Goal: Task Accomplishment & Management: Complete application form

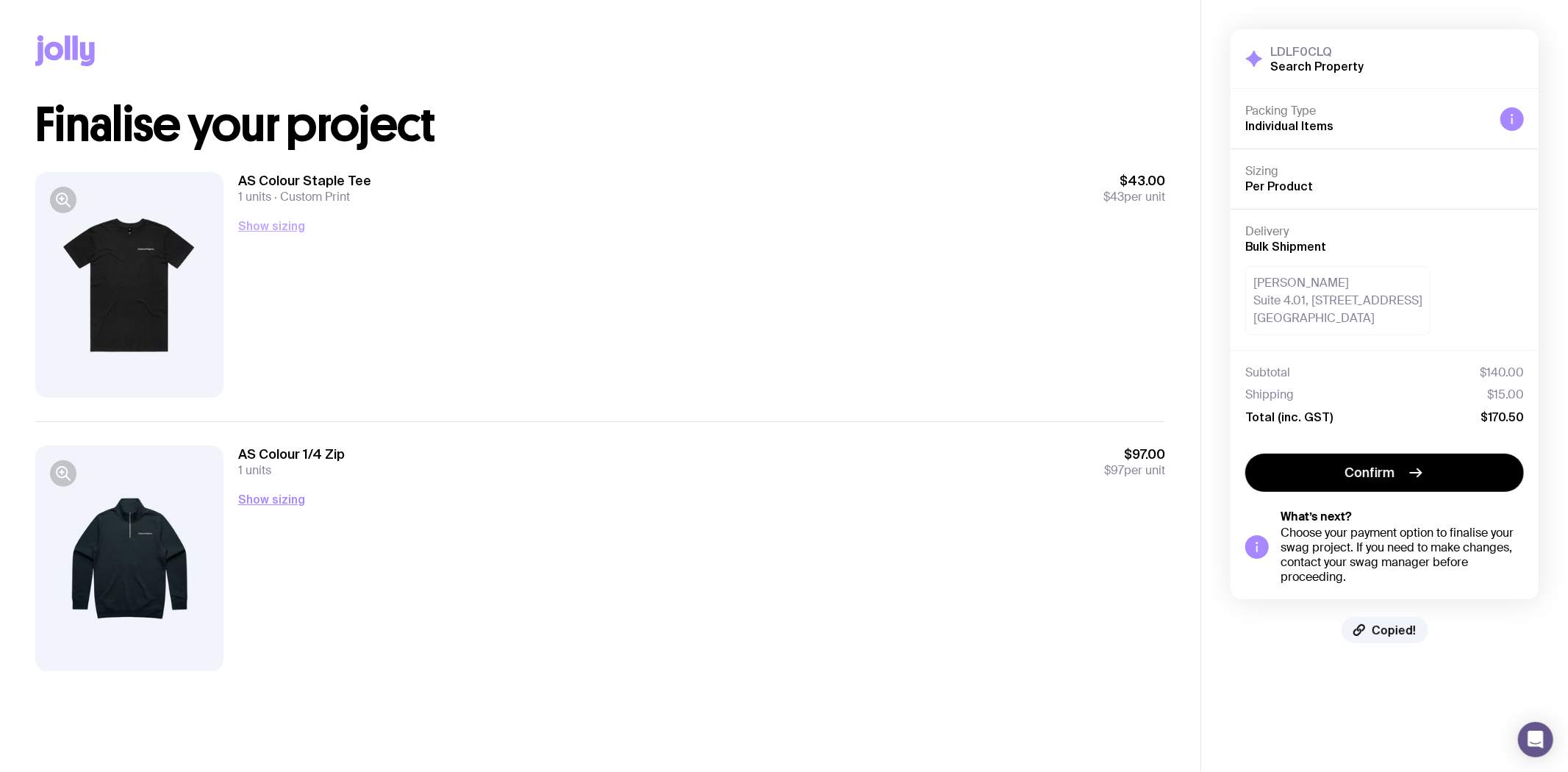
click at [287, 217] on button "Show sizing" at bounding box center [272, 225] width 67 height 17
click at [287, 217] on button "Hide sizing" at bounding box center [270, 225] width 62 height 17
click at [272, 495] on button "Show sizing" at bounding box center [272, 499] width 67 height 17
click at [272, 494] on button "Hide sizing" at bounding box center [270, 499] width 62 height 17
drag, startPoint x: 1415, startPoint y: 612, endPoint x: 1275, endPoint y: 684, distance: 157.4
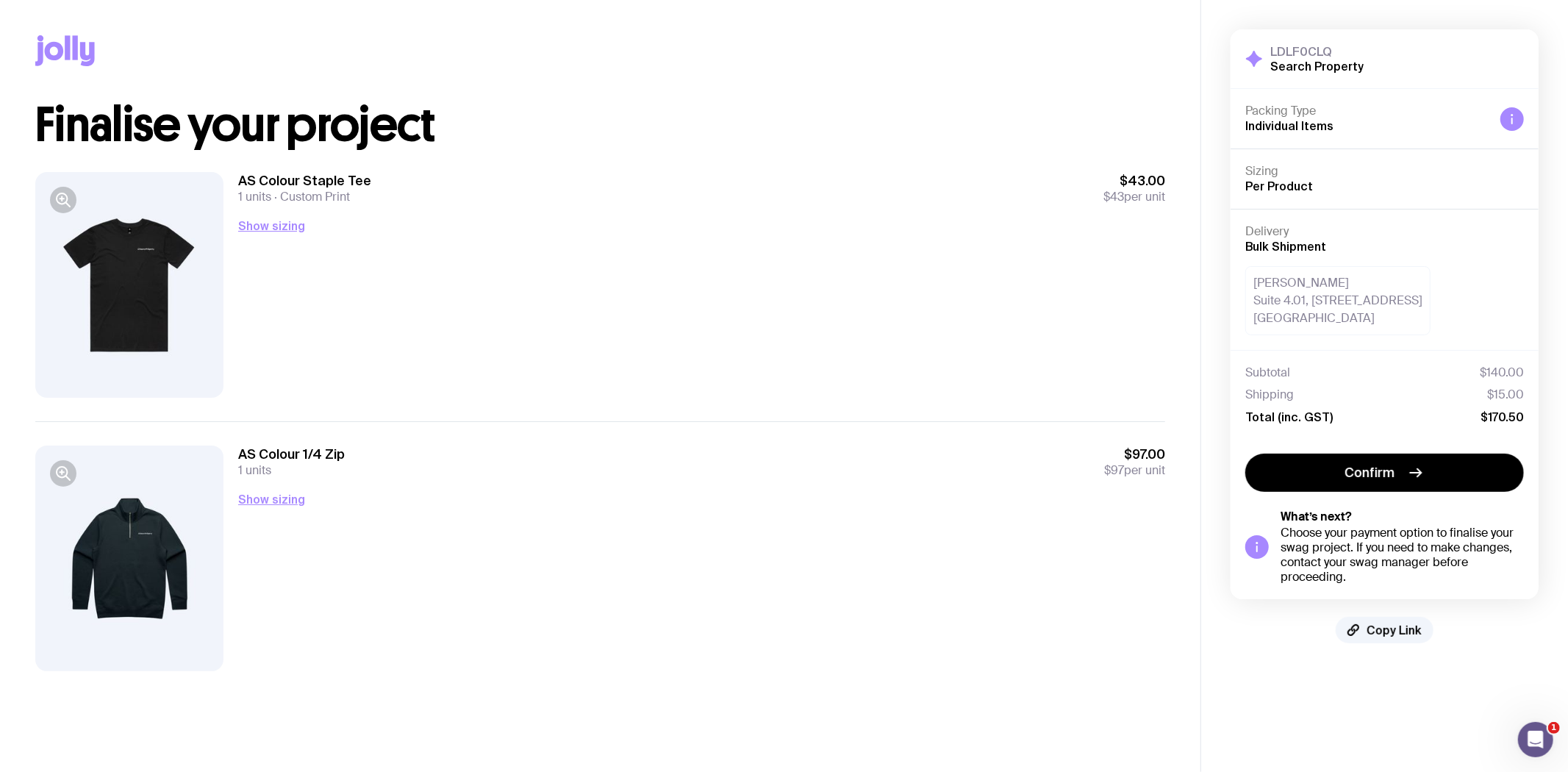
click at [1275, 684] on aside "LDLF0CLQ Search Property Hide Details Packing Type Individual Items Sizing Per …" at bounding box center [1384, 386] width 368 height 772
click at [1379, 628] on span "Copy Link" at bounding box center [1394, 630] width 55 height 15
click at [1381, 628] on span "Copied!" at bounding box center [1394, 630] width 44 height 15
click at [1395, 630] on span "Copy Link" at bounding box center [1394, 630] width 55 height 15
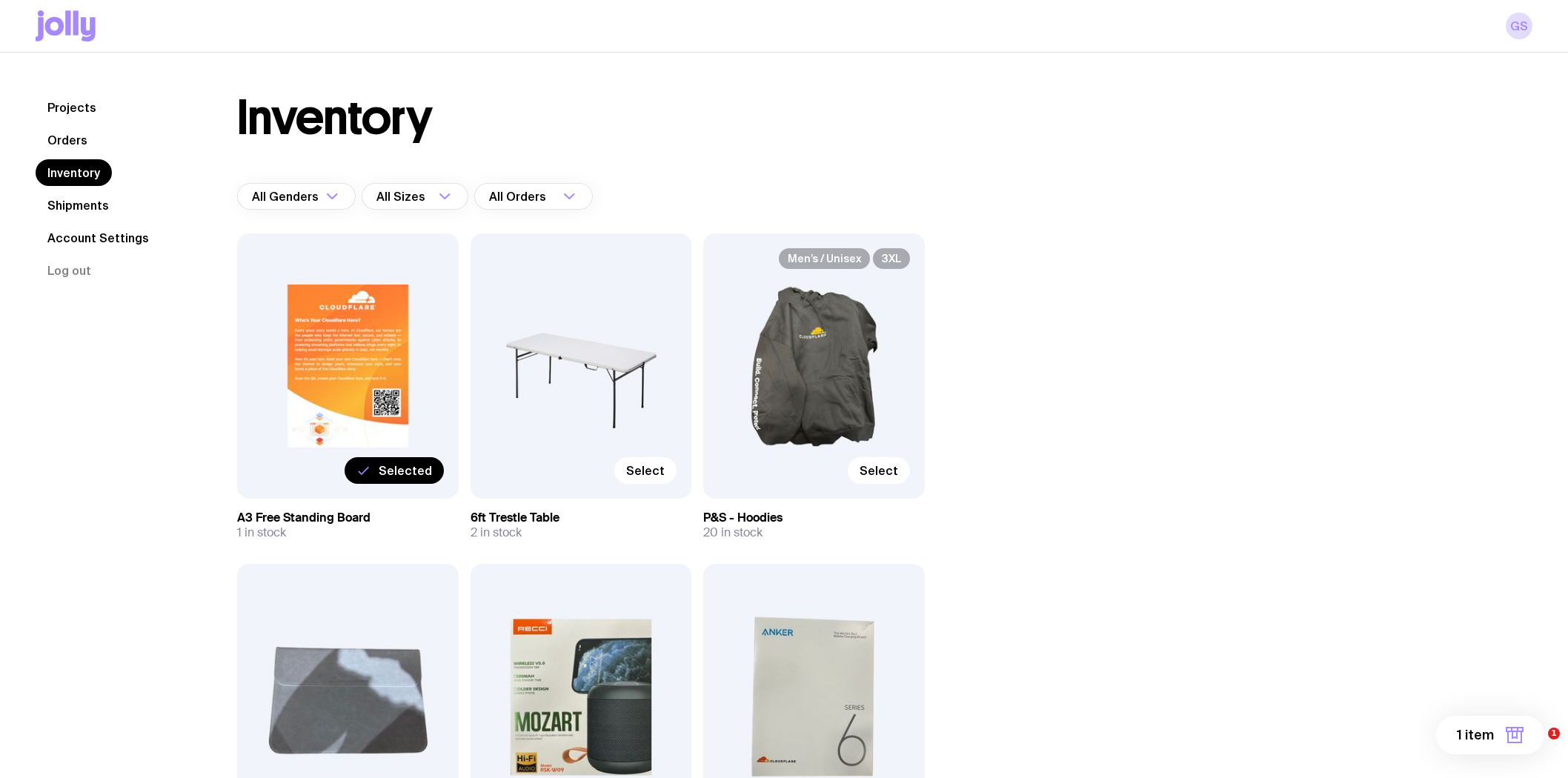
scroll to position [7455, 0]
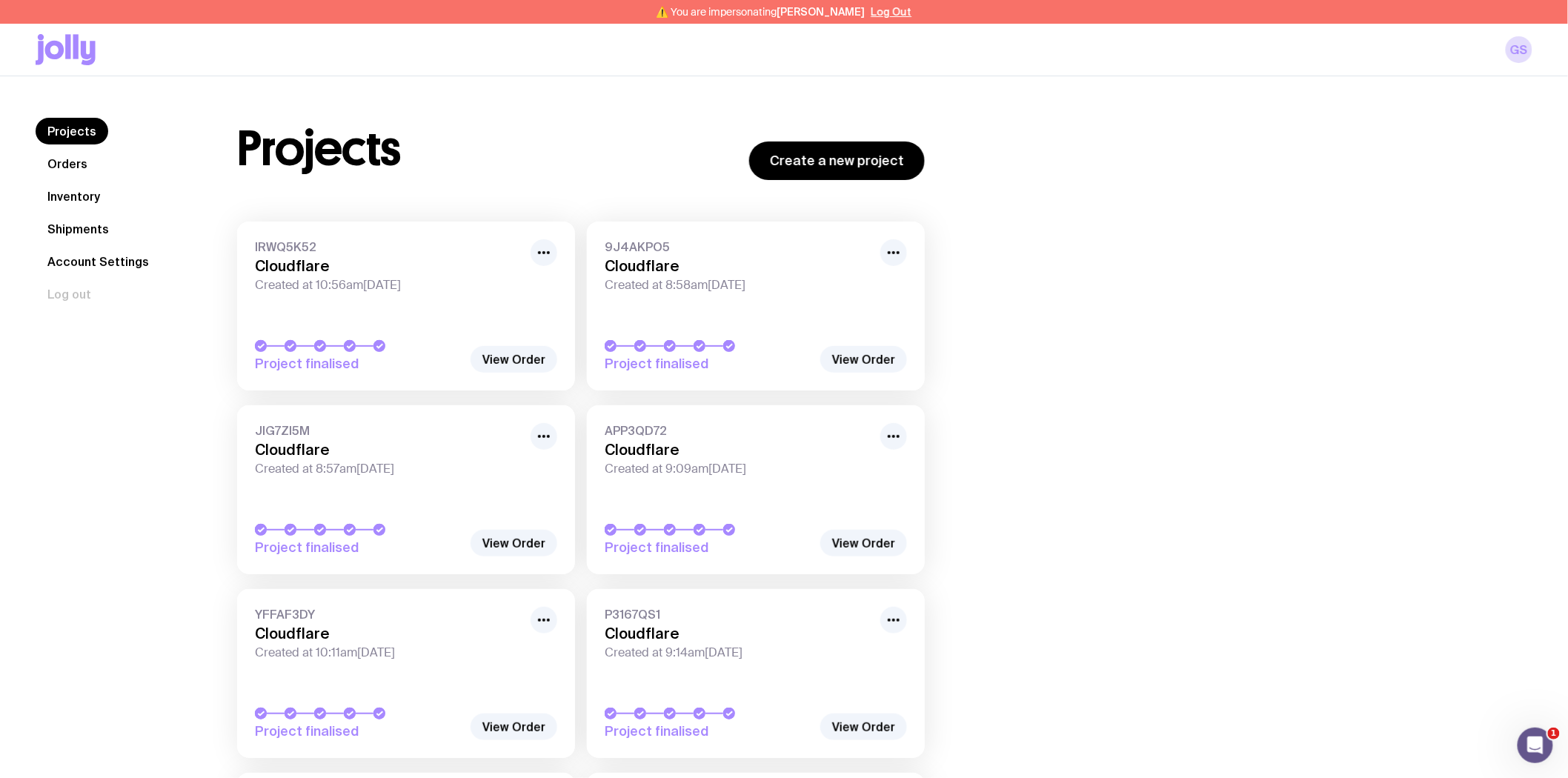
click at [69, 200] on link "Inventory" at bounding box center [74, 196] width 76 height 27
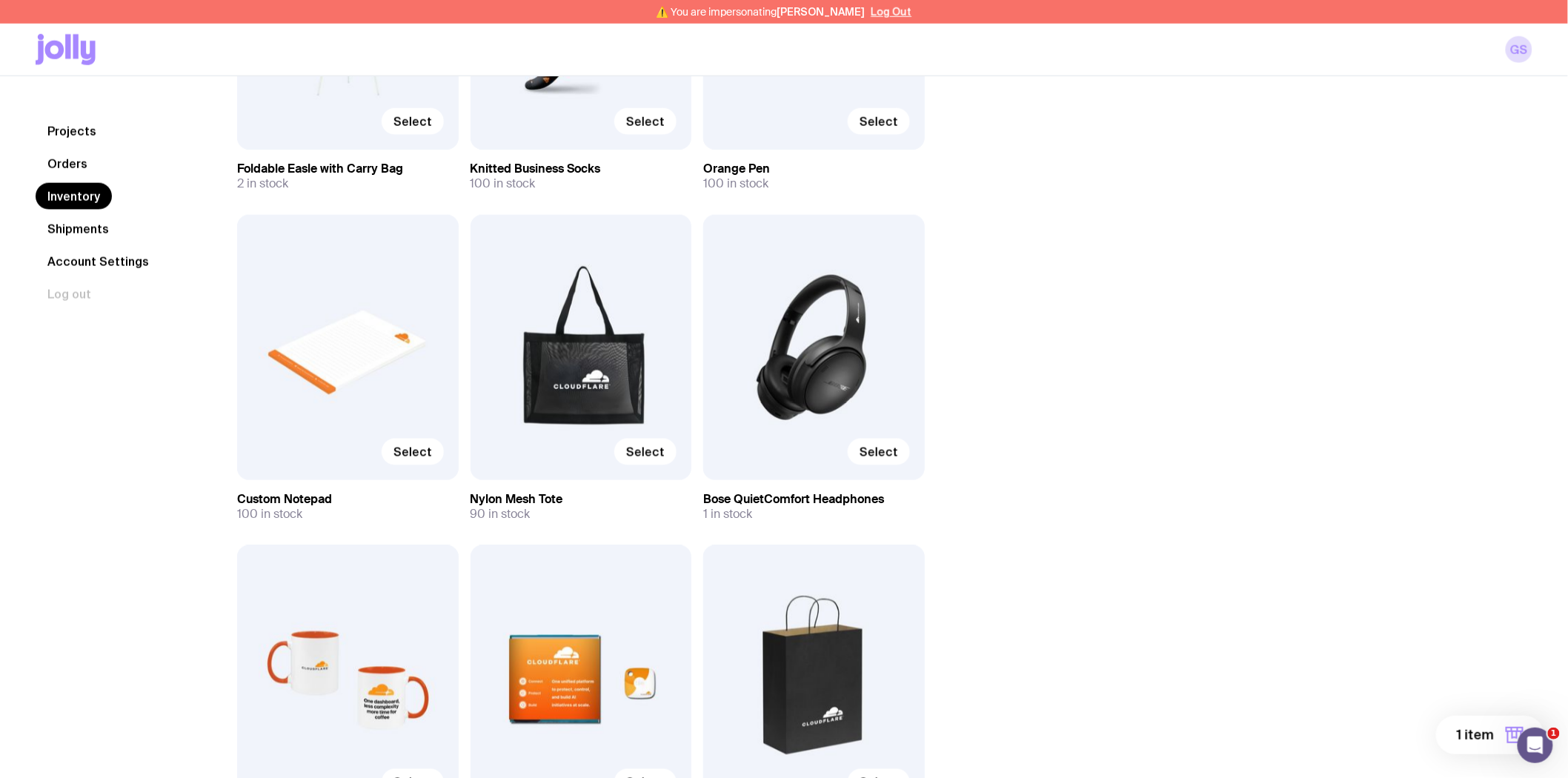
scroll to position [2866, 0]
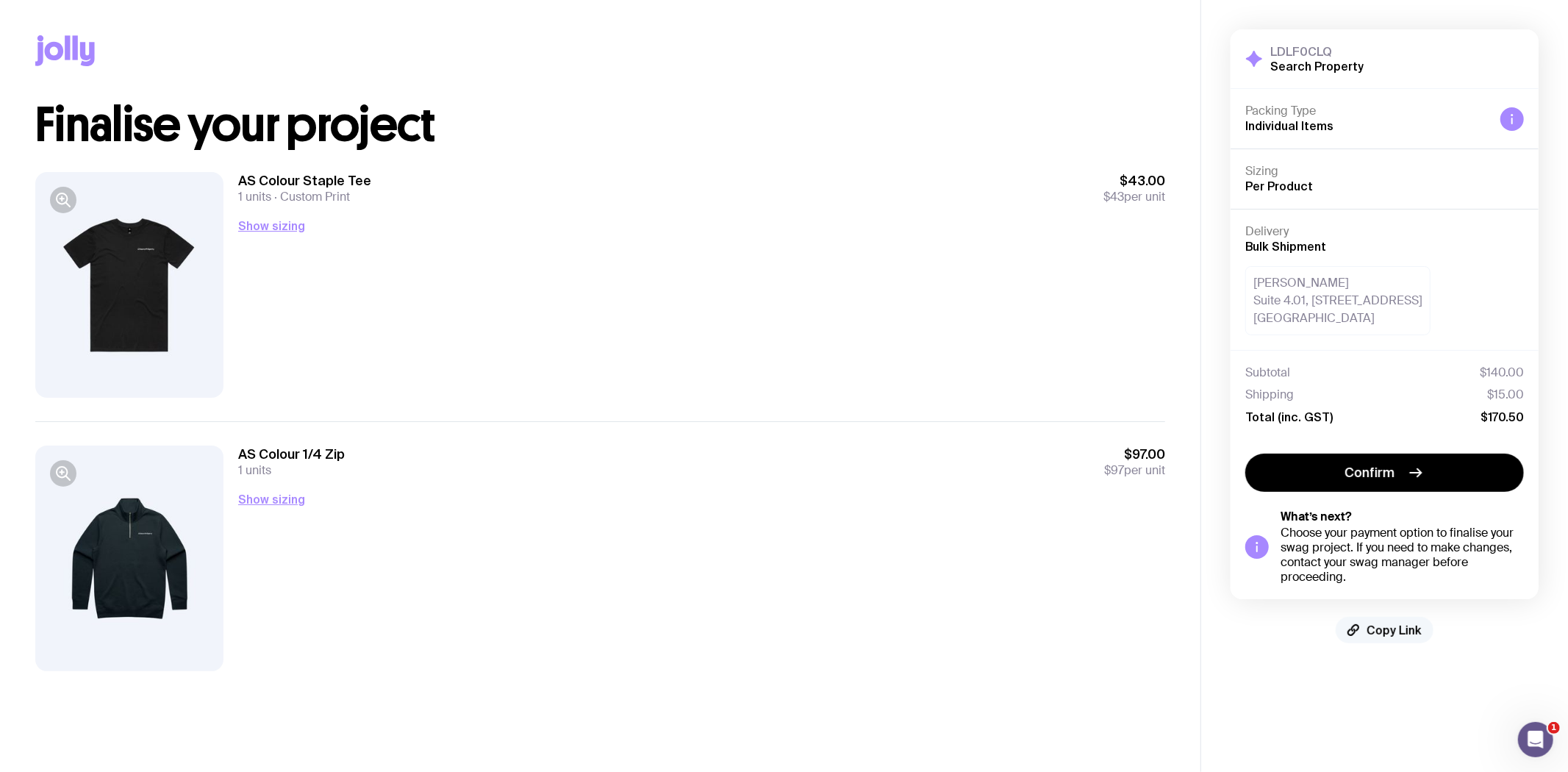
click at [1388, 636] on button "Copy Link" at bounding box center [1384, 630] width 98 height 27
click at [1401, 624] on span "Copied!" at bounding box center [1394, 630] width 44 height 15
click at [1391, 627] on span "Copied!" at bounding box center [1394, 630] width 44 height 15
click at [1392, 628] on span "Copied!" at bounding box center [1394, 630] width 44 height 15
click at [1391, 629] on span "Copy Link" at bounding box center [1394, 630] width 55 height 15
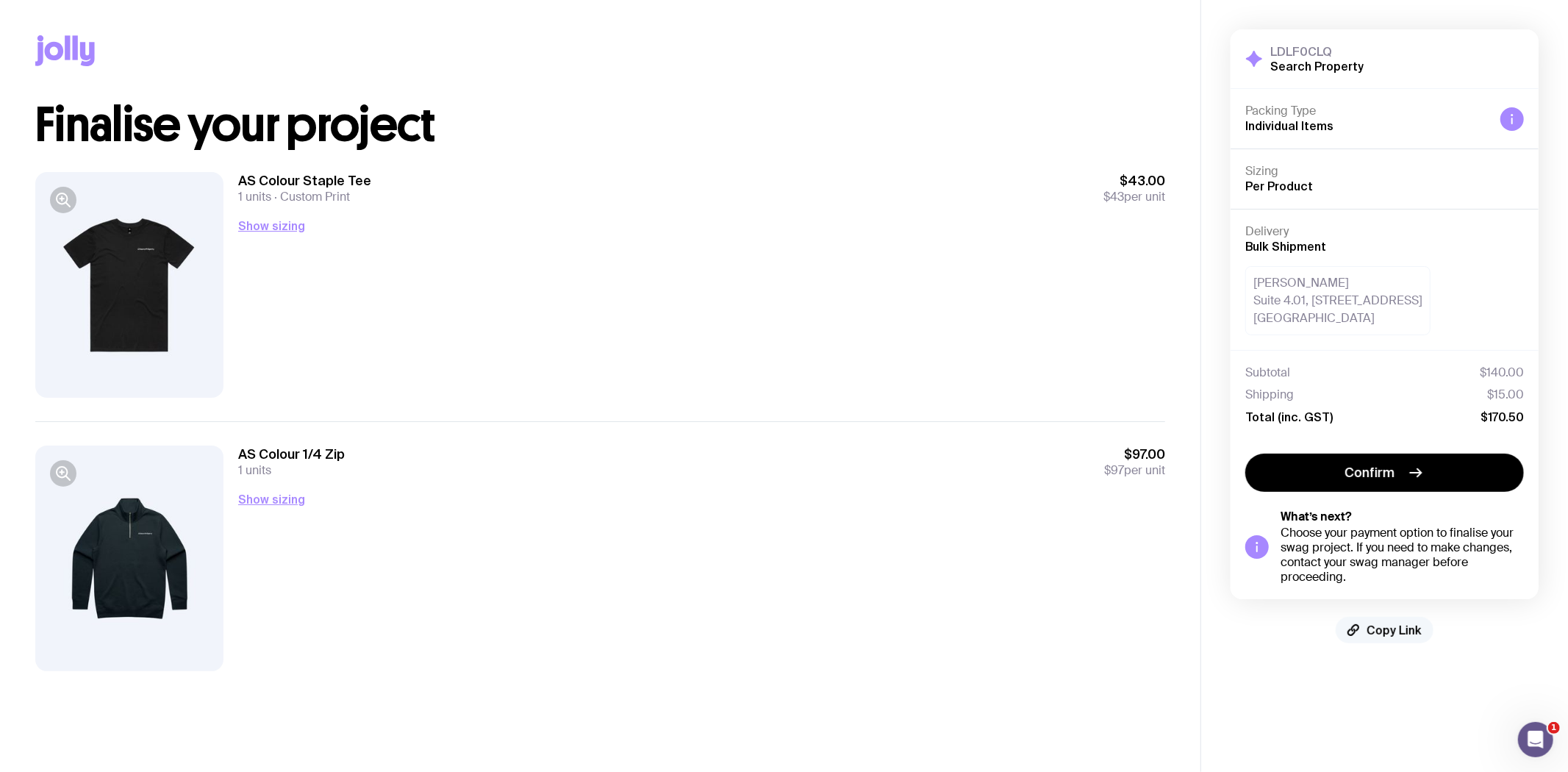
click at [1390, 629] on span "Copy Link" at bounding box center [1394, 630] width 55 height 15
click at [1398, 627] on span "Copied!" at bounding box center [1394, 630] width 44 height 15
click at [287, 498] on button "Show sizing" at bounding box center [272, 499] width 67 height 17
click at [294, 224] on button "Show sizing" at bounding box center [272, 225] width 67 height 17
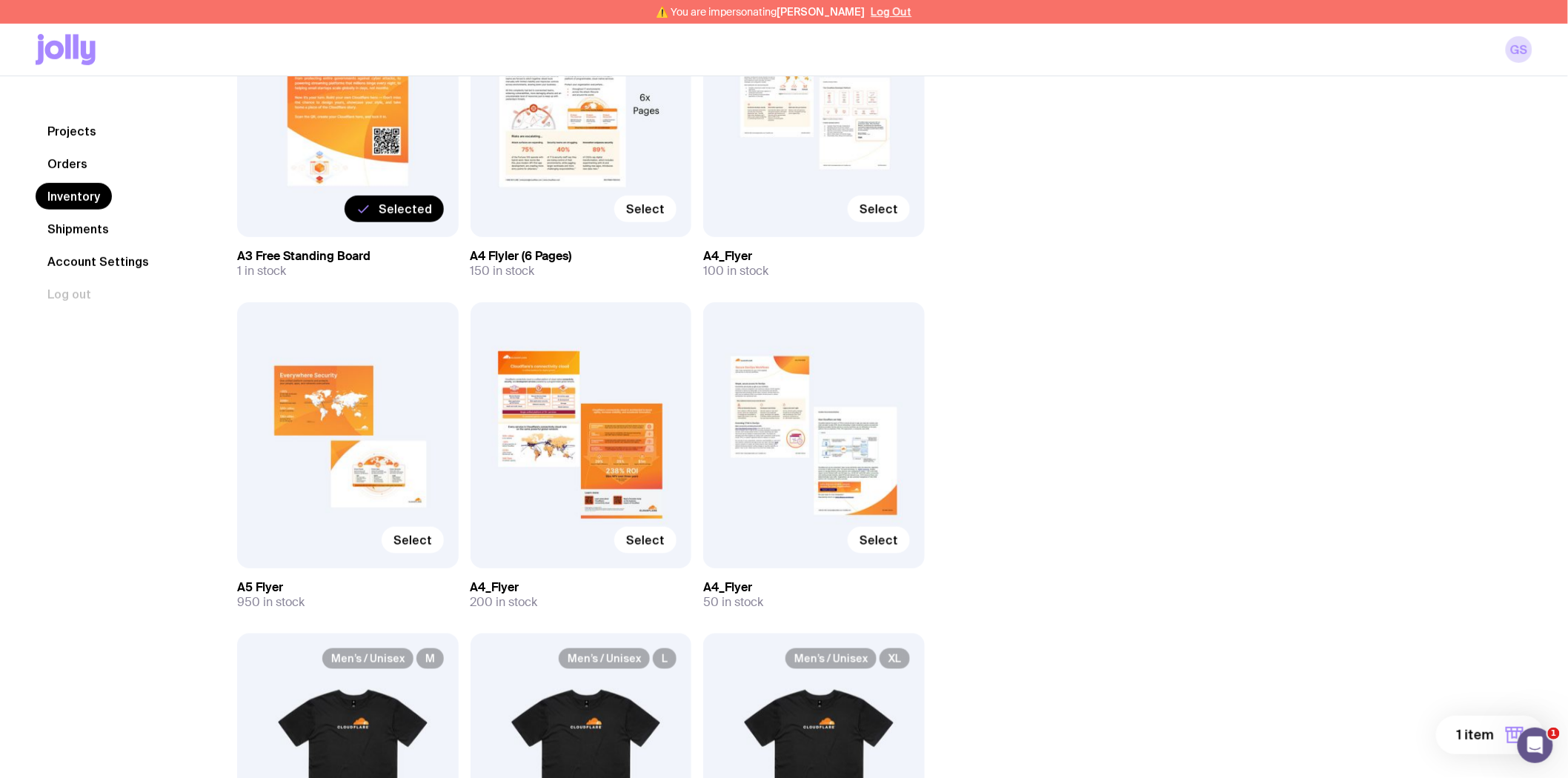
scroll to position [247, 0]
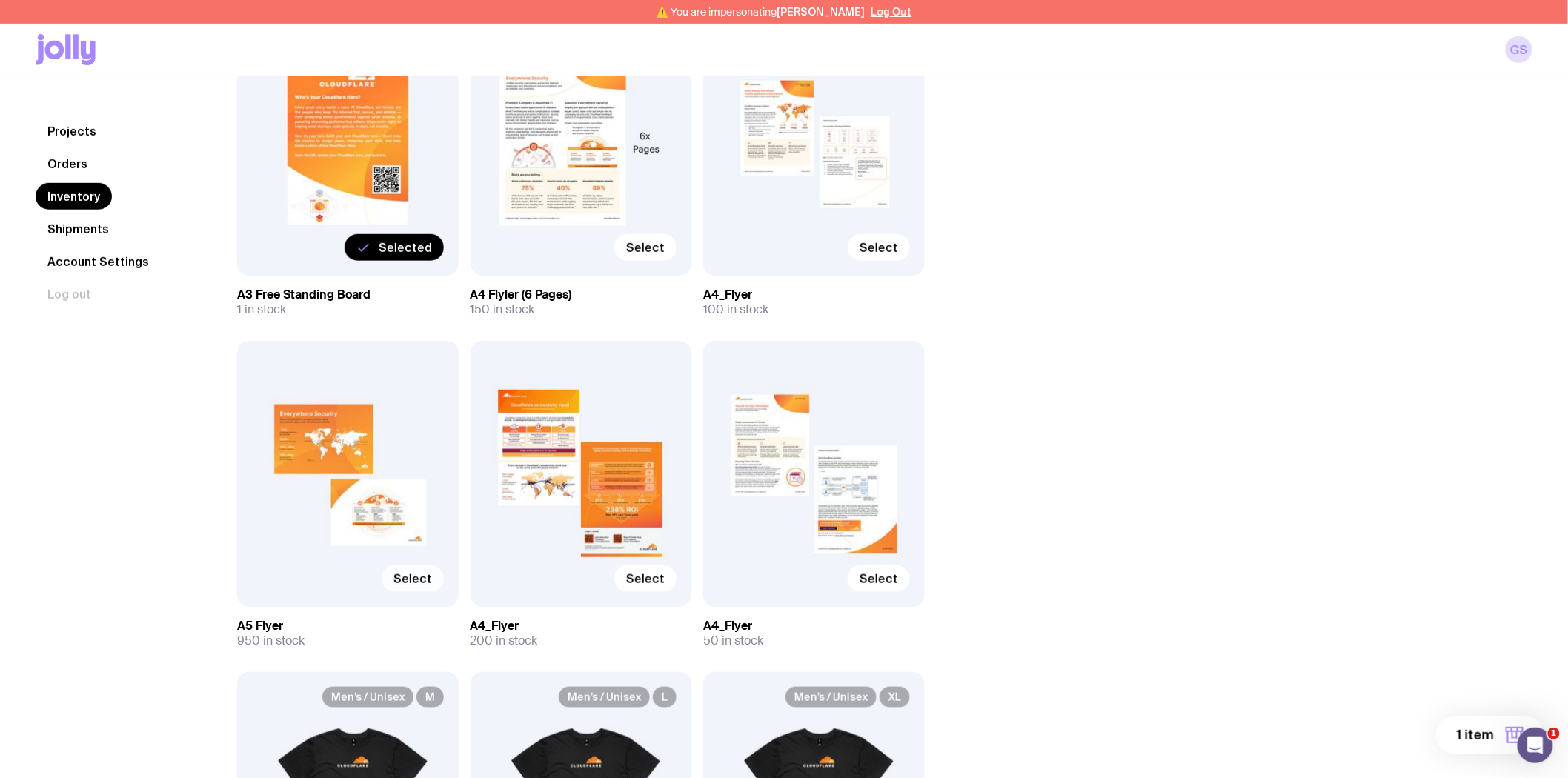
click at [418, 579] on span "Select" at bounding box center [413, 579] width 39 height 15
click at [0, 0] on input "Select" at bounding box center [0, 0] width 0 height 0
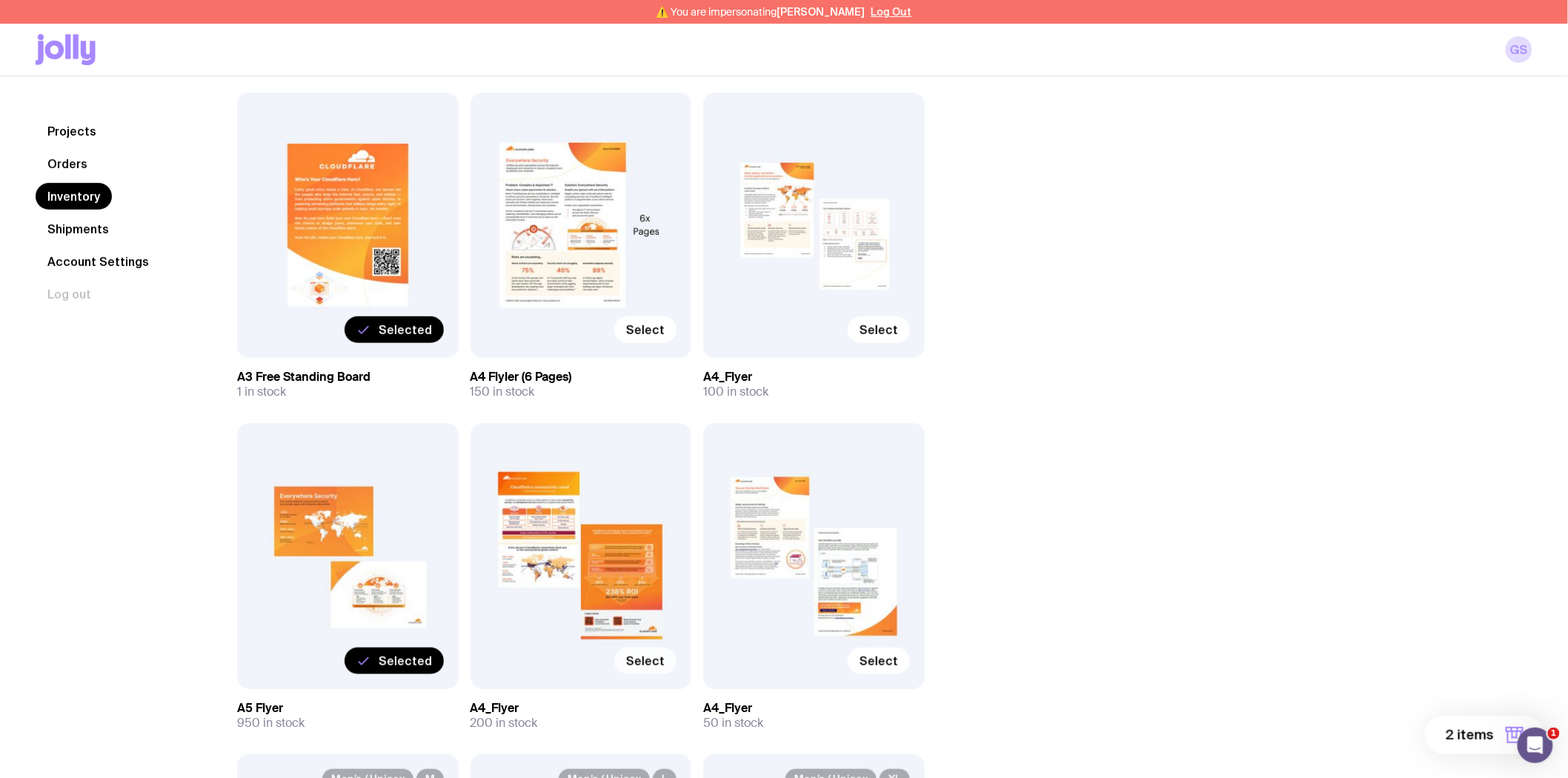
click at [652, 657] on span "Select" at bounding box center [646, 661] width 39 height 15
click at [0, 0] on input "Select" at bounding box center [0, 0] width 0 height 0
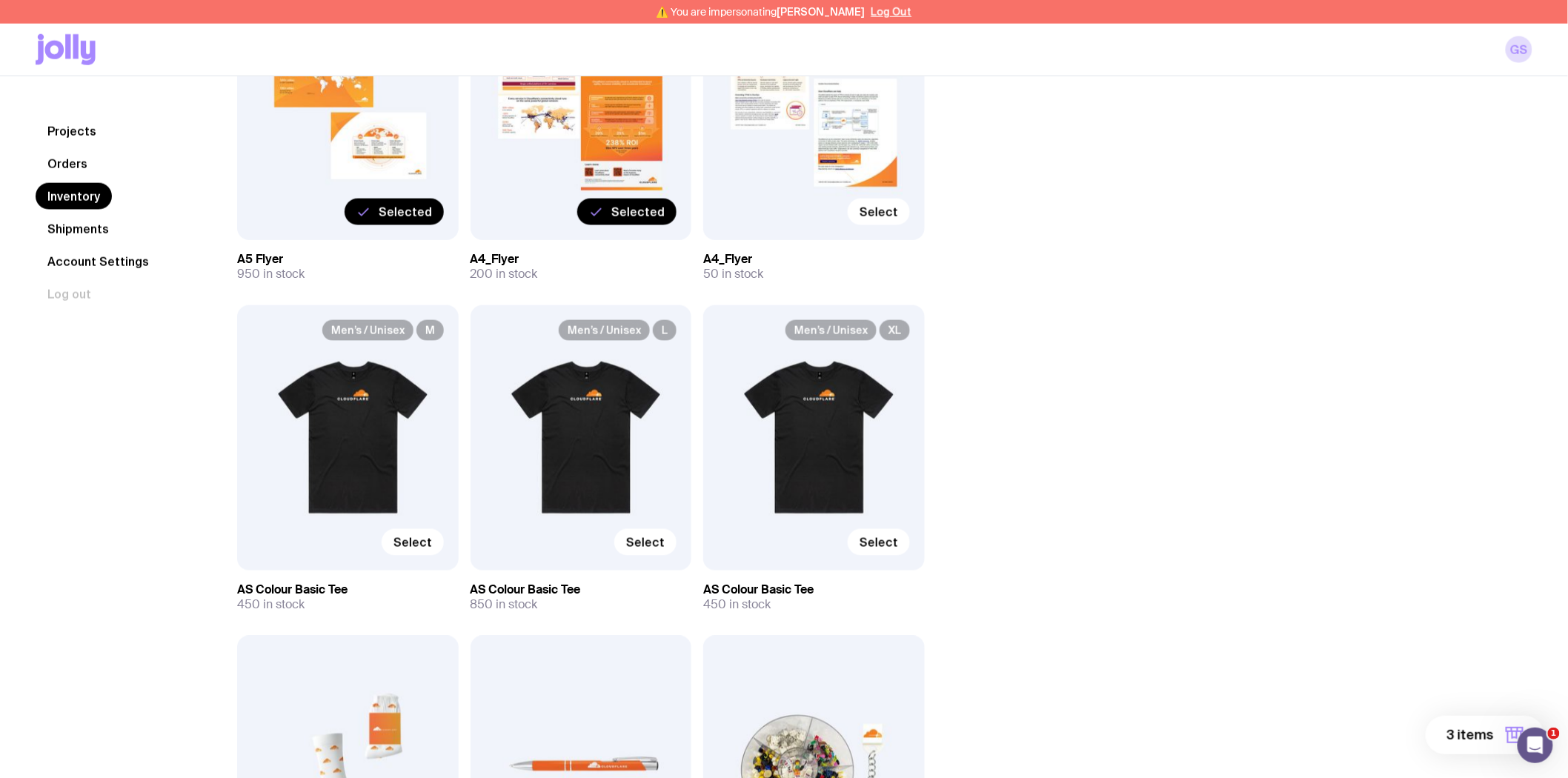
scroll to position [658, 0]
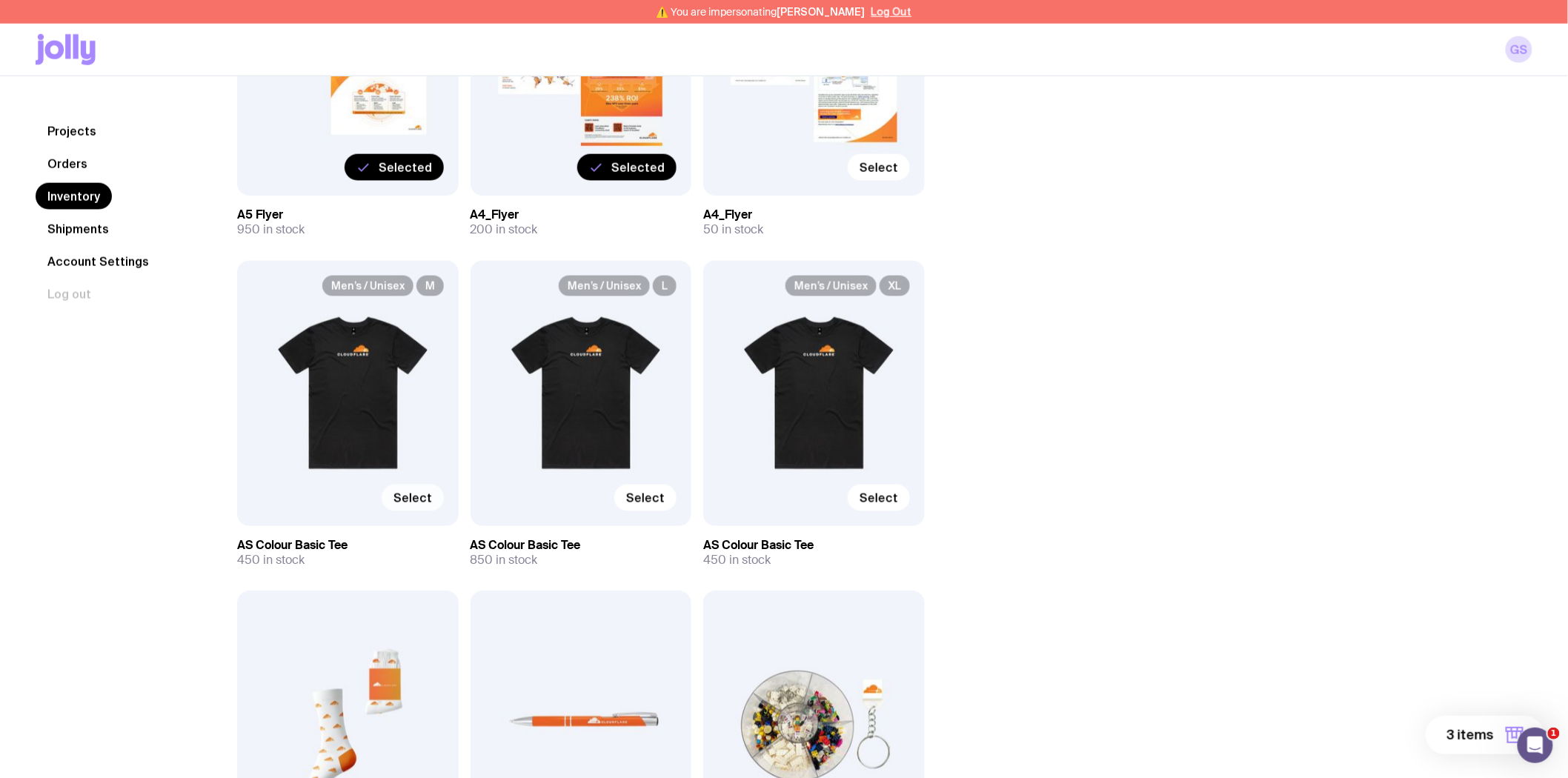
click at [424, 501] on span "Select" at bounding box center [413, 498] width 39 height 15
click at [0, 0] on input "Select" at bounding box center [0, 0] width 0 height 0
click at [658, 491] on span "Select" at bounding box center [646, 498] width 39 height 15
click at [0, 0] on input "Select" at bounding box center [0, 0] width 0 height 0
click at [895, 500] on span "Select" at bounding box center [879, 498] width 39 height 15
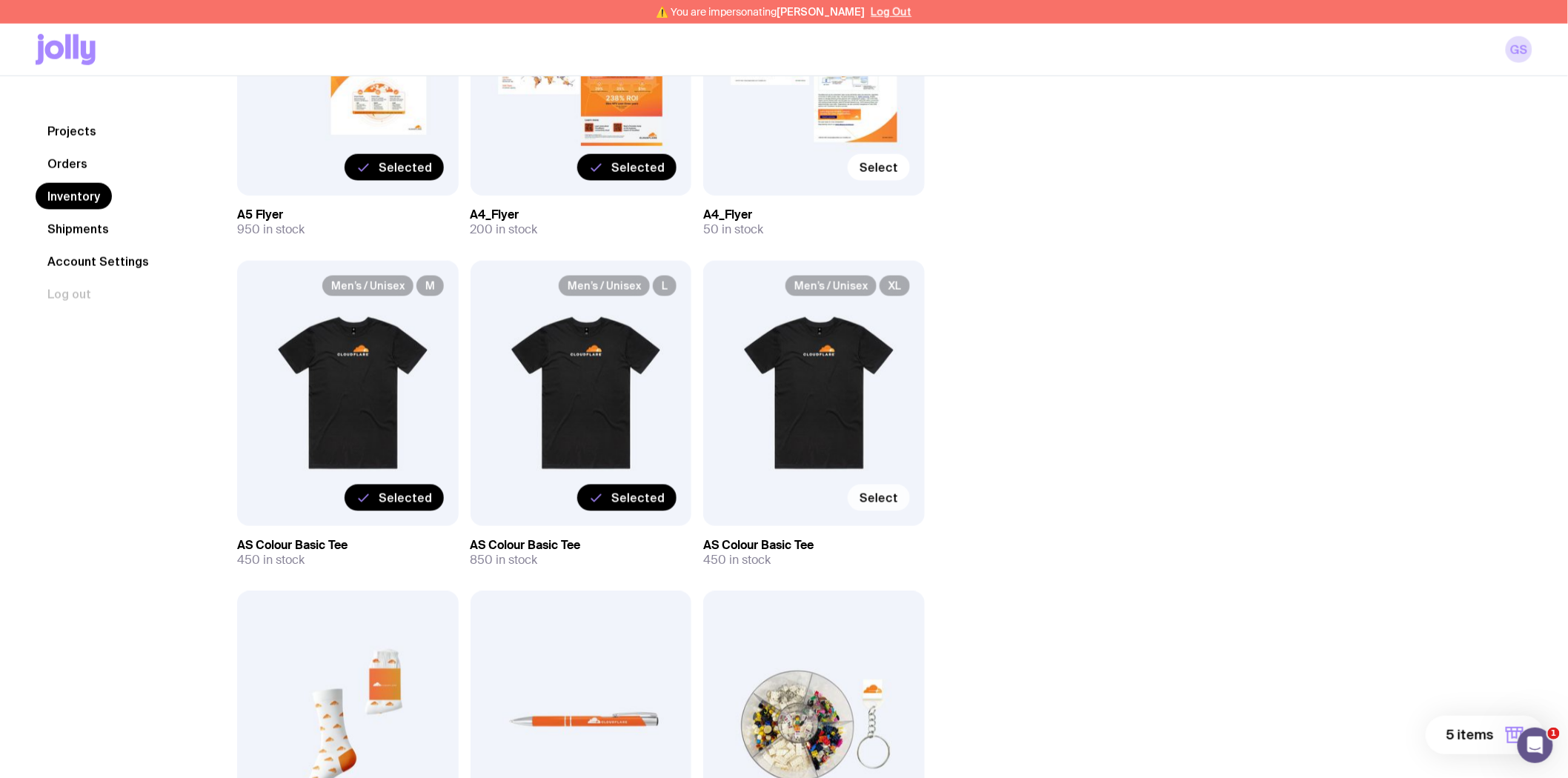
click at [0, 0] on input "Select" at bounding box center [0, 0] width 0 height 0
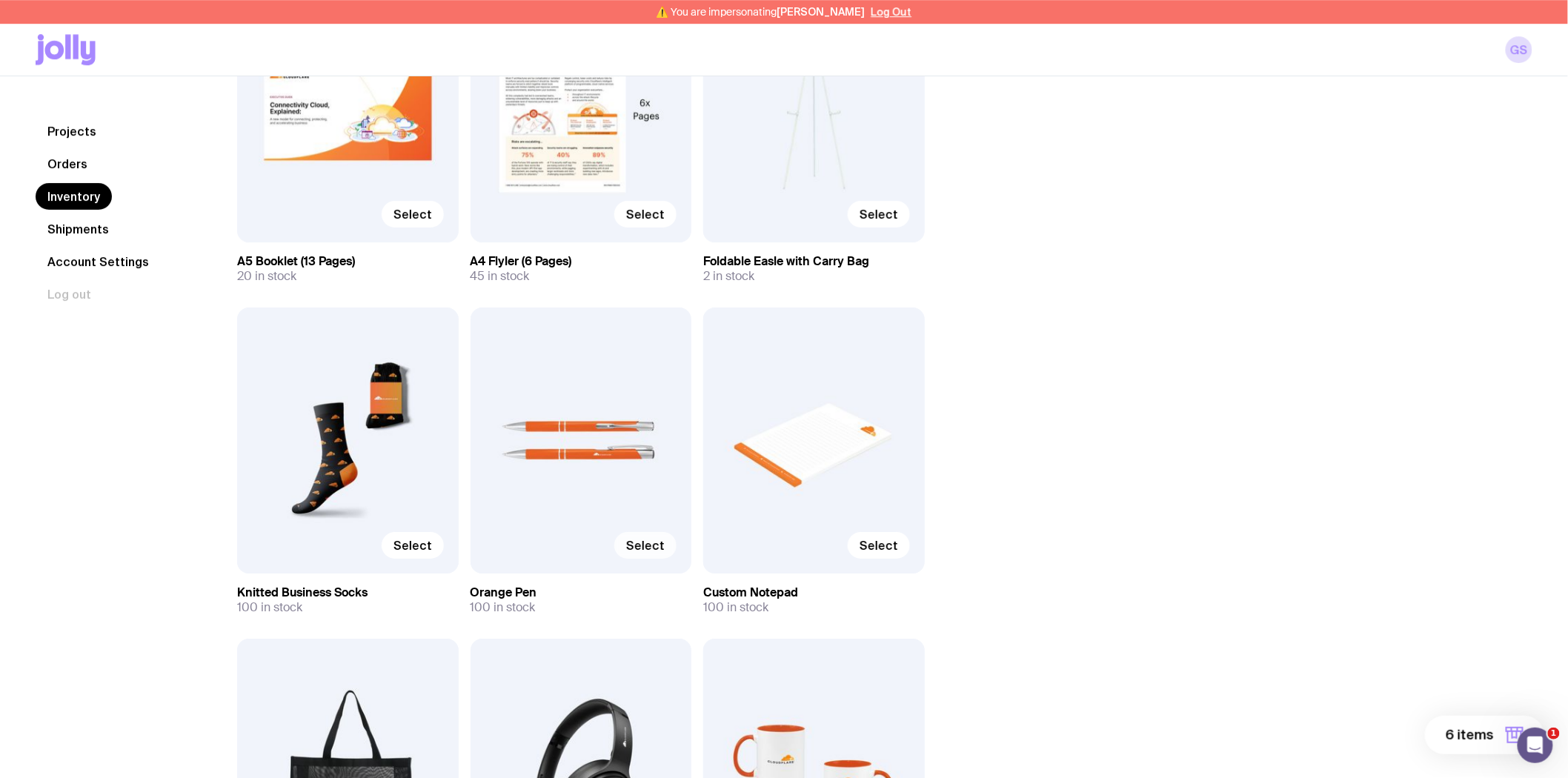
scroll to position [4283, 0]
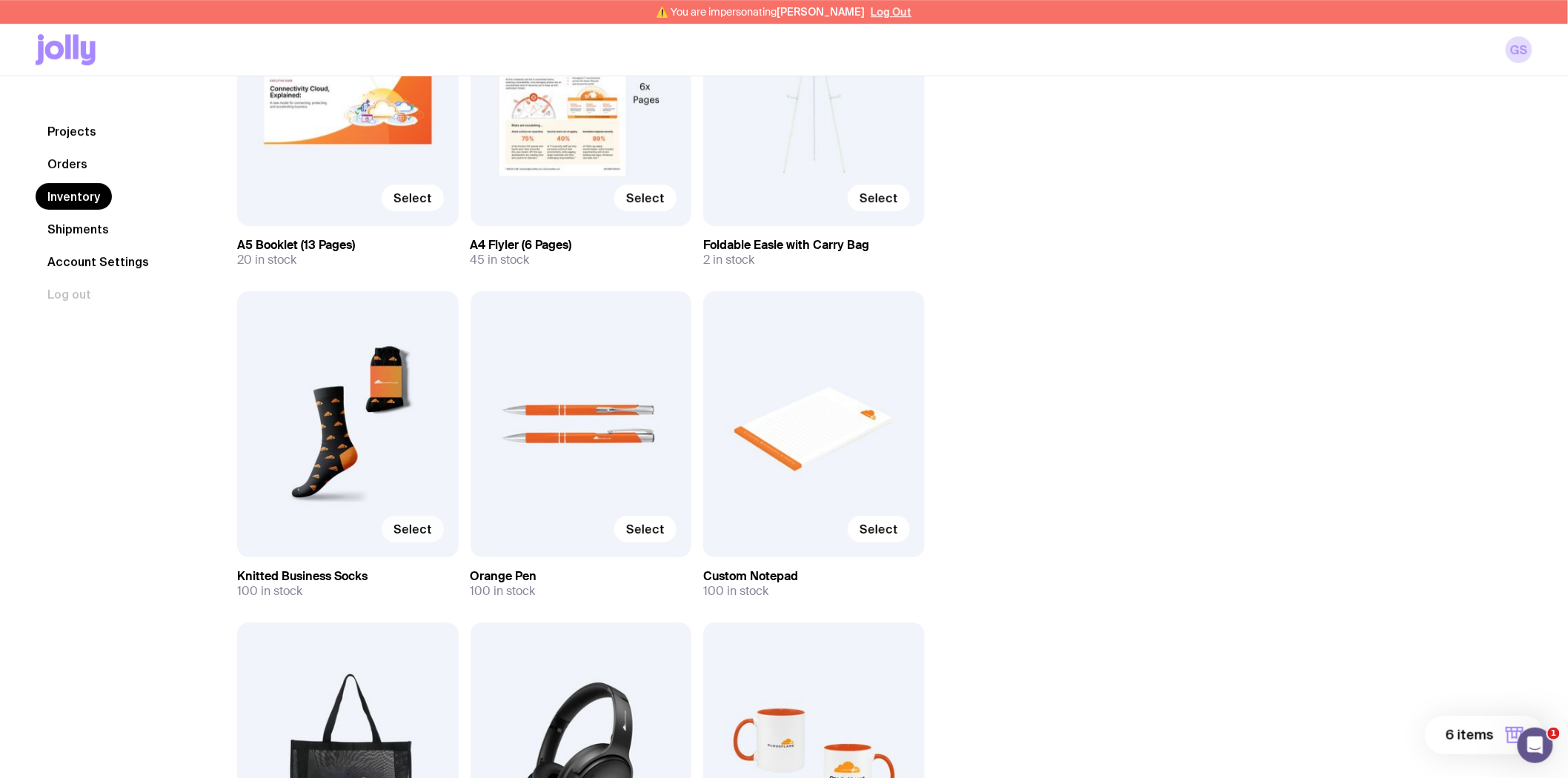
click at [412, 526] on span "Select" at bounding box center [413, 529] width 39 height 15
click at [0, 0] on input "Select" at bounding box center [0, 0] width 0 height 0
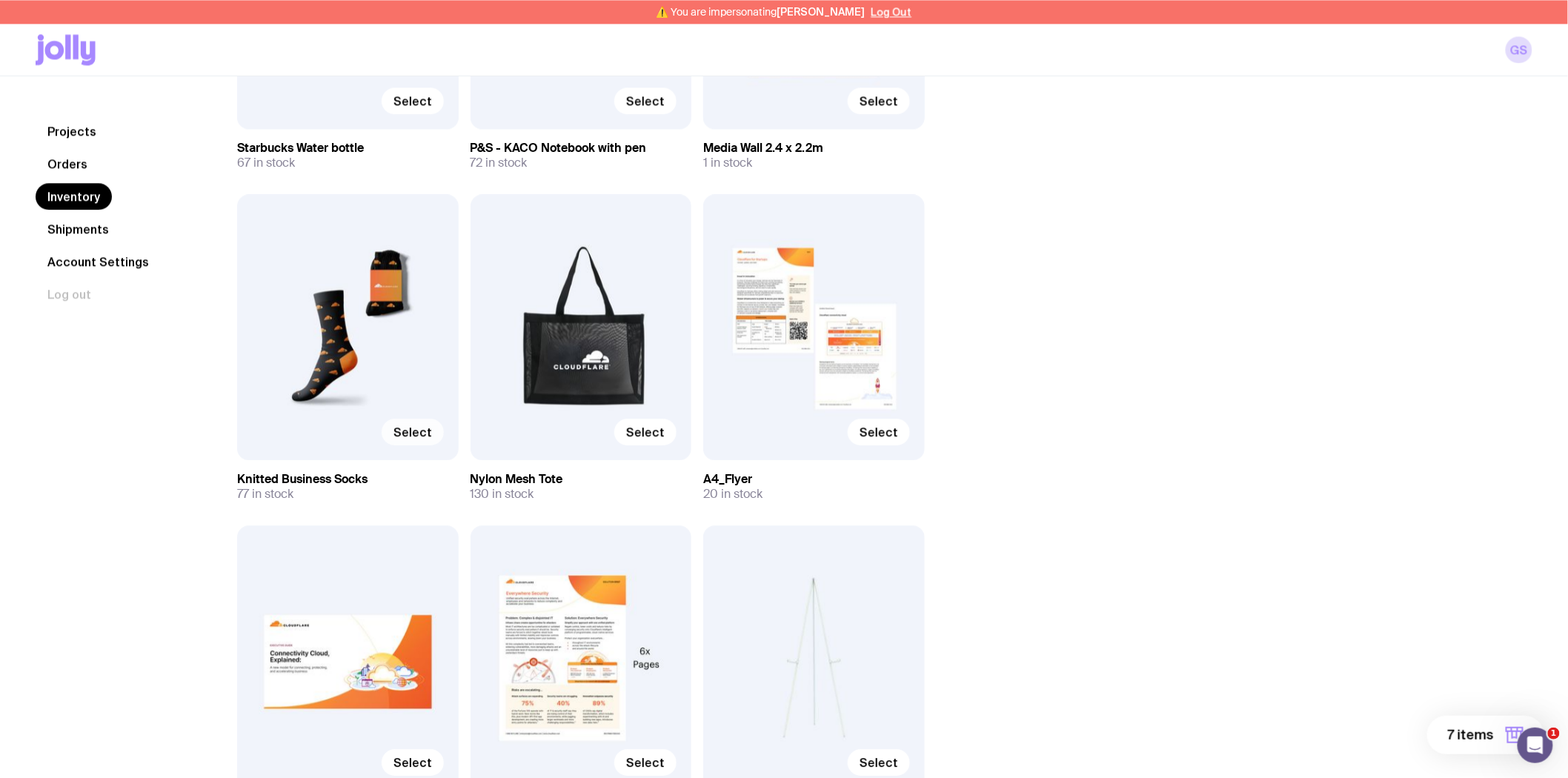
scroll to position [3707, 0]
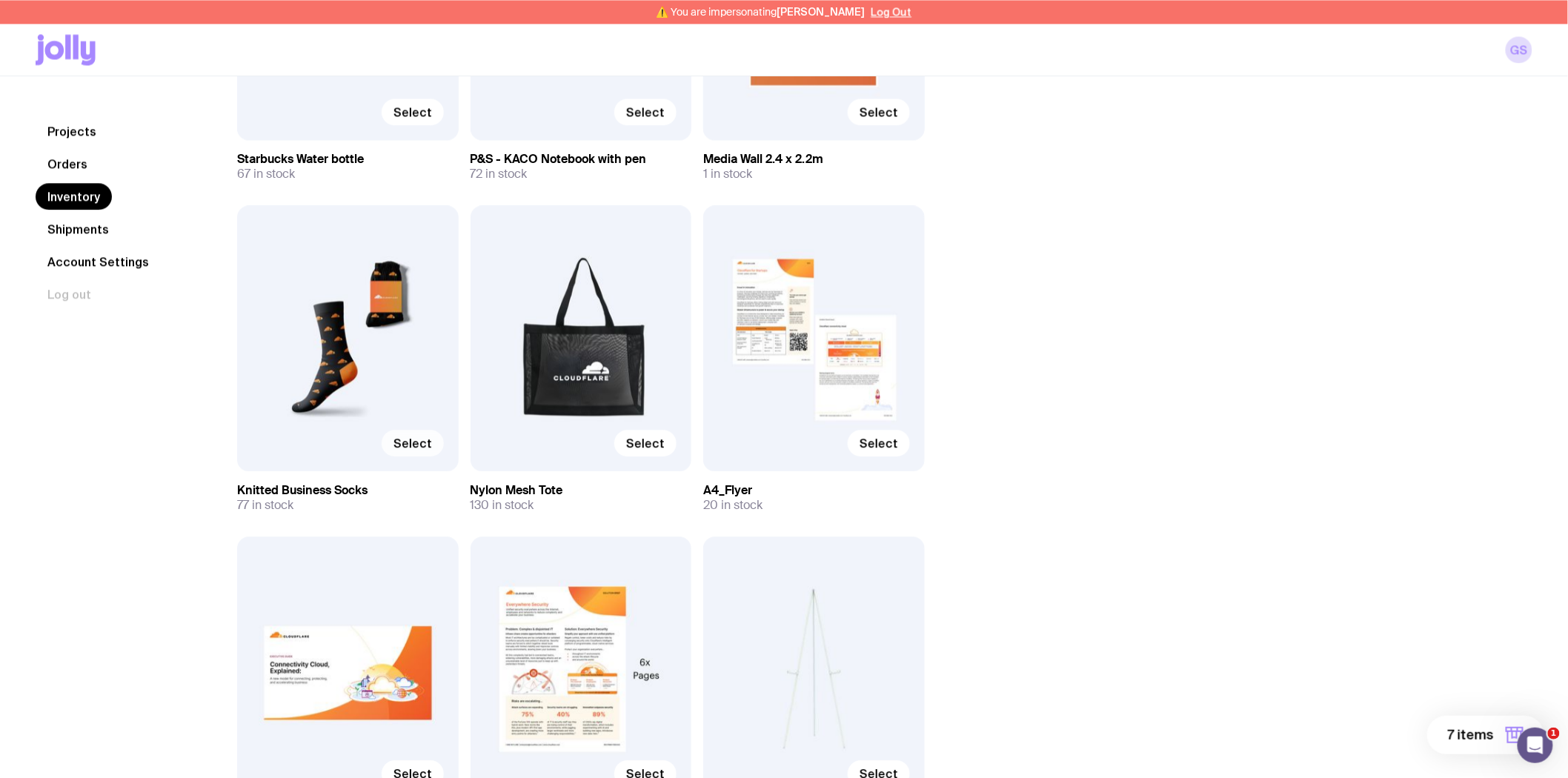
click at [412, 450] on label "Select" at bounding box center [413, 442] width 63 height 27
click at [0, 0] on input "Select" at bounding box center [0, 0] width 0 height 0
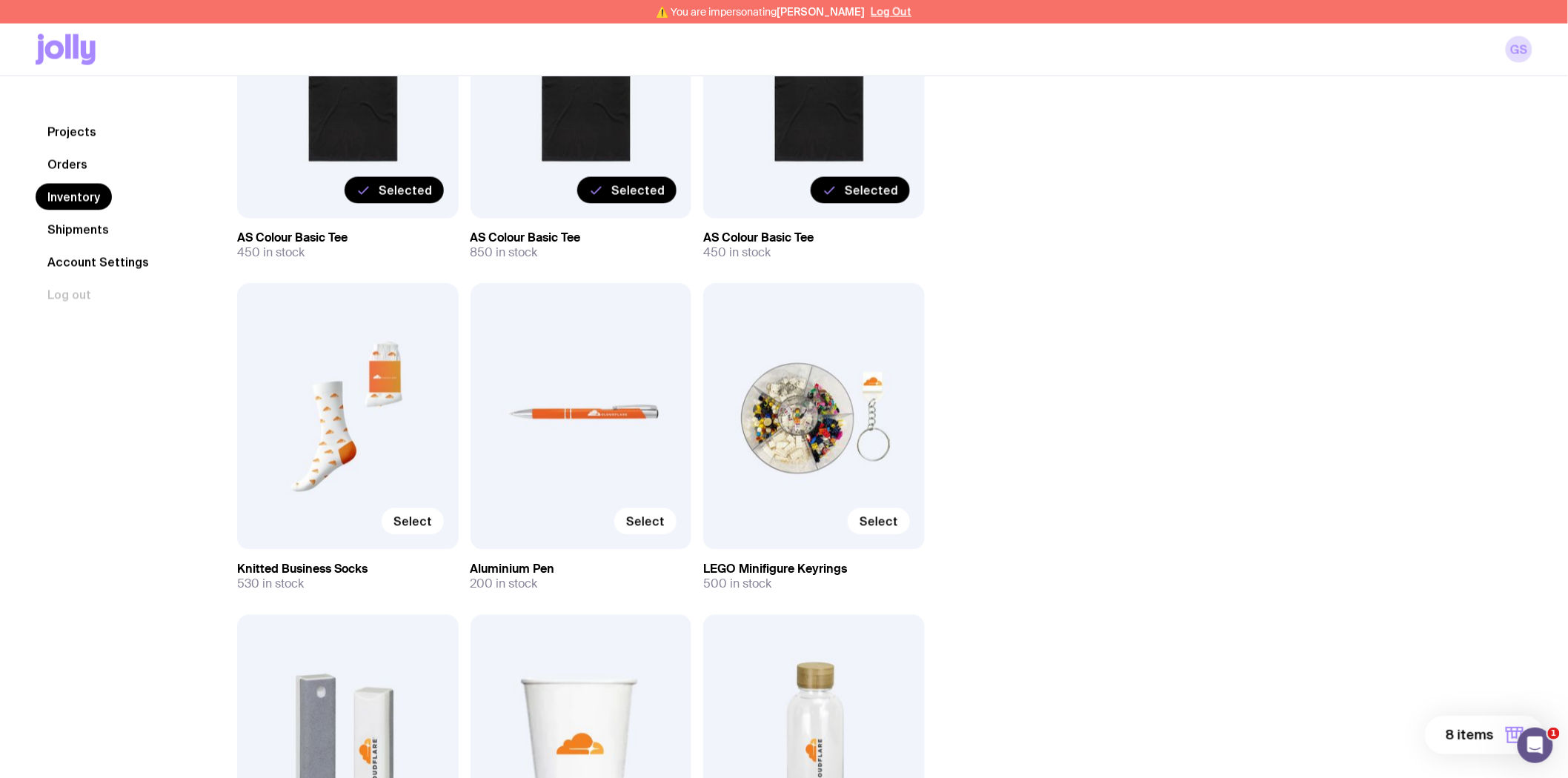
scroll to position [988, 0]
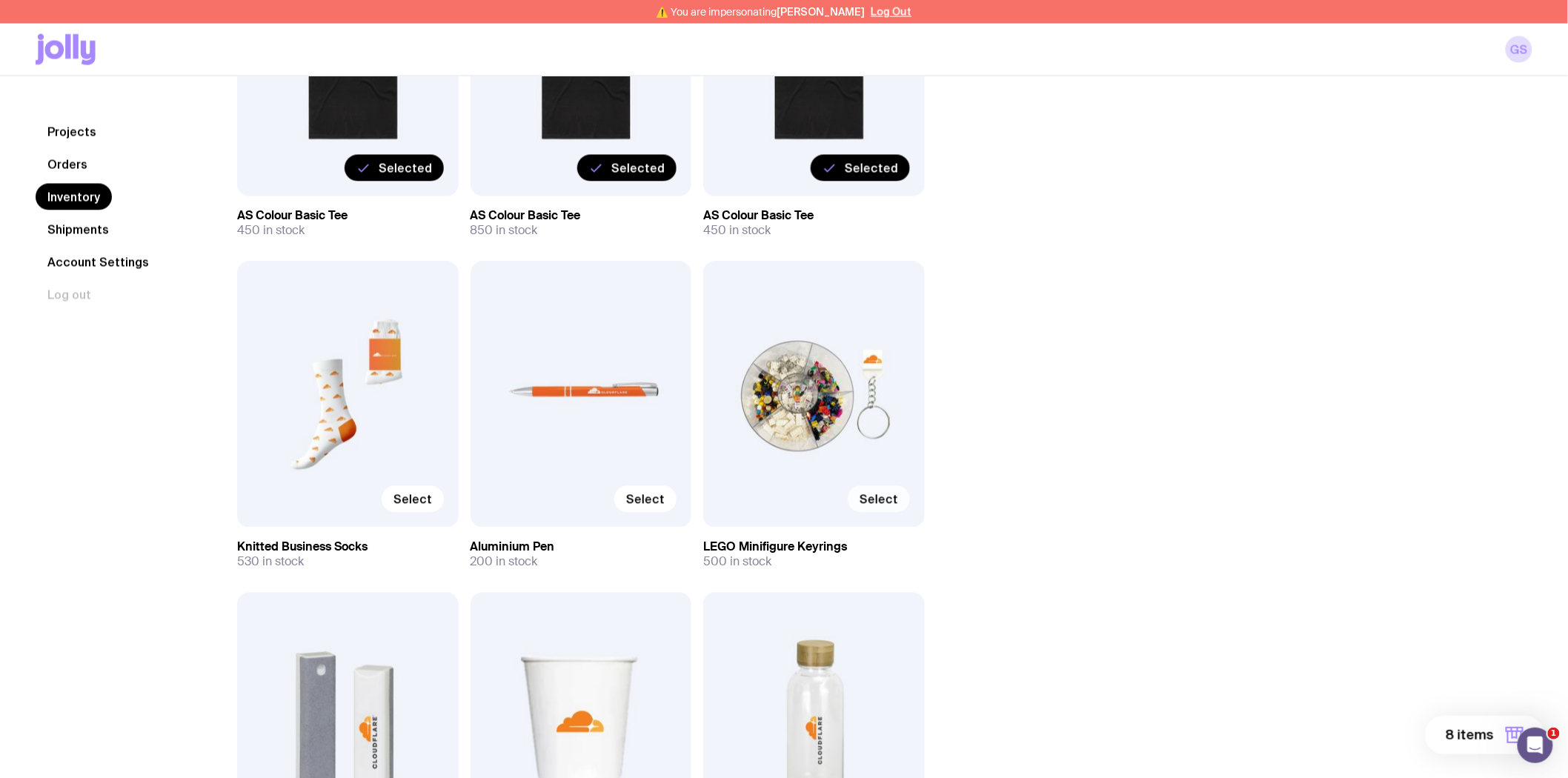
click at [872, 498] on span "Select" at bounding box center [879, 500] width 39 height 15
click at [0, 0] on input "Select" at bounding box center [0, 0] width 0 height 0
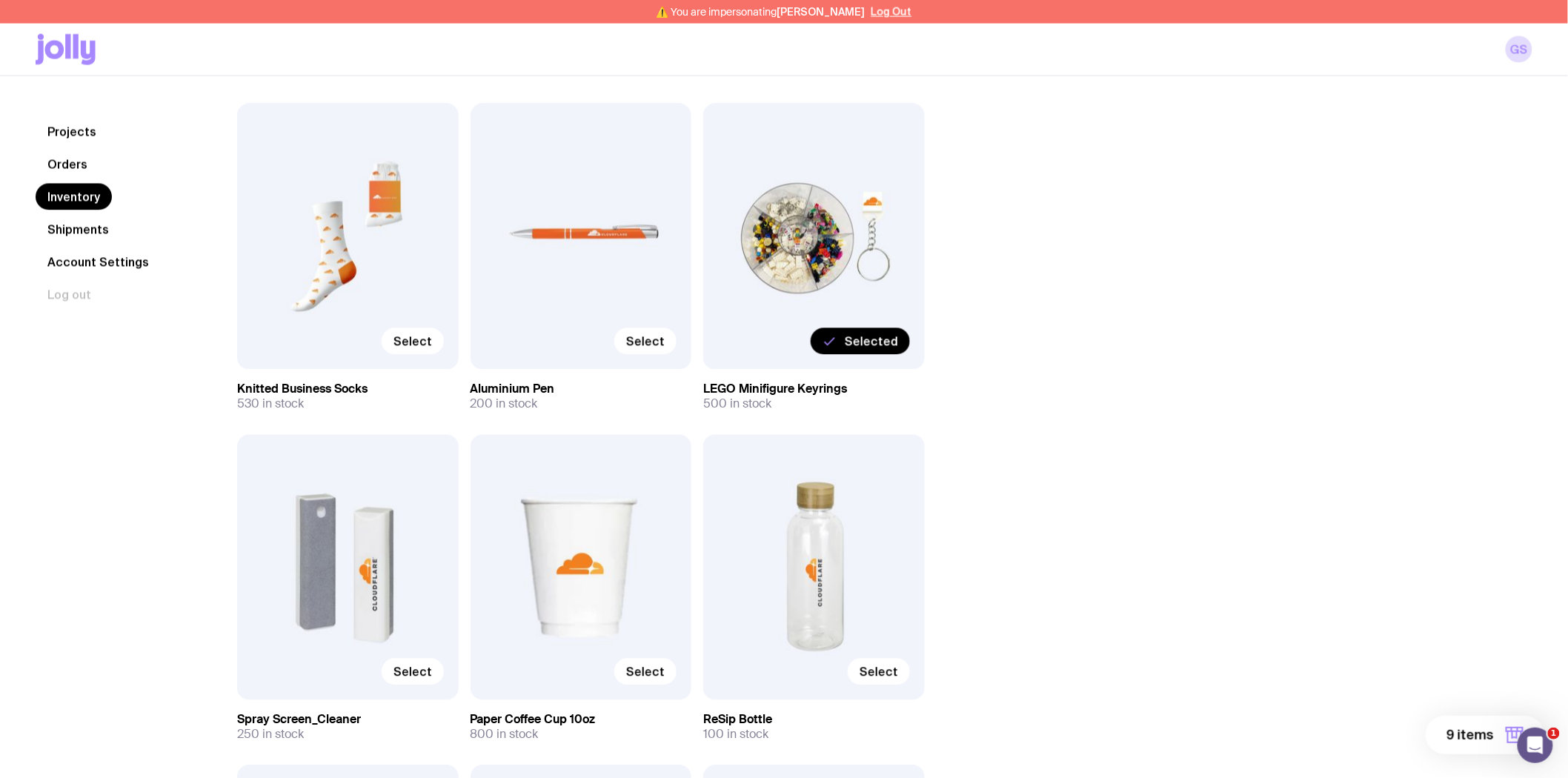
scroll to position [1153, 0]
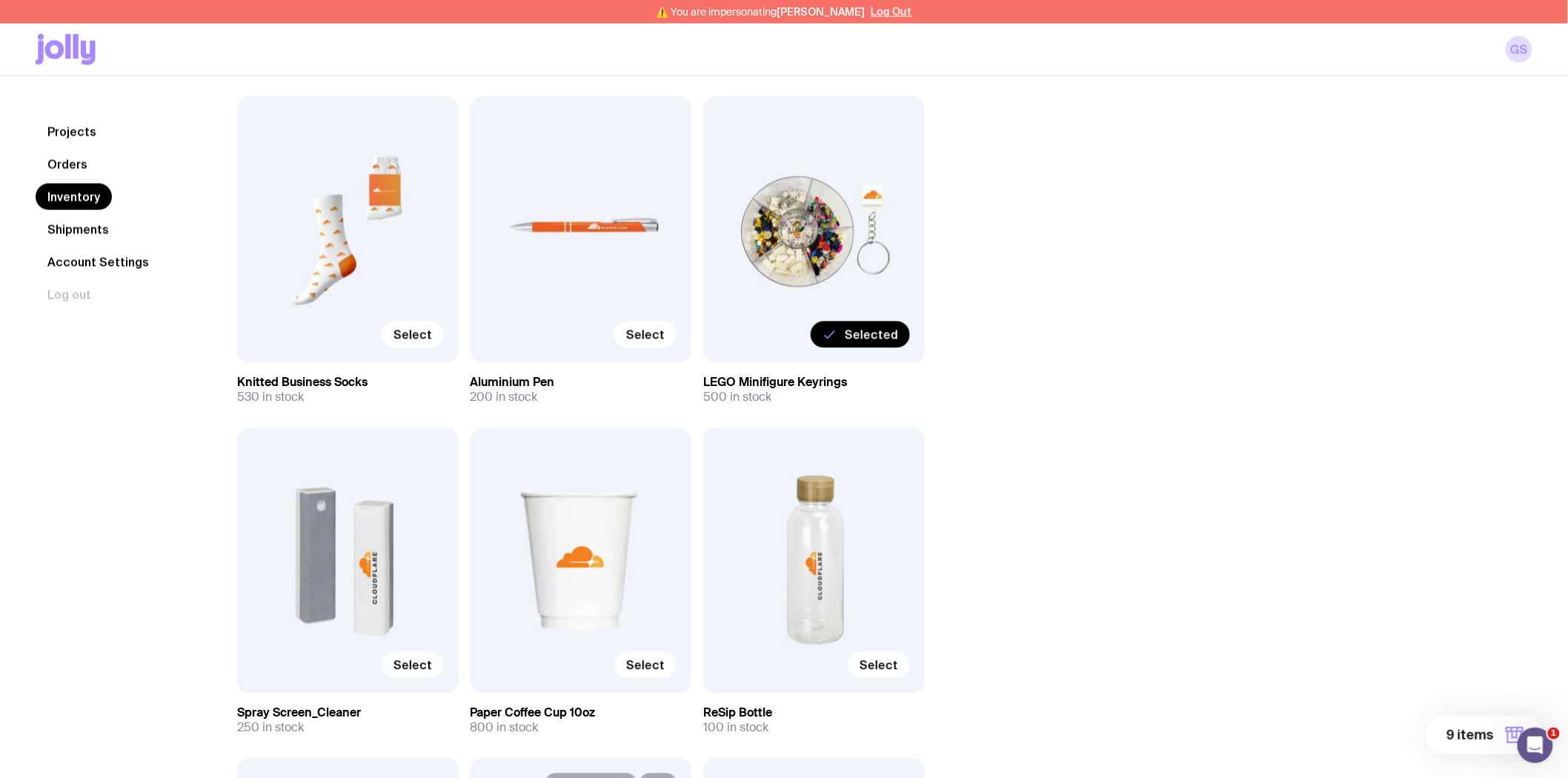
click at [410, 665] on span "Select" at bounding box center [413, 666] width 39 height 15
click at [0, 0] on input "Select" at bounding box center [0, 0] width 0 height 0
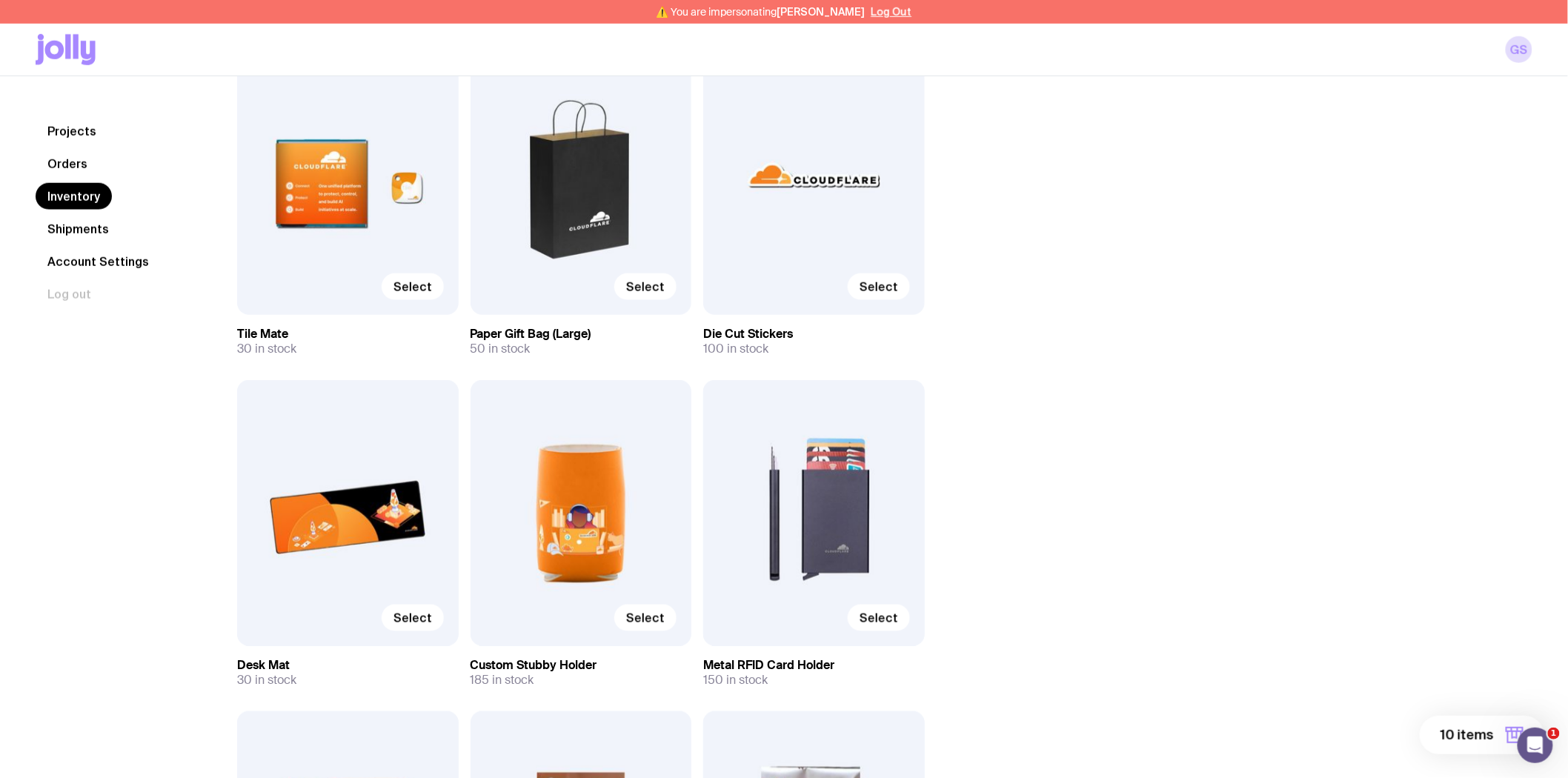
scroll to position [5189, 0]
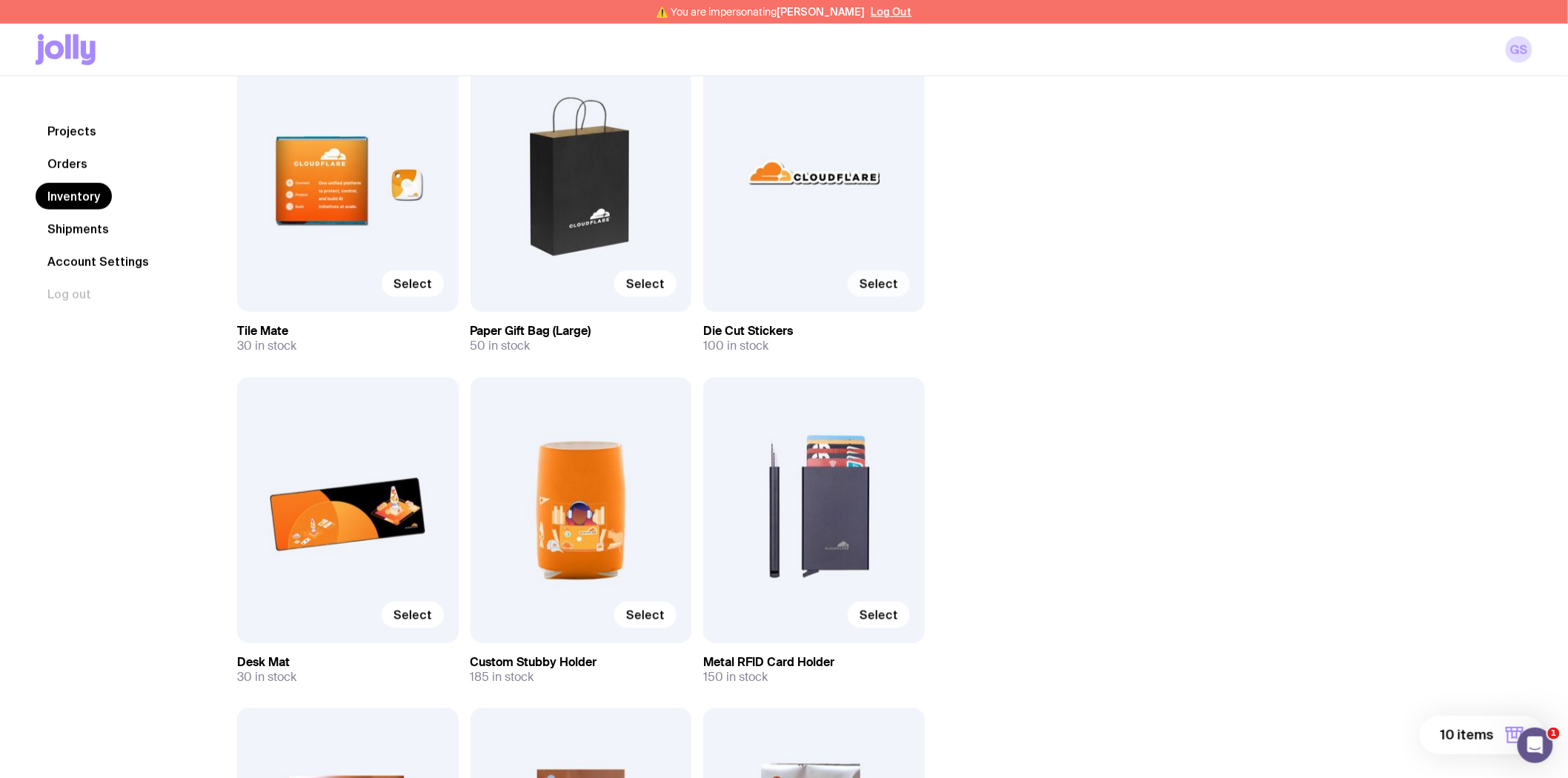
click at [872, 287] on span "Select" at bounding box center [879, 284] width 39 height 15
click at [0, 0] on input "Select" at bounding box center [0, 0] width 0 height 0
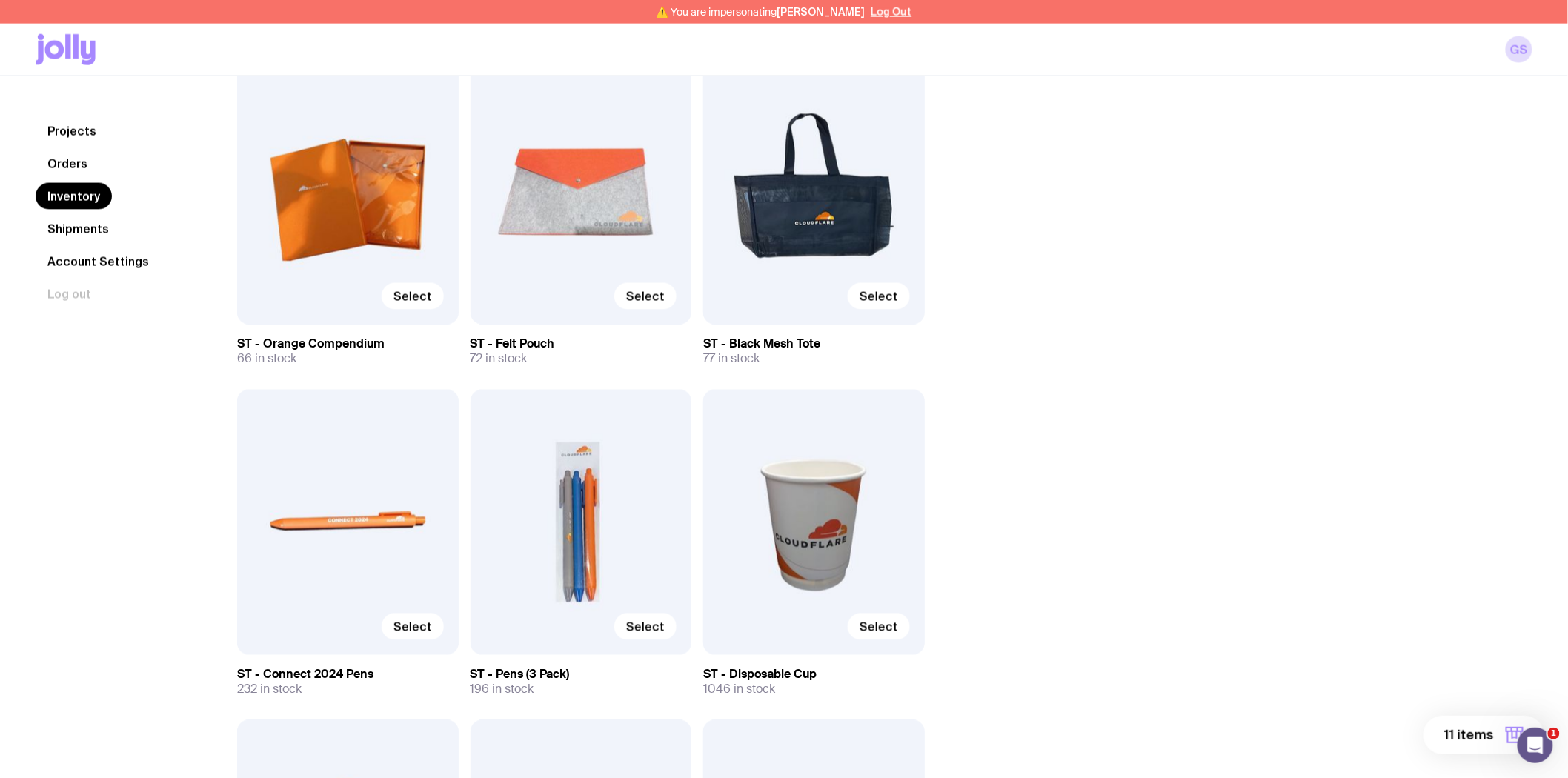
scroll to position [8071, 0]
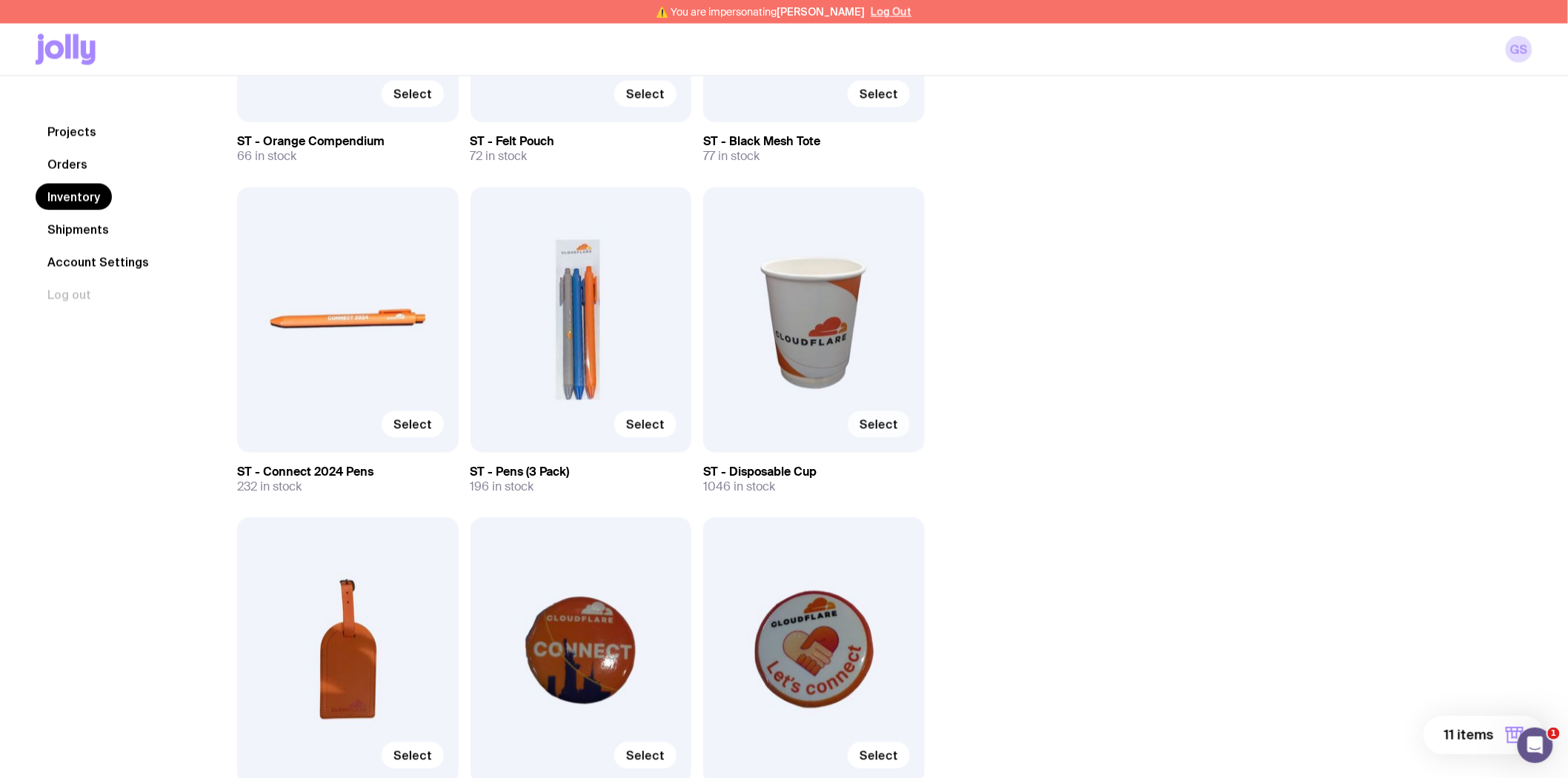
click at [890, 427] on span "Select" at bounding box center [879, 425] width 39 height 15
click at [0, 0] on input "Select" at bounding box center [0, 0] width 0 height 0
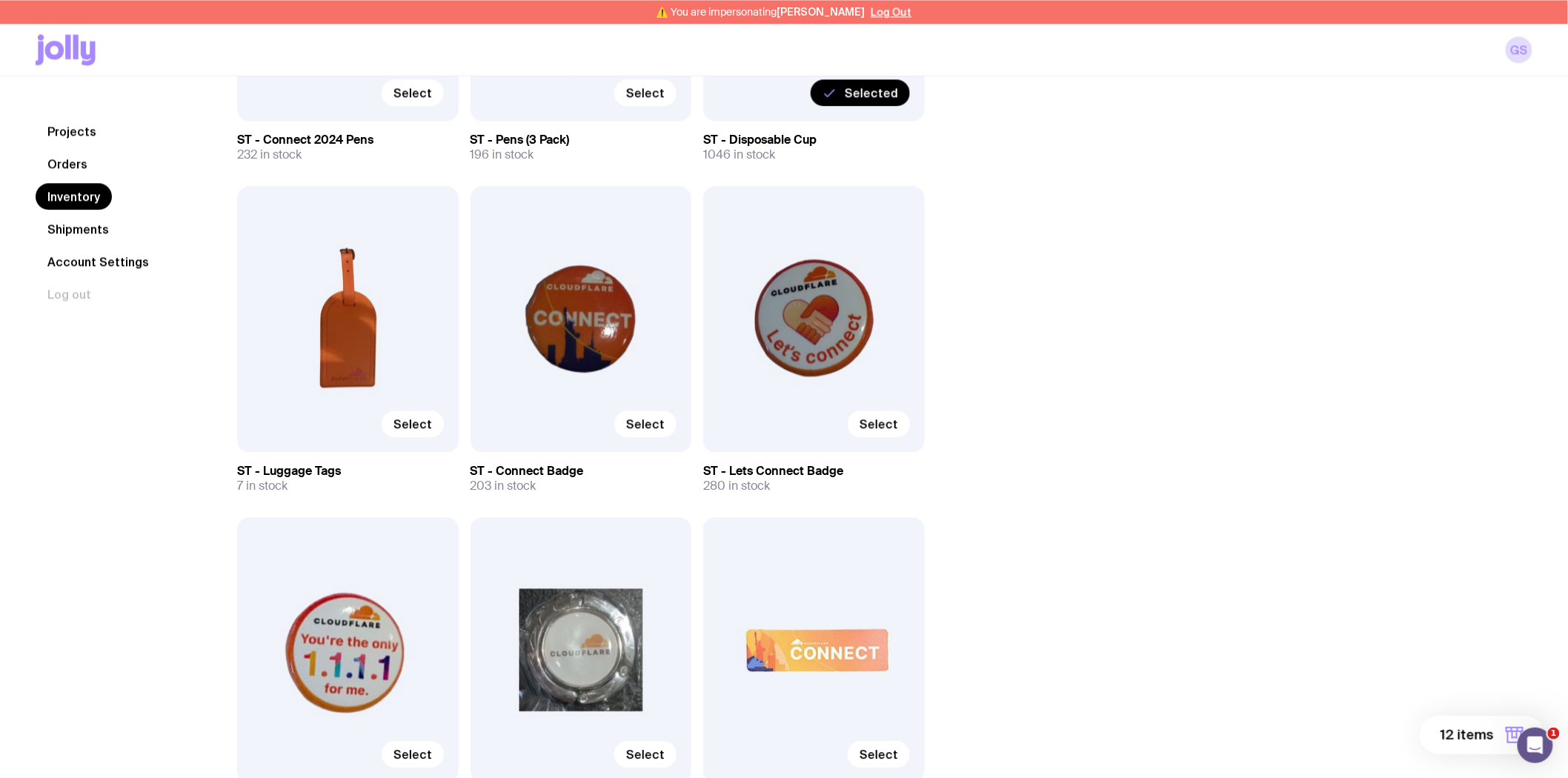
scroll to position [8145, 0]
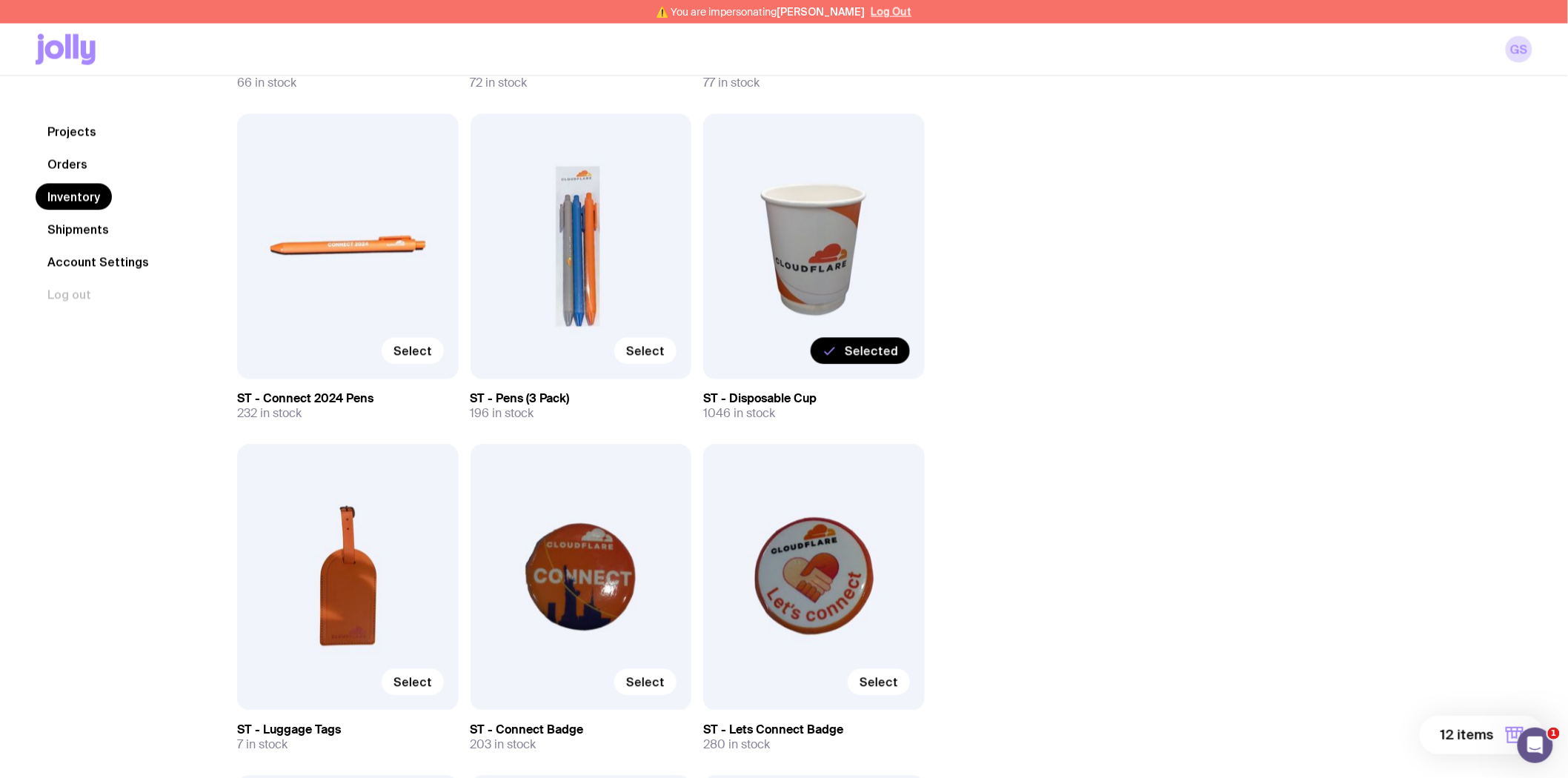
click at [1449, 728] on span "12 items" at bounding box center [1467, 735] width 53 height 18
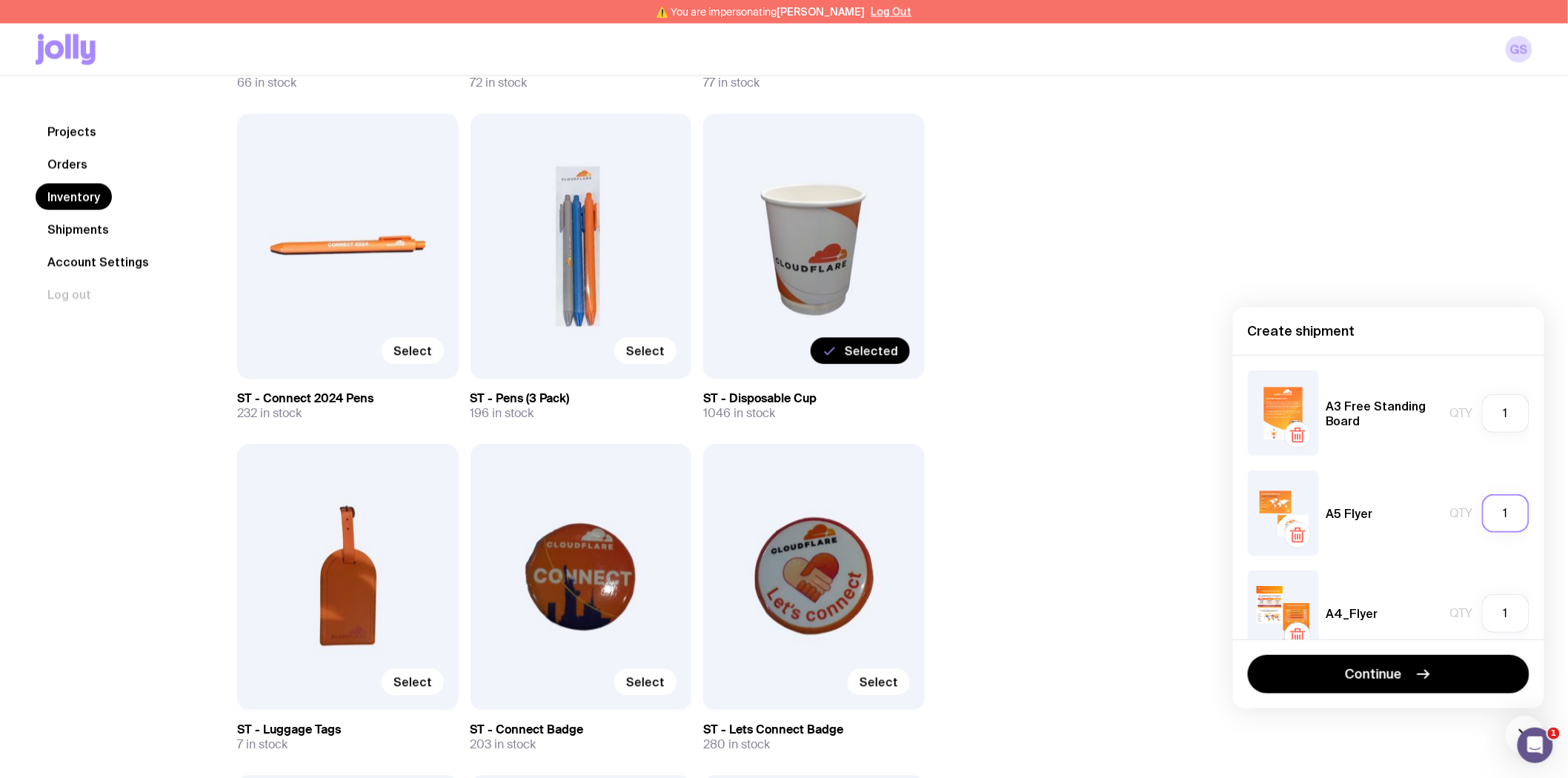
click at [1500, 513] on input "1" at bounding box center [1504, 513] width 47 height 39
type input "500"
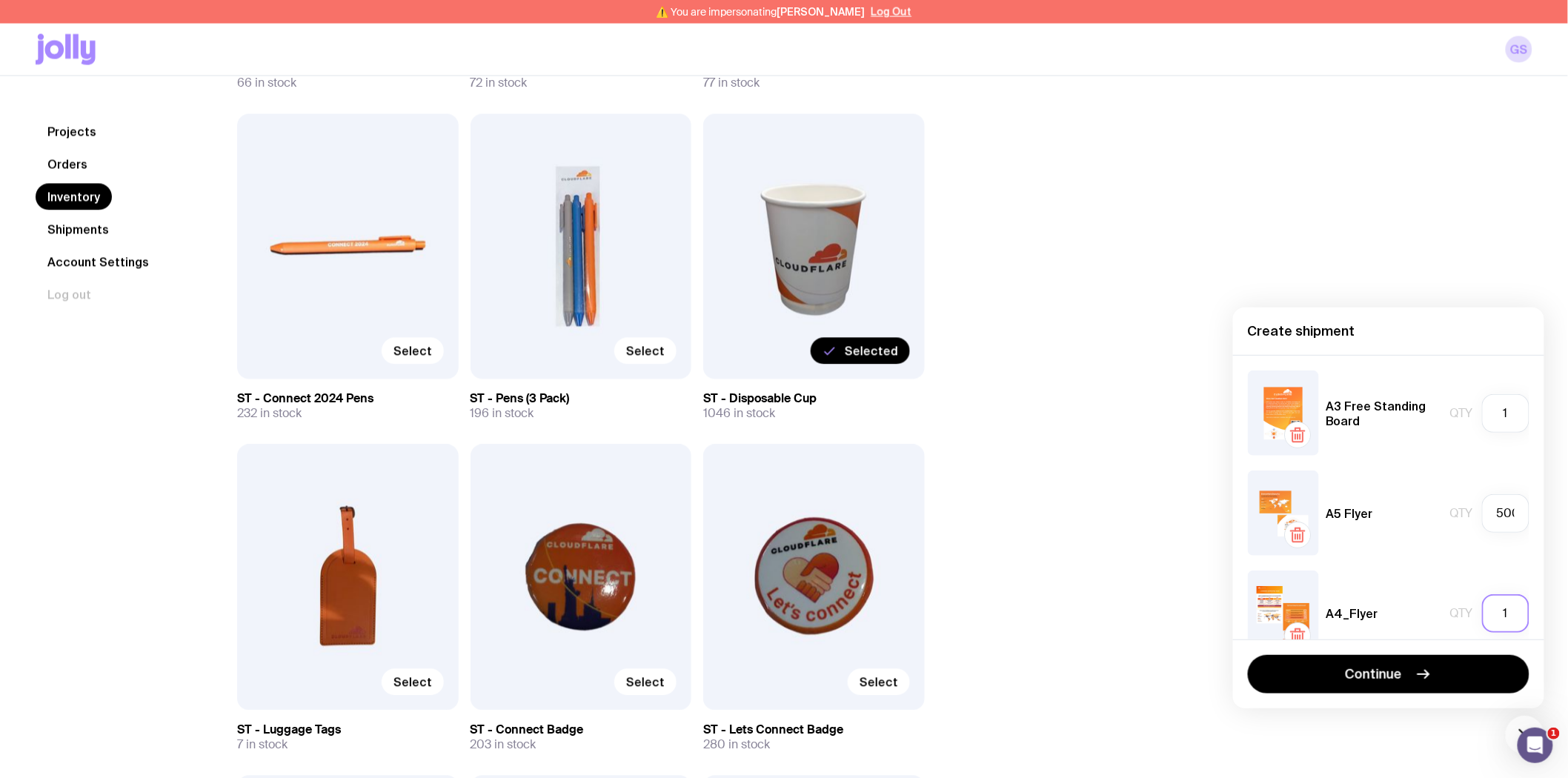
drag, startPoint x: 1506, startPoint y: 619, endPoint x: 1484, endPoint y: 617, distance: 22.1
click at [1484, 617] on input "1" at bounding box center [1504, 614] width 47 height 39
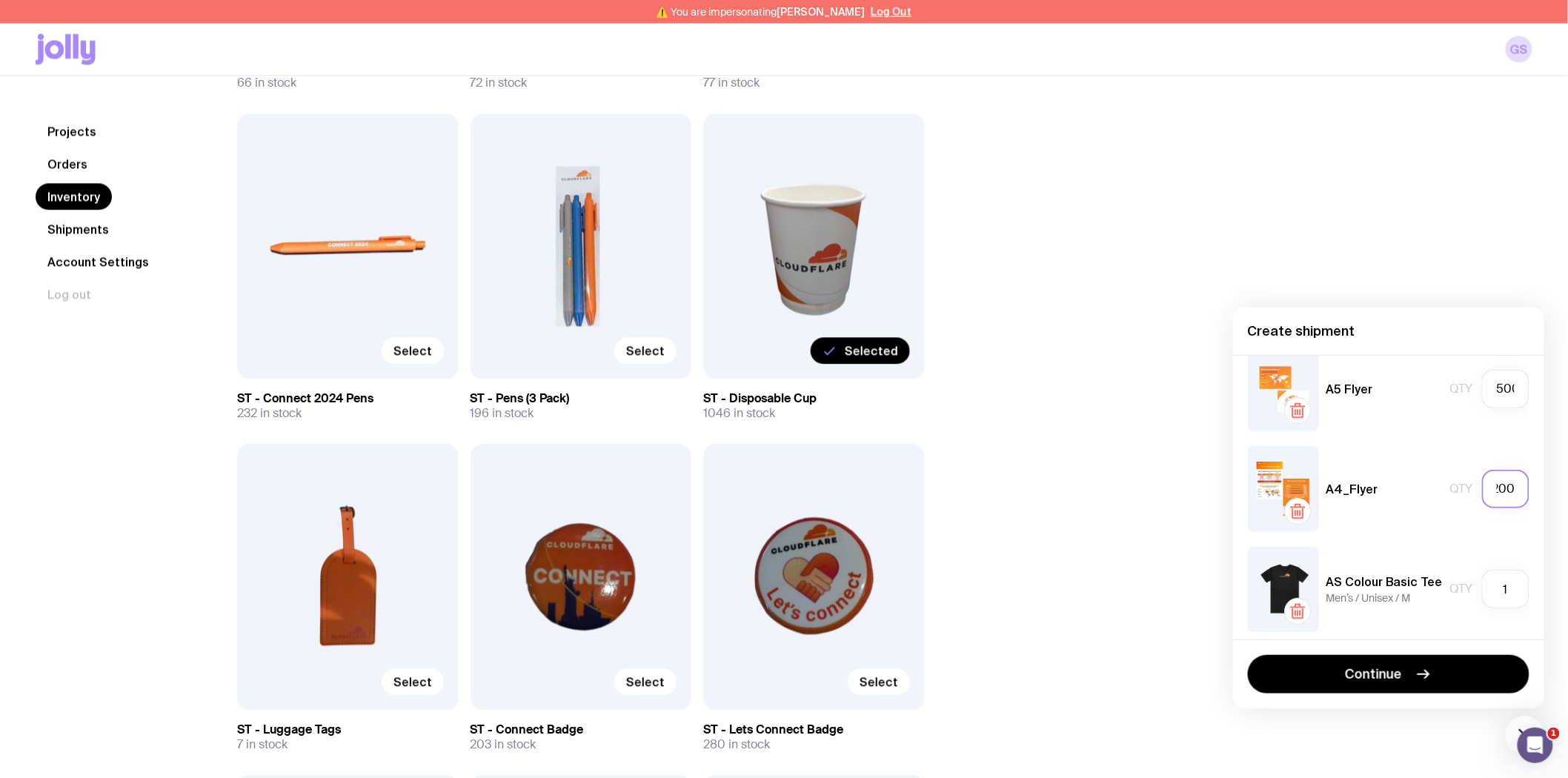
scroll to position [165, 0]
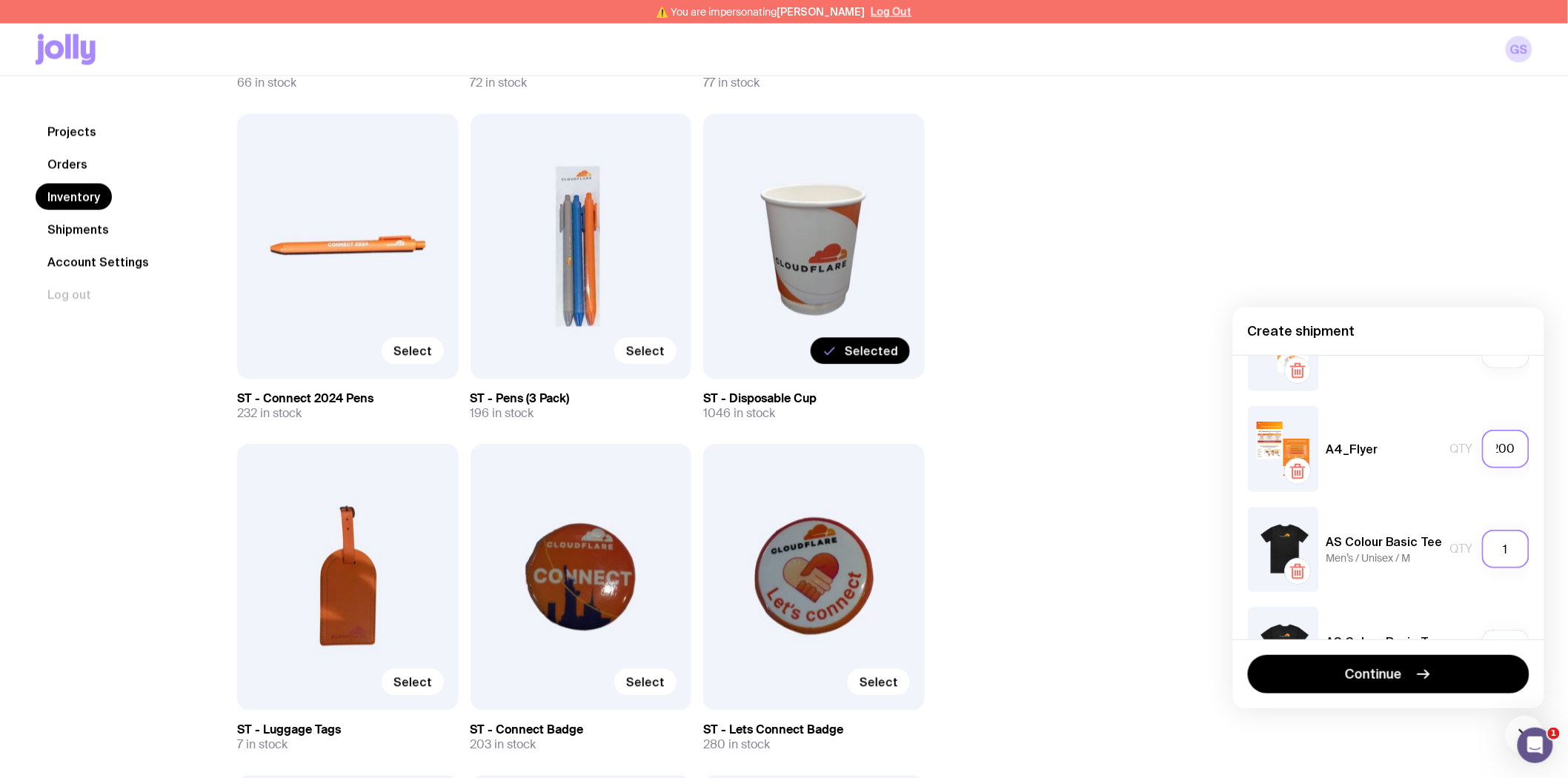
type input "200"
click at [1486, 555] on input "1" at bounding box center [1504, 549] width 47 height 39
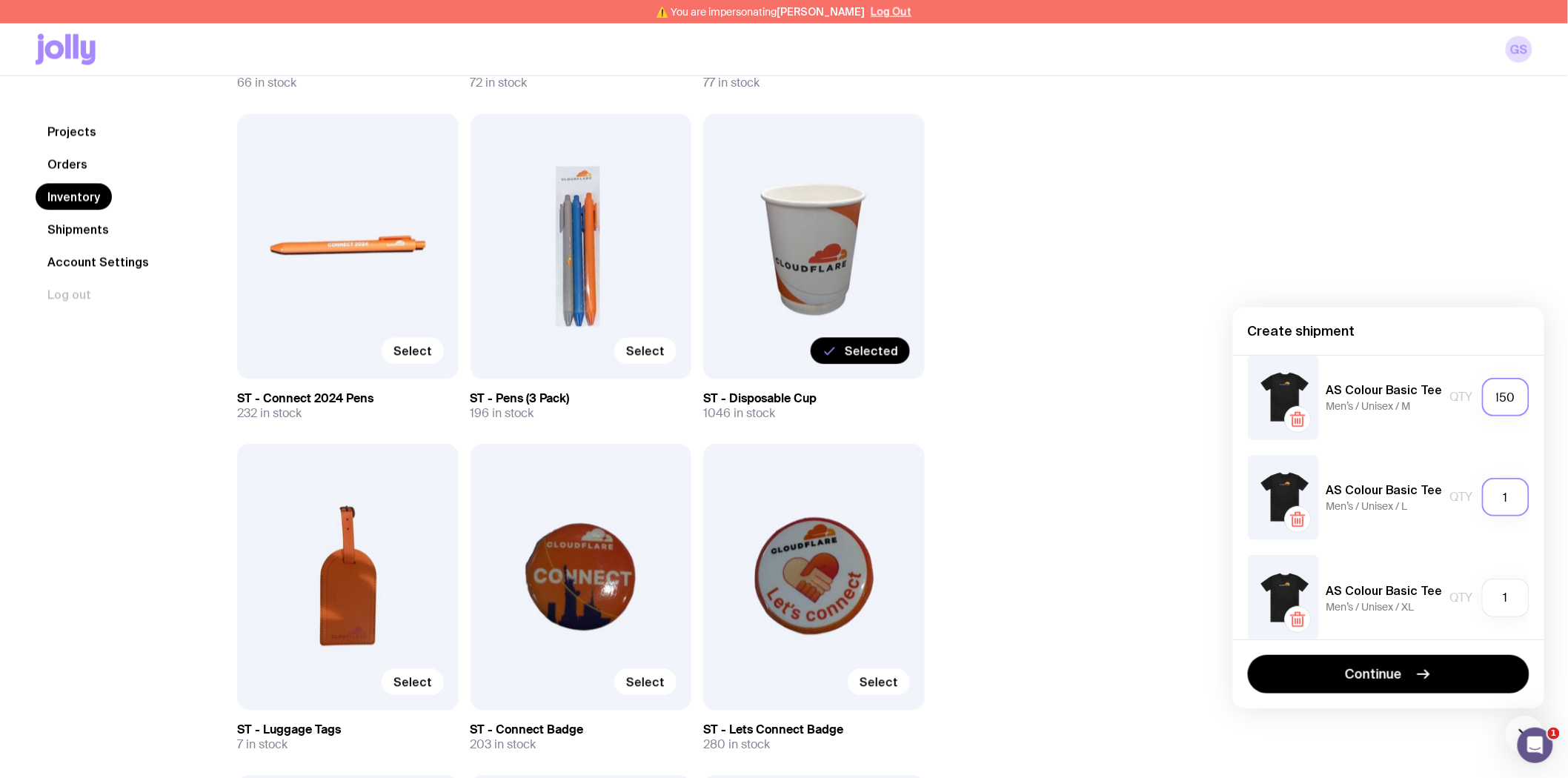
scroll to position [329, 0]
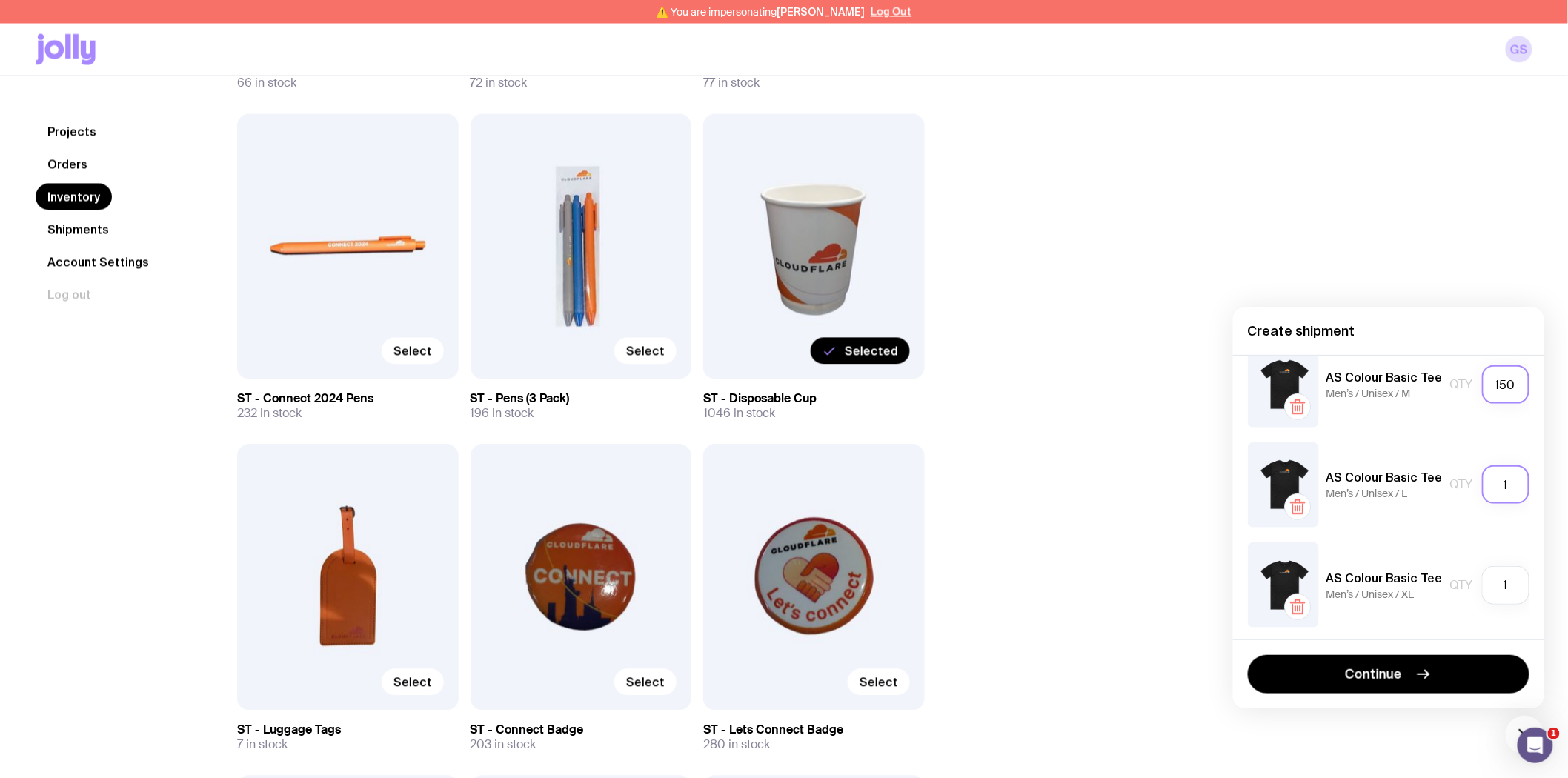
type input "150"
drag, startPoint x: 1500, startPoint y: 476, endPoint x: 1471, endPoint y: 476, distance: 29.0
click at [1481, 476] on input "1" at bounding box center [1504, 485] width 47 height 39
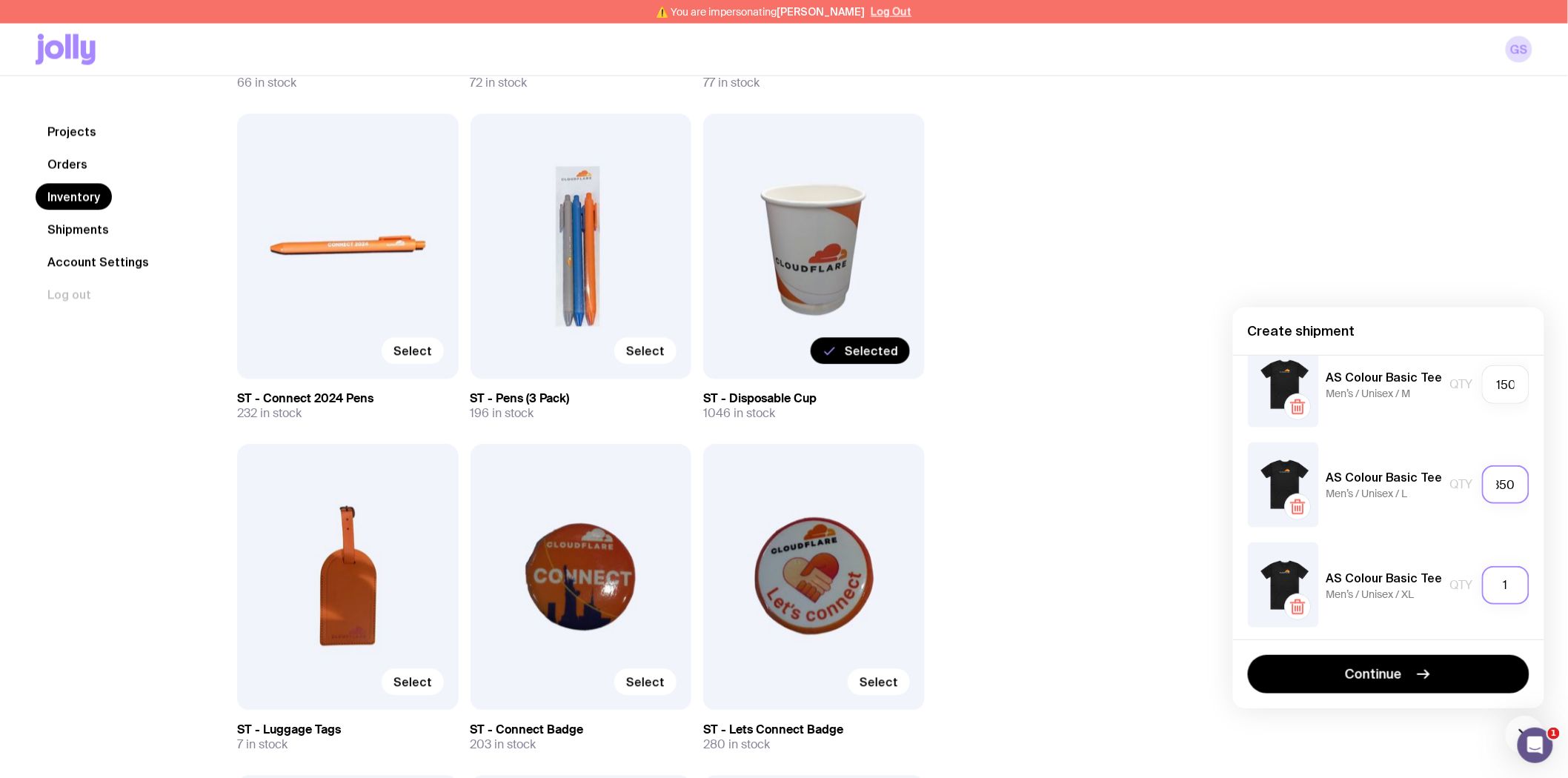
type input "350"
drag, startPoint x: 1497, startPoint y: 577, endPoint x: 1477, endPoint y: 577, distance: 20.0
click at [1481, 577] on input "1" at bounding box center [1504, 585] width 47 height 39
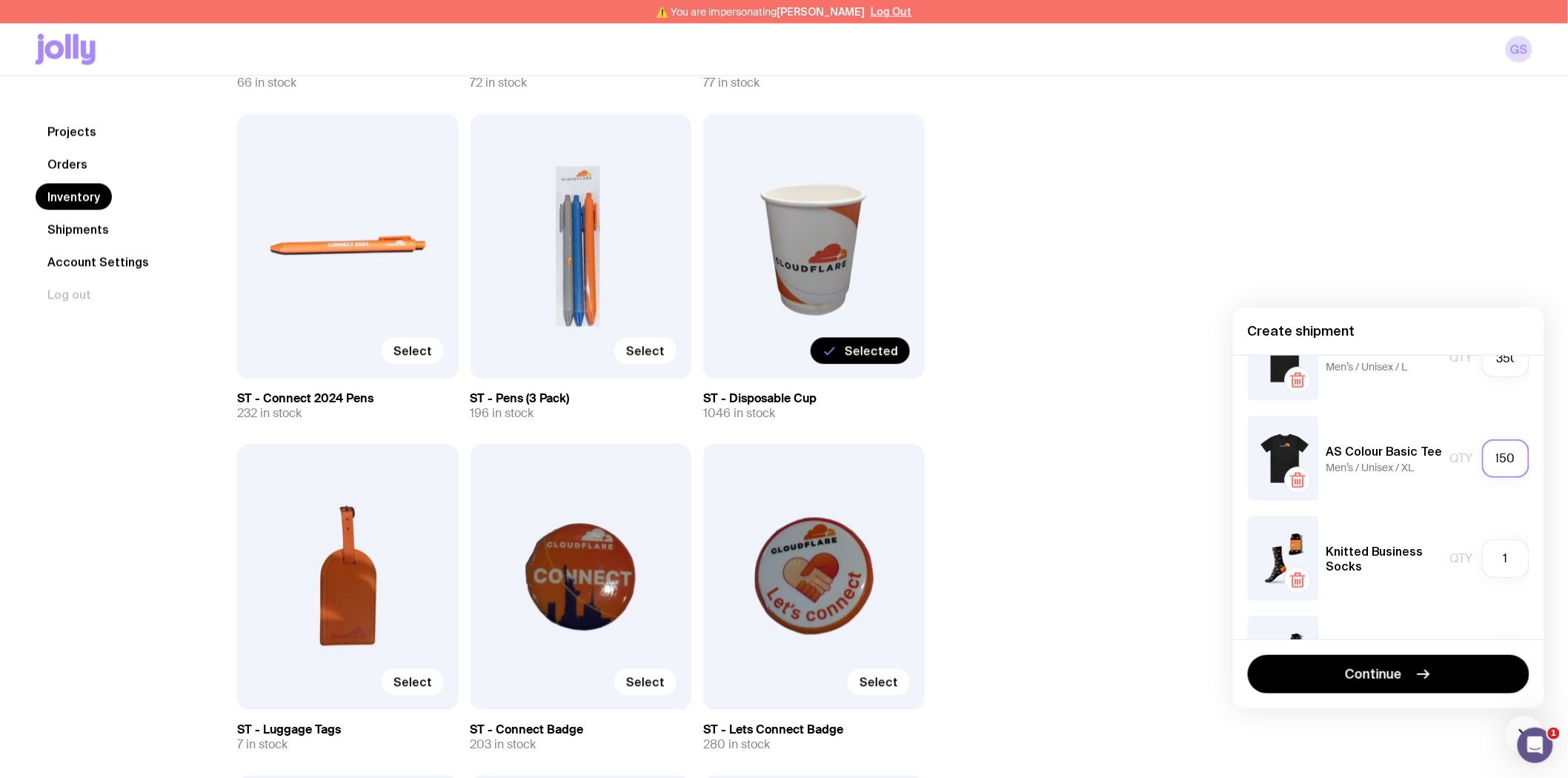
scroll to position [494, 0]
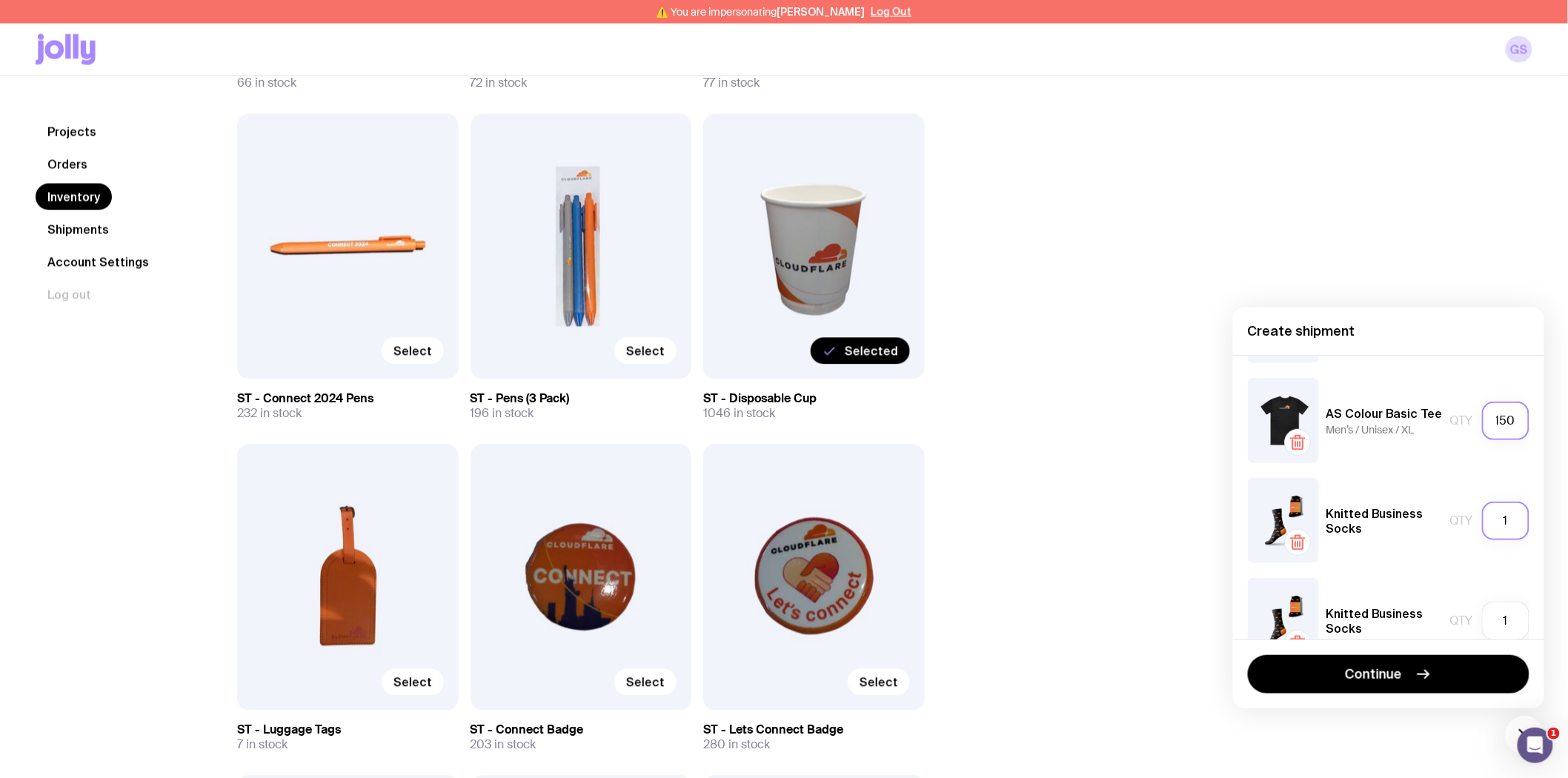
type input "150"
drag, startPoint x: 1500, startPoint y: 521, endPoint x: 1475, endPoint y: 521, distance: 25.0
click at [1481, 521] on input "1" at bounding box center [1504, 521] width 47 height 39
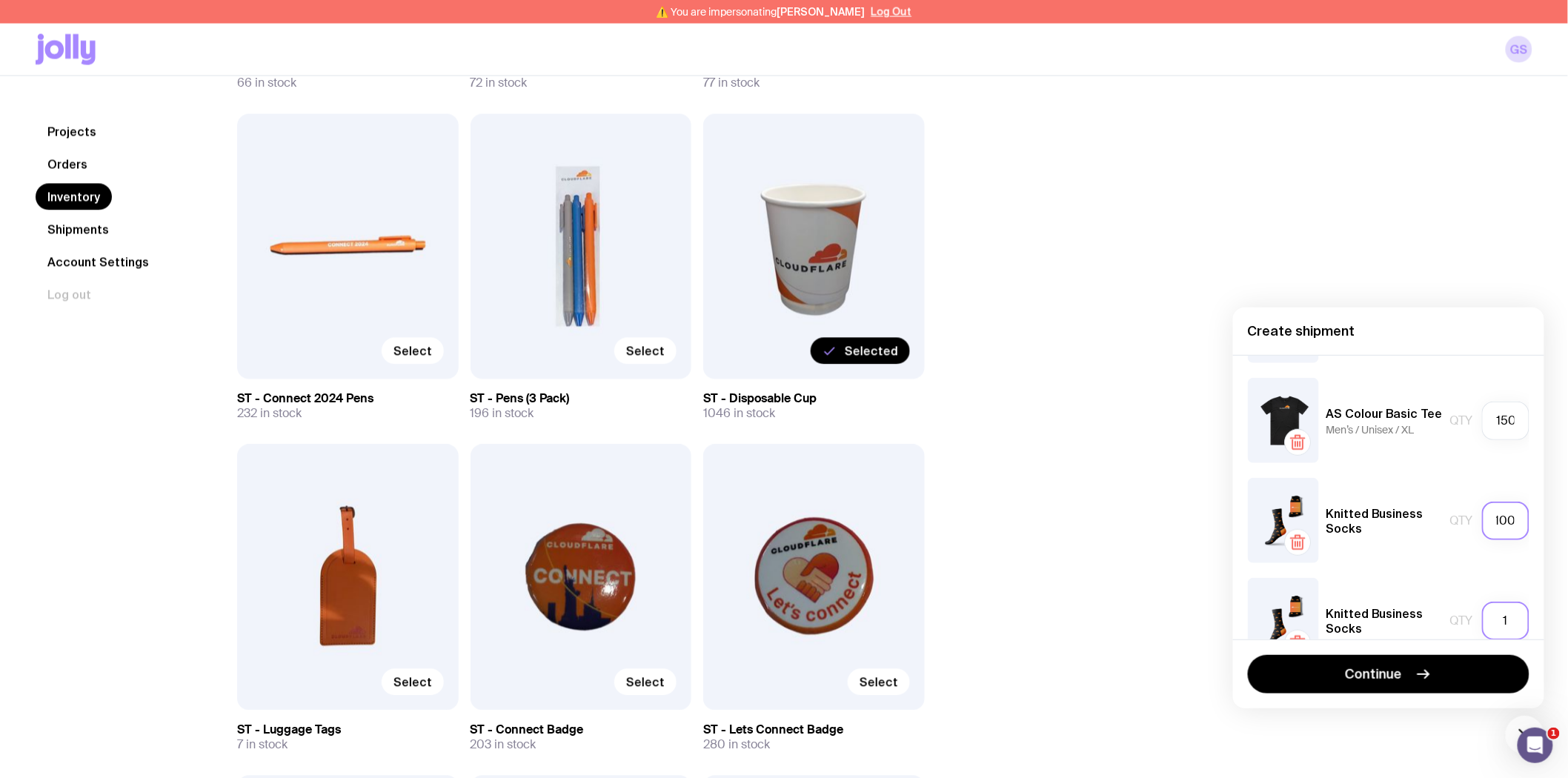
type input "100"
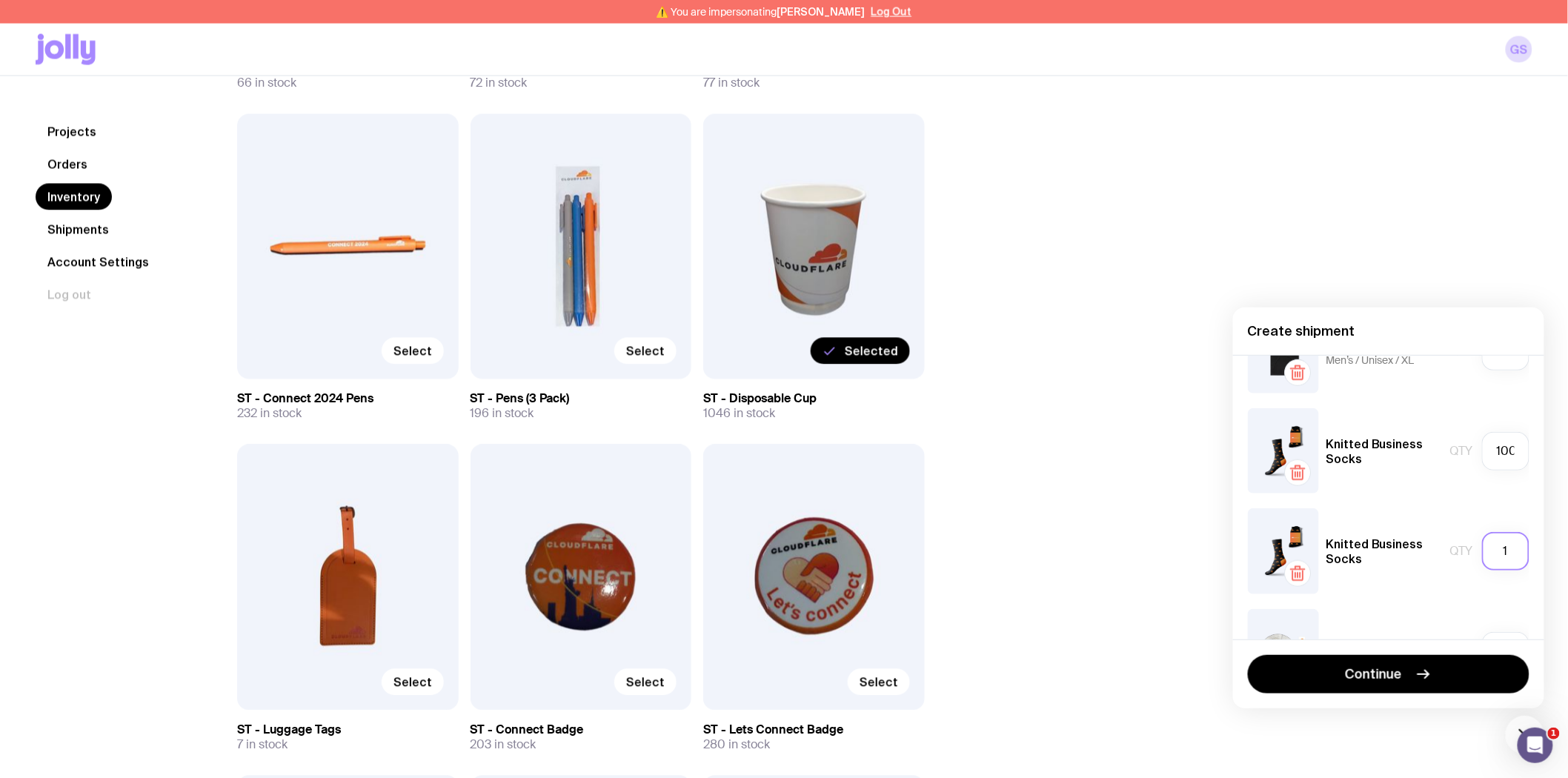
scroll to position [569, 0]
drag, startPoint x: 1499, startPoint y: 627, endPoint x: 1481, endPoint y: 526, distance: 102.6
click at [1481, 527] on input "1" at bounding box center [1504, 547] width 47 height 39
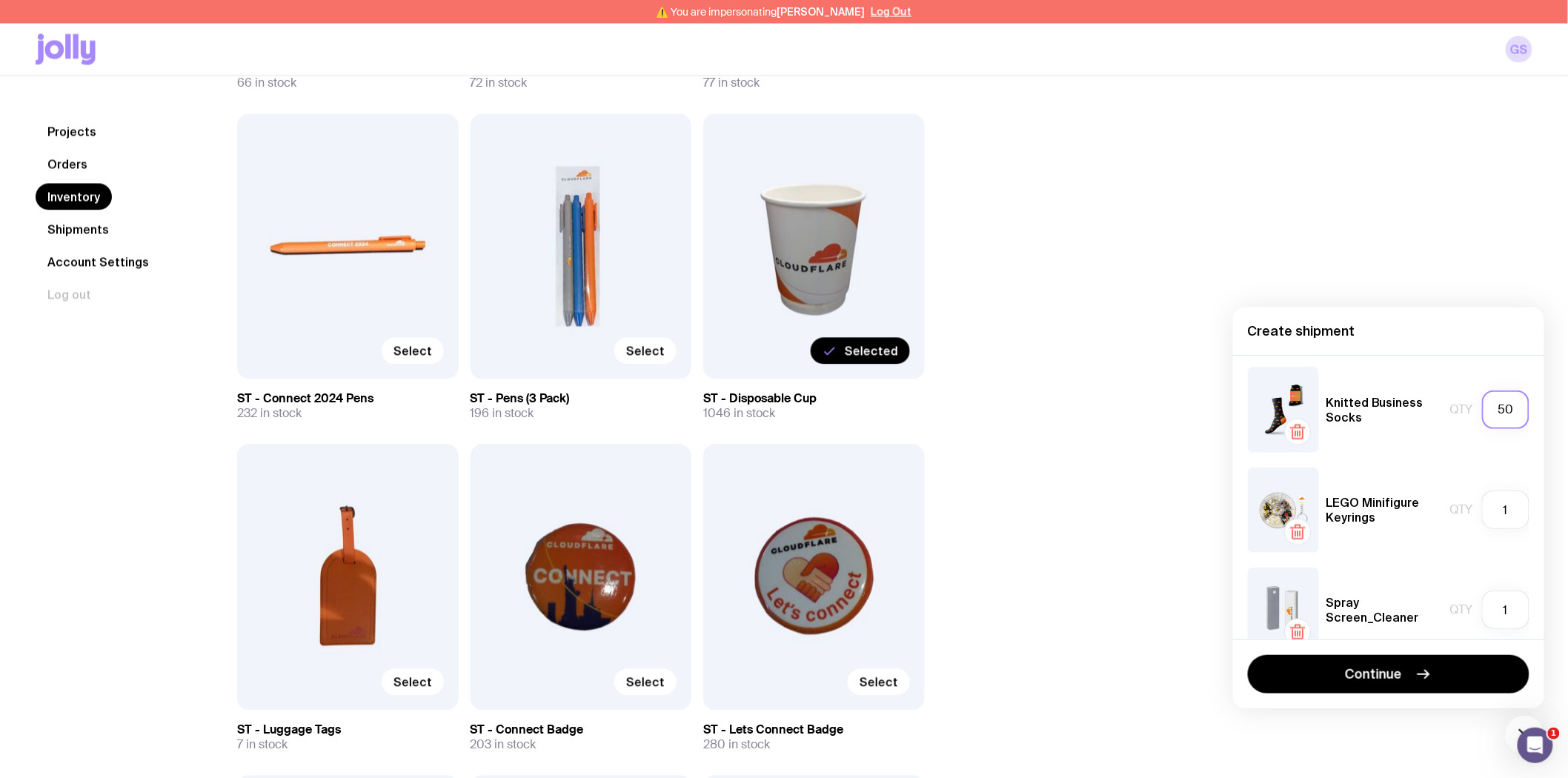
scroll to position [734, 0]
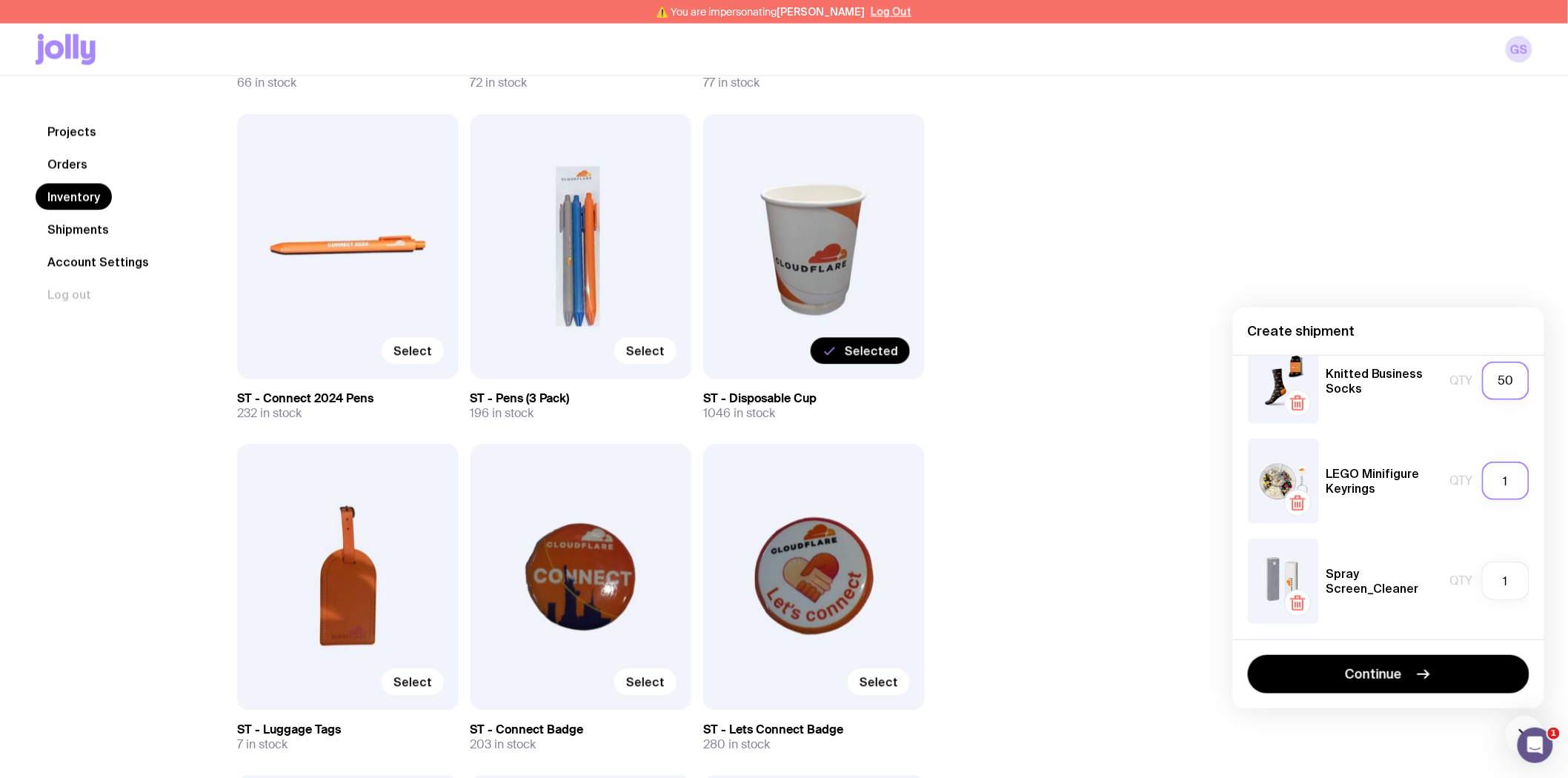
type input "50"
drag, startPoint x: 1505, startPoint y: 477, endPoint x: 1467, endPoint y: 479, distance: 38.1
click at [1467, 479] on div "Qty 1" at bounding box center [1490, 481] width 79 height 39
type input "500"
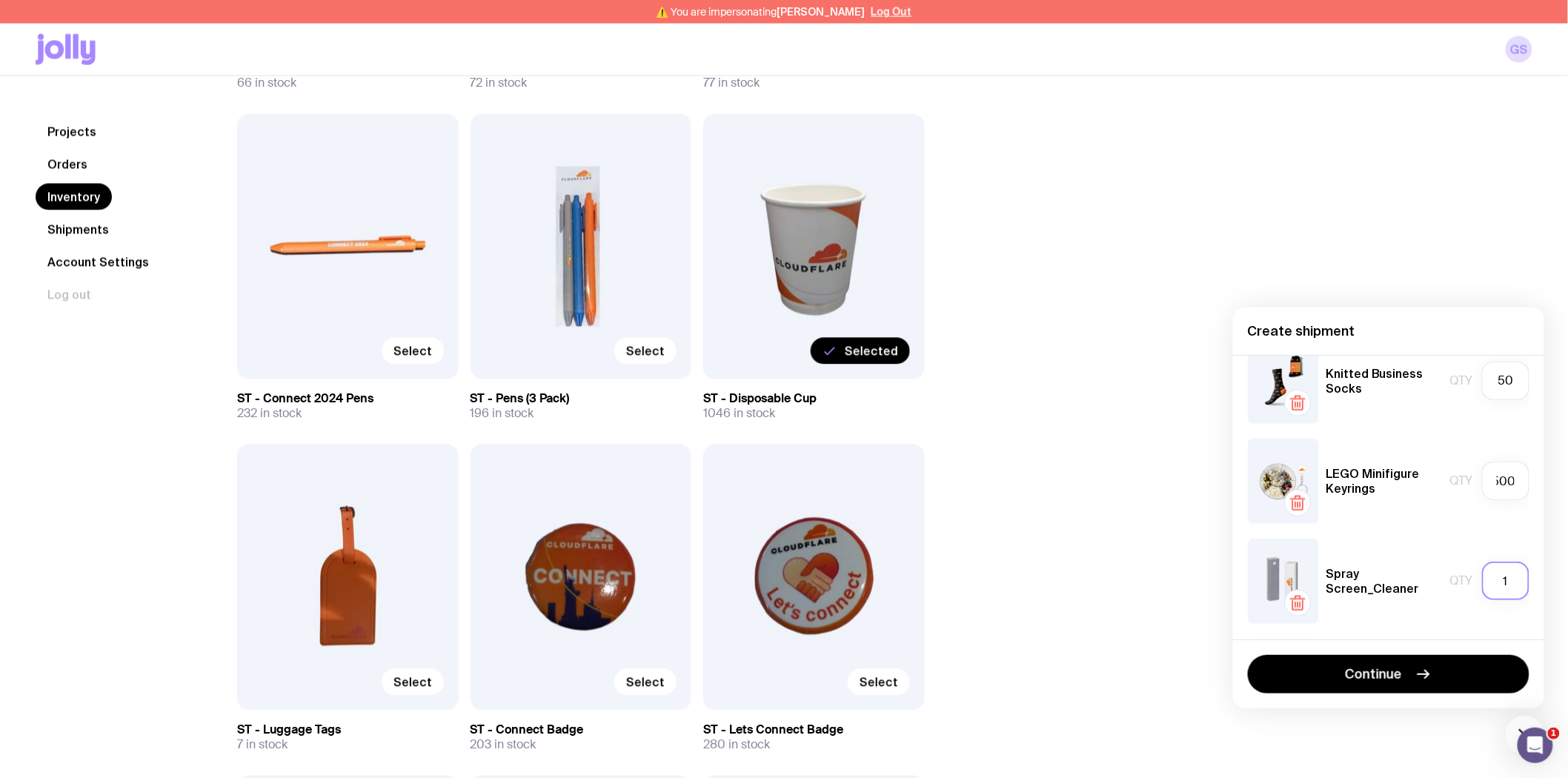
scroll to position [0, 0]
drag, startPoint x: 1463, startPoint y: 584, endPoint x: 1448, endPoint y: 584, distance: 15.0
click at [1450, 584] on div "Qty 1" at bounding box center [1490, 582] width 79 height 39
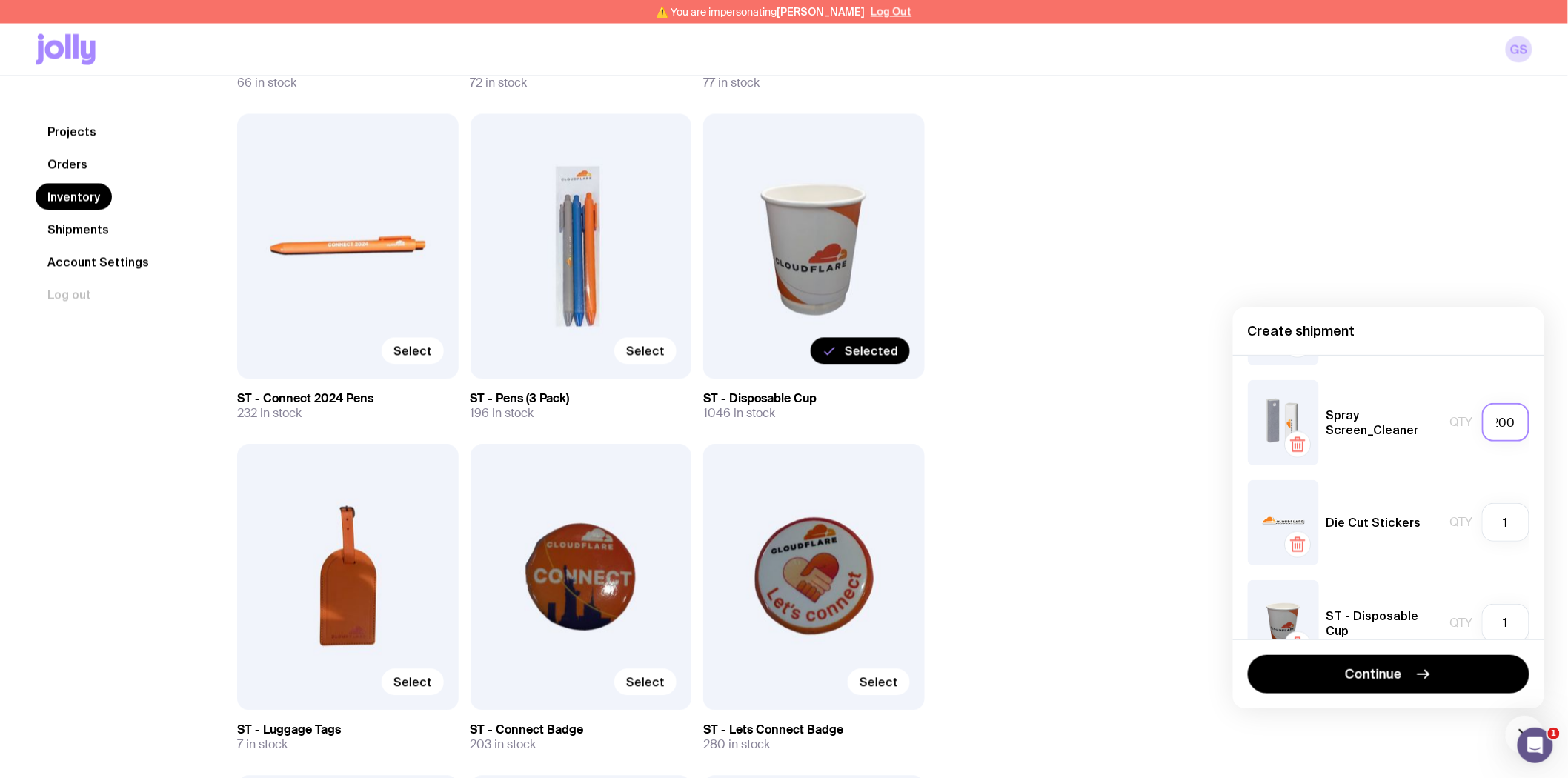
scroll to position [899, 0]
type input "200"
drag, startPoint x: 1501, startPoint y: 515, endPoint x: 1478, endPoint y: 515, distance: 23.0
click at [1483, 515] on input "1" at bounding box center [1504, 517] width 47 height 39
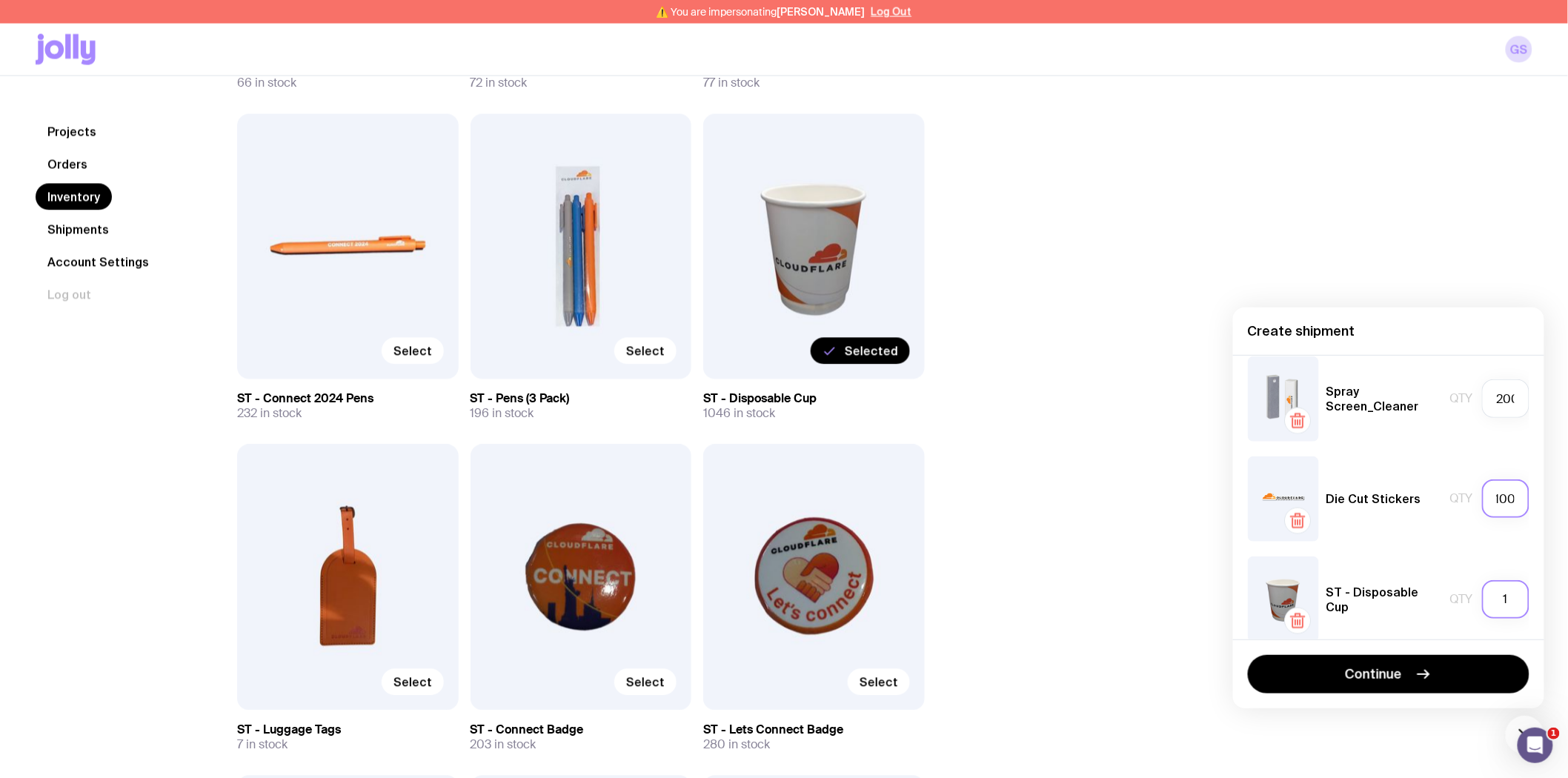
scroll to position [933, 0]
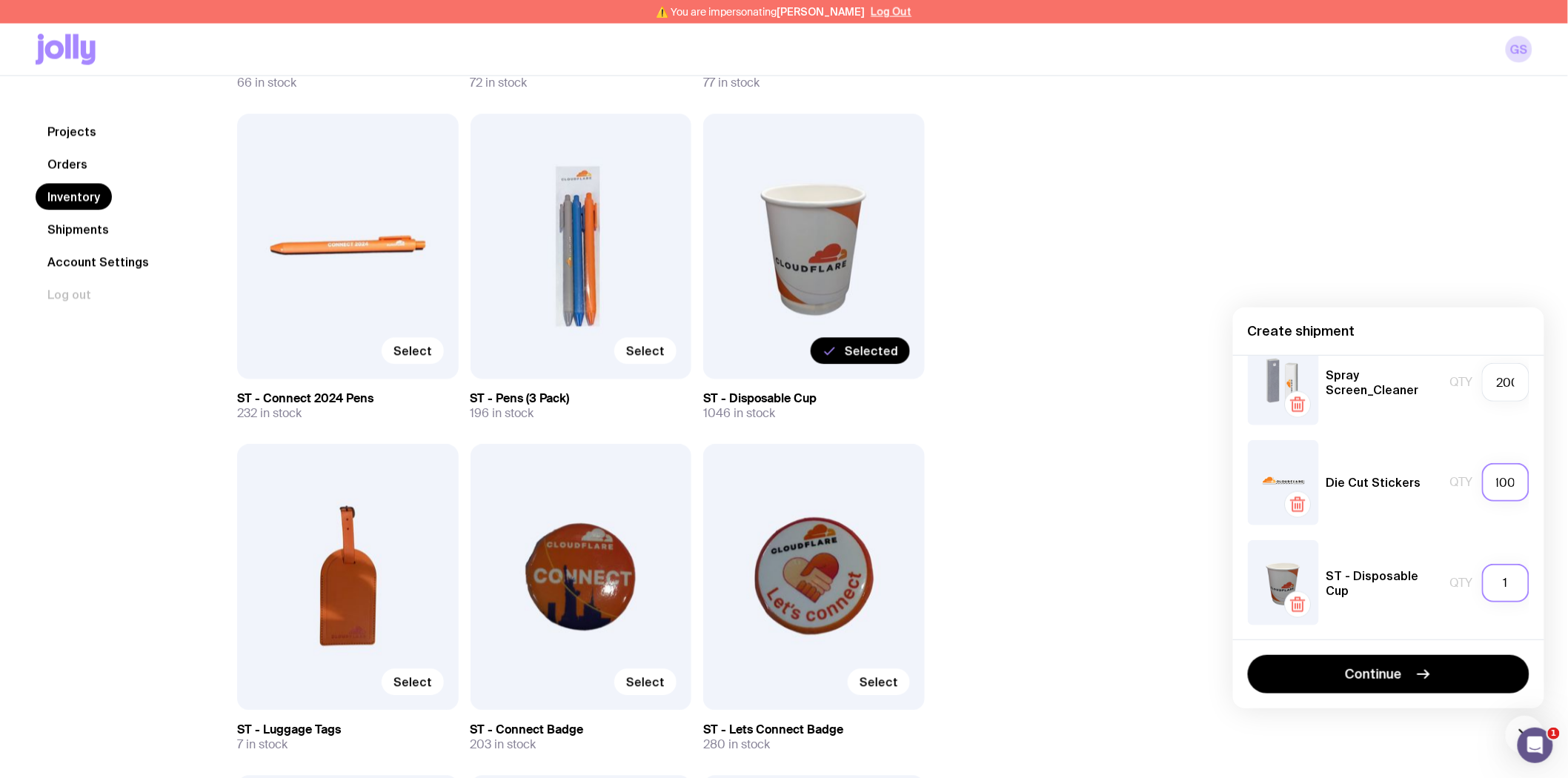
type input "100"
drag, startPoint x: 1503, startPoint y: 581, endPoint x: 1472, endPoint y: 589, distance: 32.0
click at [1481, 589] on input "1" at bounding box center [1504, 584] width 47 height 39
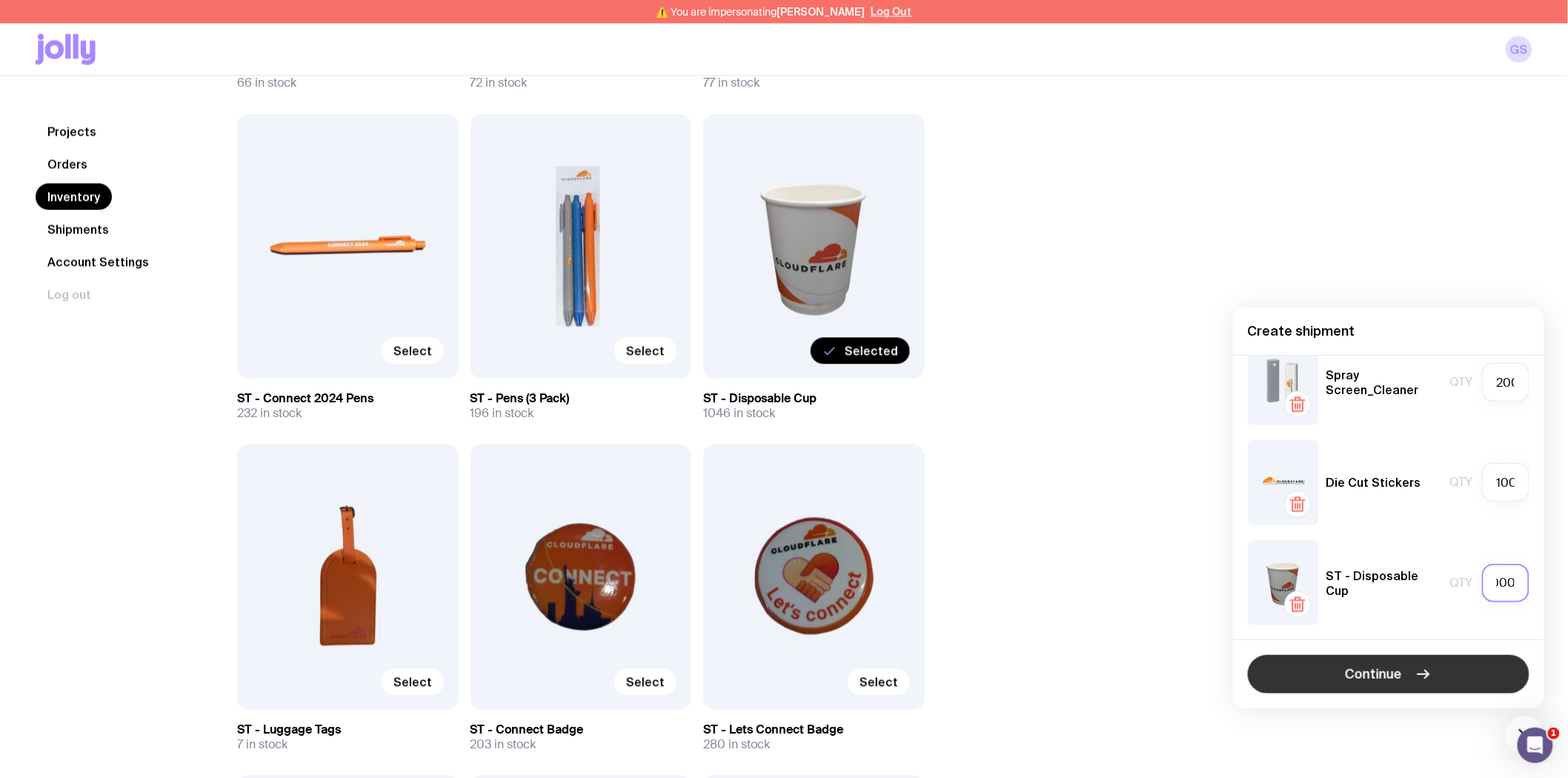
type input "1000"
click at [1402, 679] on button "Continue" at bounding box center [1388, 675] width 282 height 39
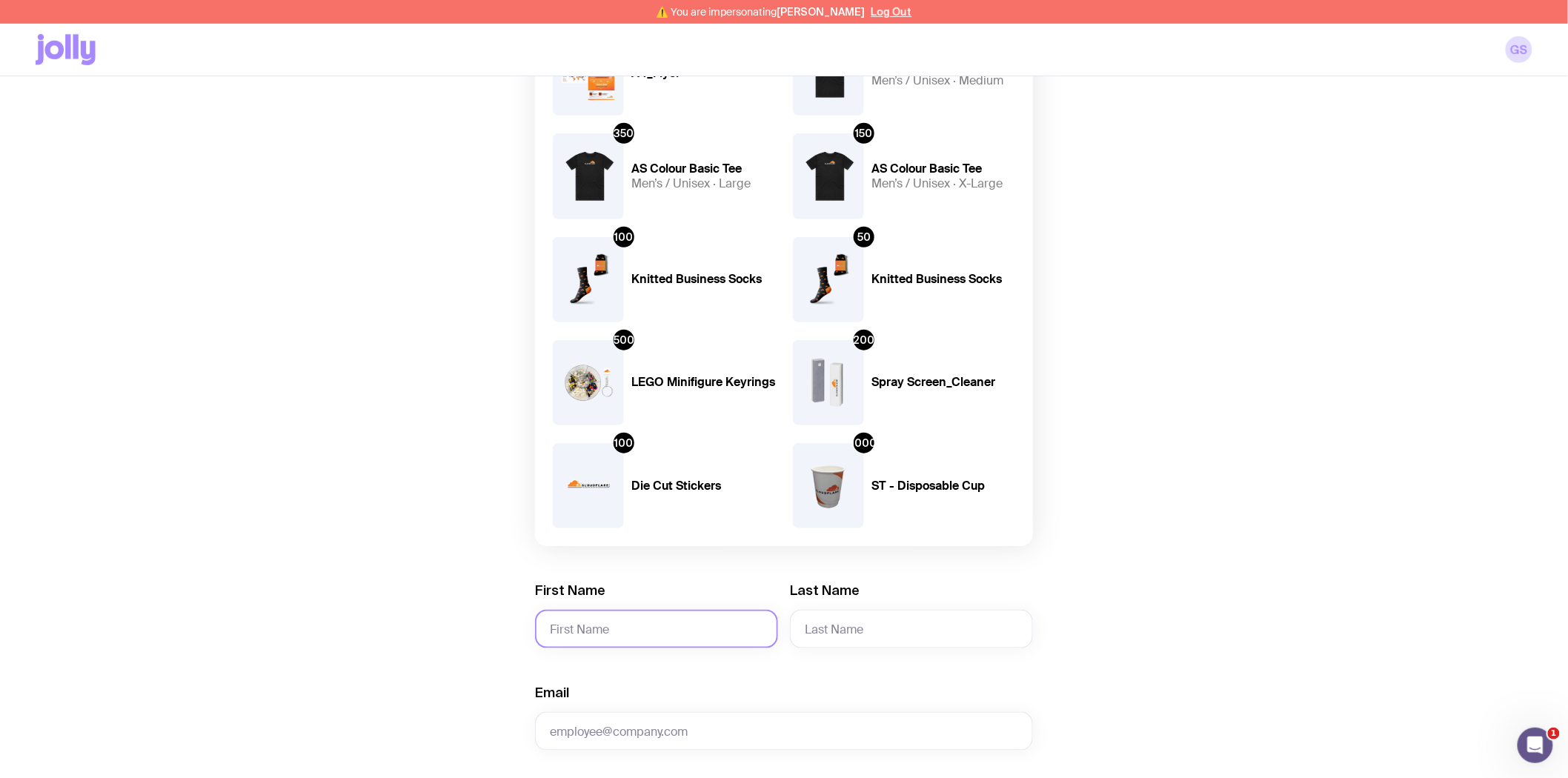
scroll to position [329, 0]
click at [602, 628] on input "First Name" at bounding box center [657, 629] width 243 height 39
drag, startPoint x: 603, startPoint y: 619, endPoint x: 511, endPoint y: 623, distance: 92.1
click at [512, 625] on div "Create shipment Shipment details 1 A3 Free Standing Board 500 A5 Flyer 200 A4_F…" at bounding box center [784, 628] width 1496 height 1644
type input "Giu"
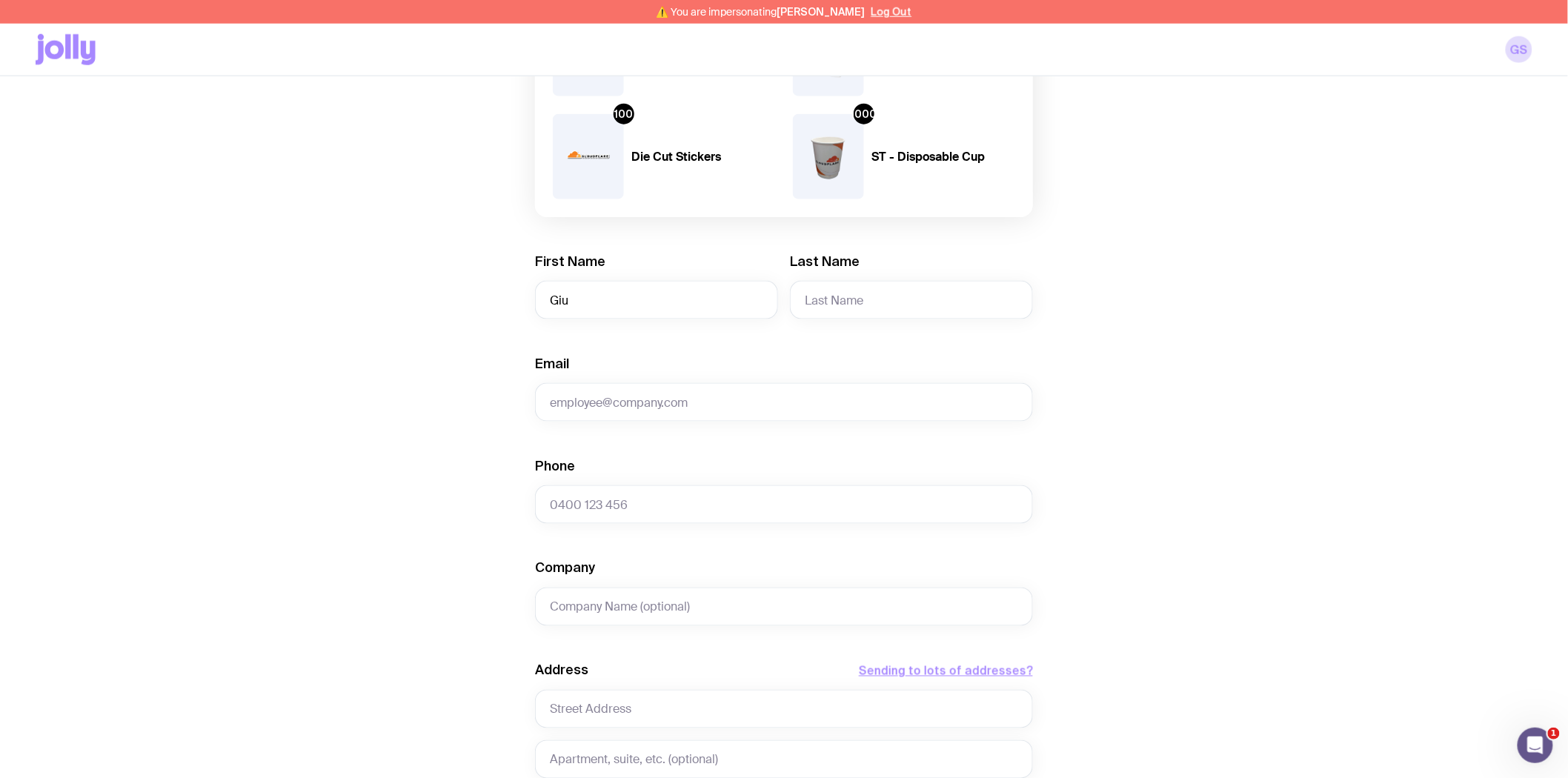
scroll to position [658, 0]
click at [610, 608] on input "Company" at bounding box center [784, 607] width 497 height 39
paste input "GEL Events logistics"
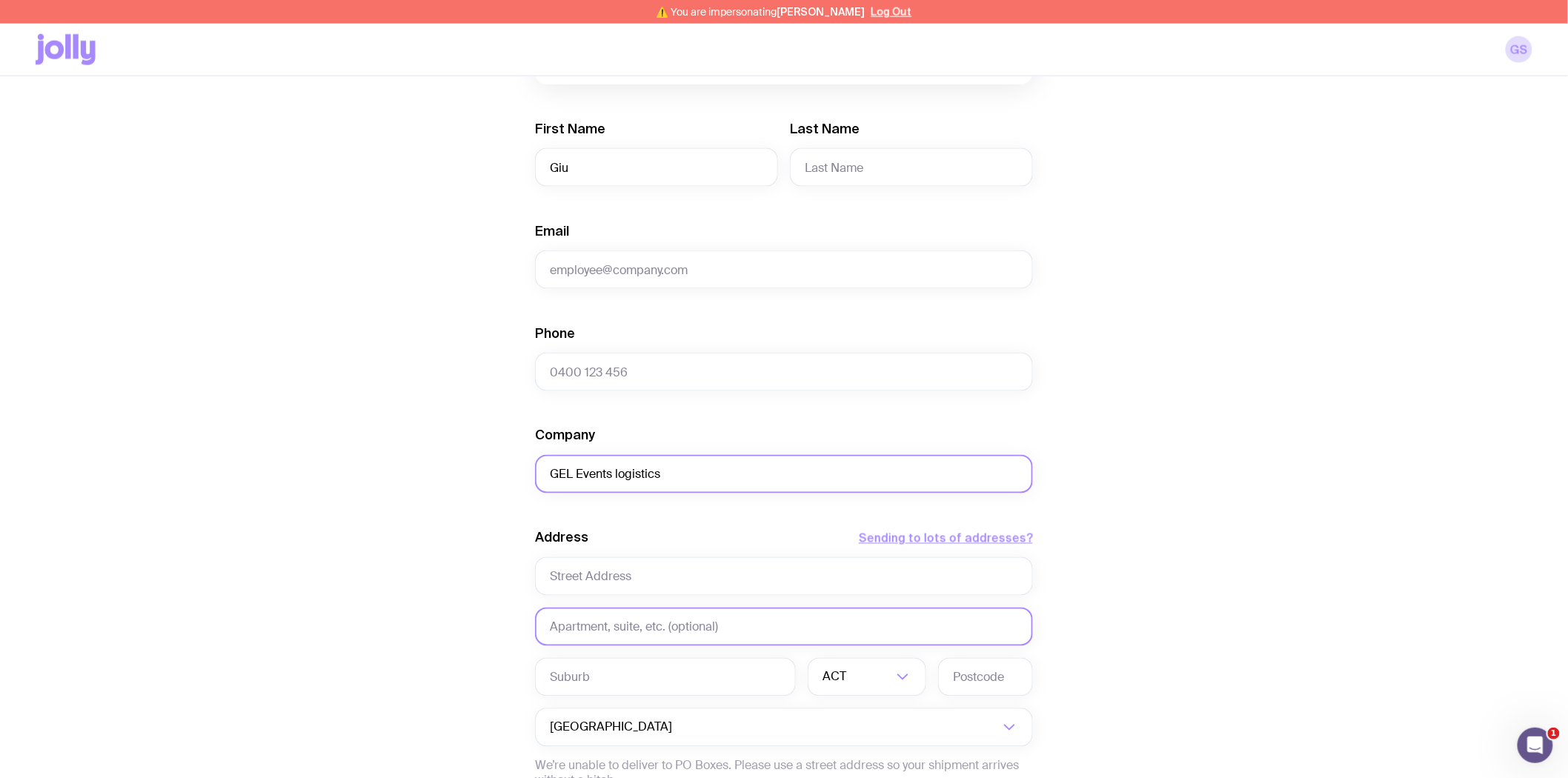
scroll to position [823, 0]
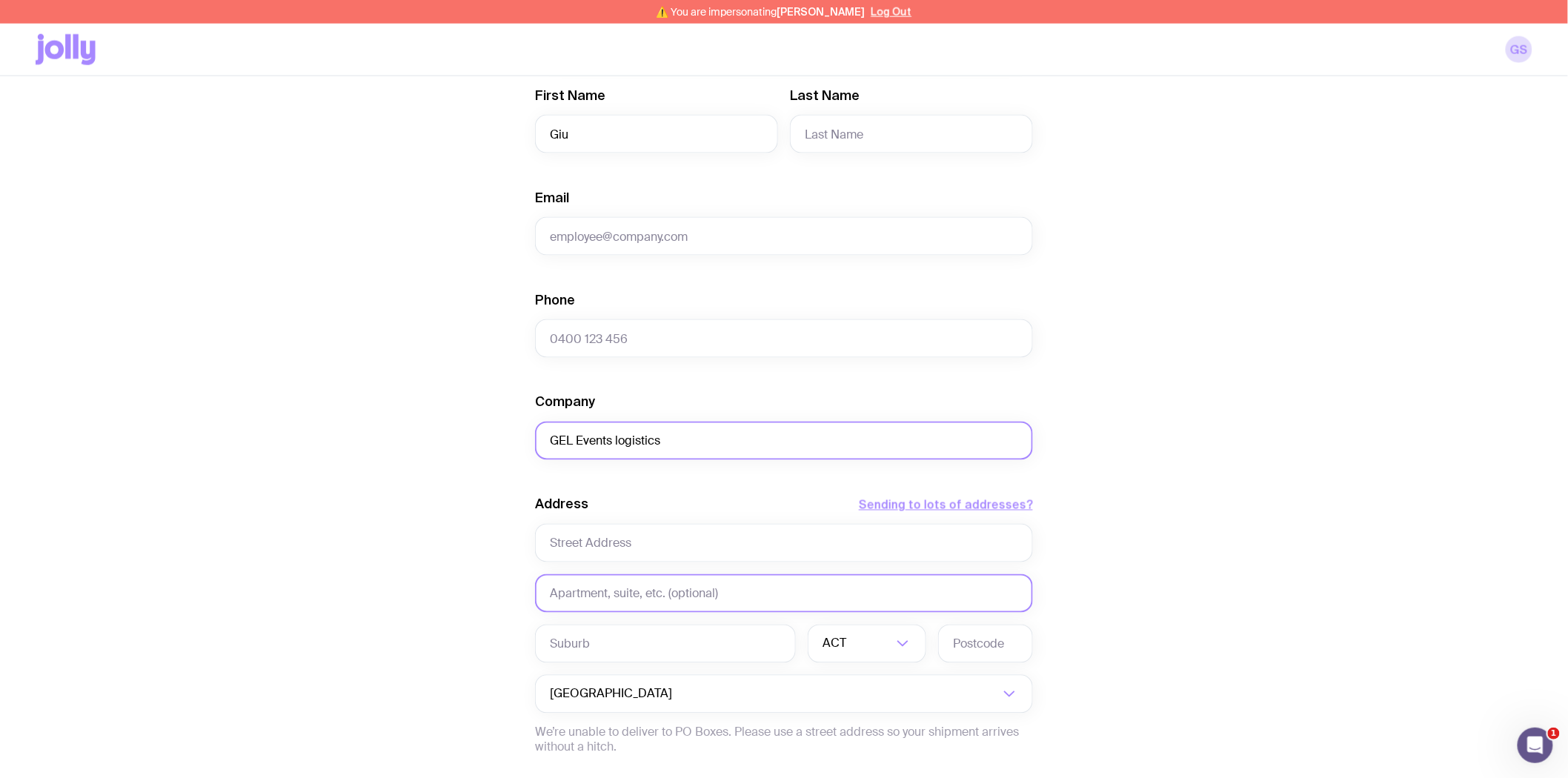
type input "GEL Events logistics"
click at [589, 591] on input "text" at bounding box center [784, 594] width 497 height 39
paste input "GEL Events logistics"
type input "GEL Events logistics"
click at [588, 543] on input "text" at bounding box center [784, 544] width 497 height 39
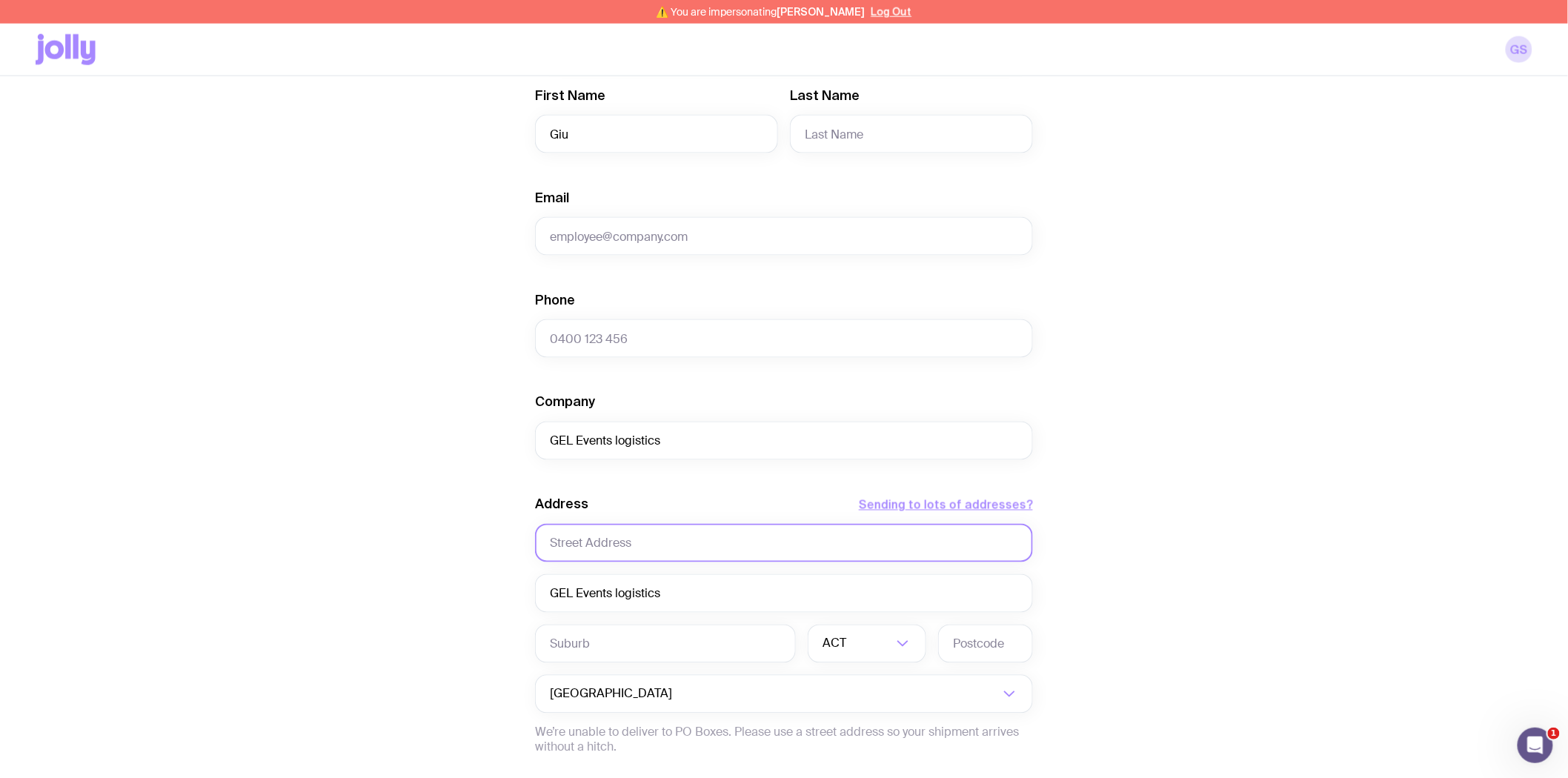
paste input "[STREET_ADDRESS]"
type input "[STREET_ADDRESS]"
click at [573, 653] on input "text" at bounding box center [665, 644] width 261 height 39
paste input "Campbellfield"
type input "Campbellfield"
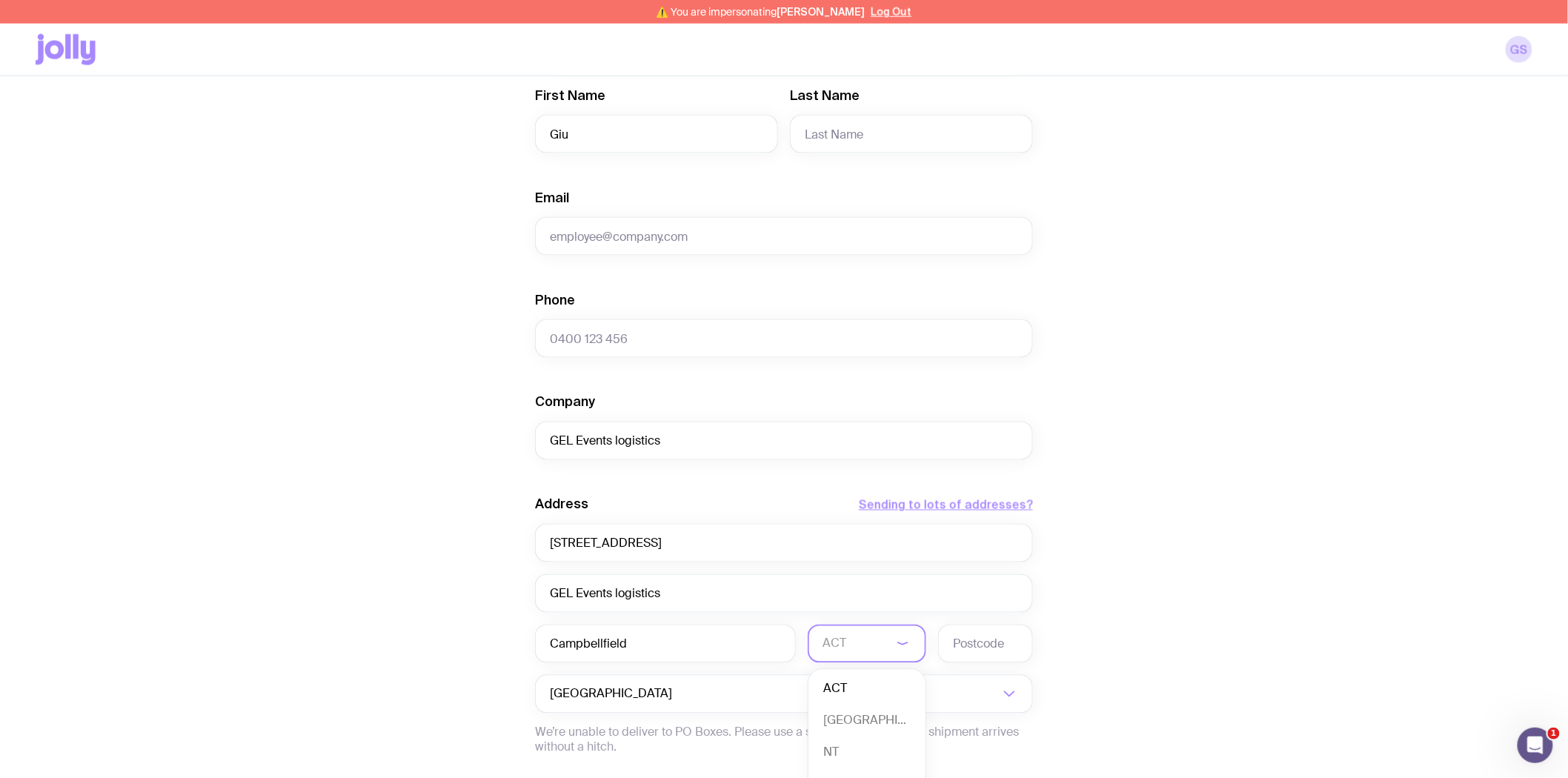
click at [861, 650] on input "Search for option" at bounding box center [858, 644] width 70 height 39
drag, startPoint x: 845, startPoint y: 734, endPoint x: 864, endPoint y: 713, distance: 28.3
click at [845, 735] on li "VIC" at bounding box center [866, 745] width 117 height 32
drag, startPoint x: 974, startPoint y: 642, endPoint x: 954, endPoint y: 649, distance: 21.2
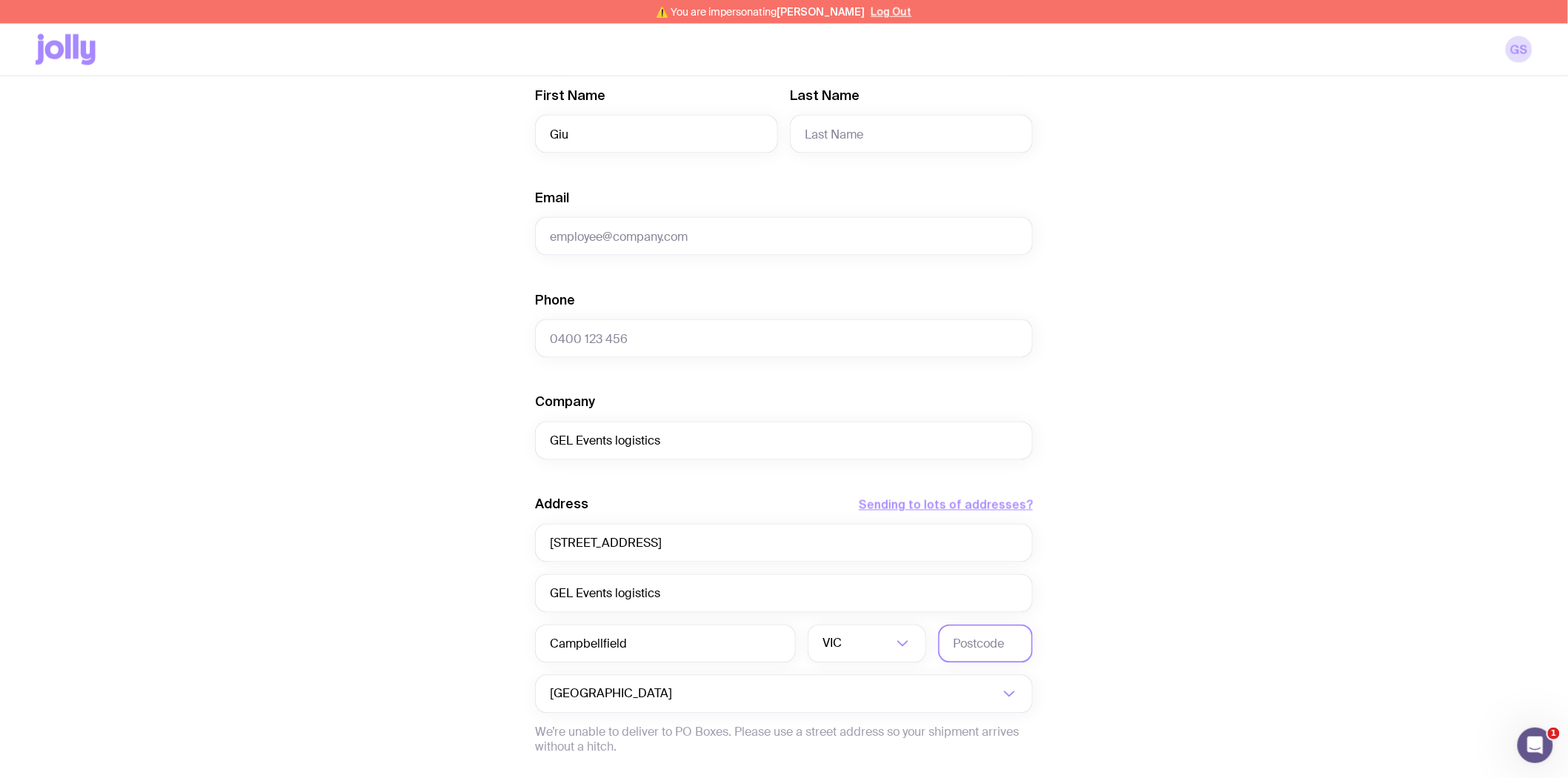
click at [974, 642] on input "text" at bounding box center [985, 644] width 95 height 39
type input "3061"
click at [582, 335] on input "Phone" at bounding box center [784, 339] width 497 height 39
paste input "Campbellfield"
type input "Campbellfield"
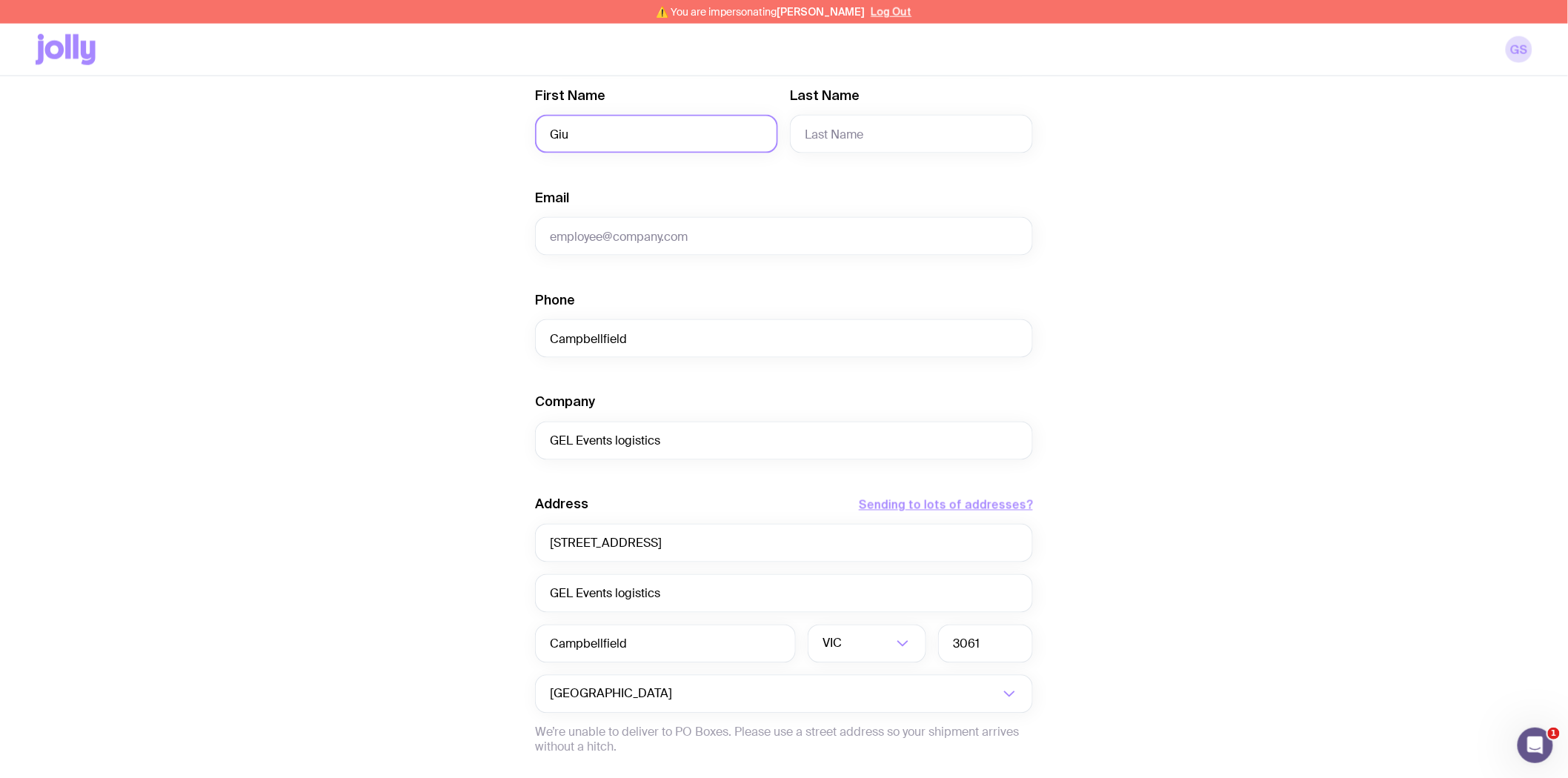
drag, startPoint x: 604, startPoint y: 136, endPoint x: 471, endPoint y: 138, distance: 133.0
click at [471, 138] on div "Create shipment Shipment details 1 A3 Free Standing Board 500 A5 Flyer 200 A4_F…" at bounding box center [784, 134] width 1496 height 1644
type input "Mira"
click at [864, 131] on input "Last Name" at bounding box center [911, 135] width 243 height 39
paste input "[PERSON_NAME]"
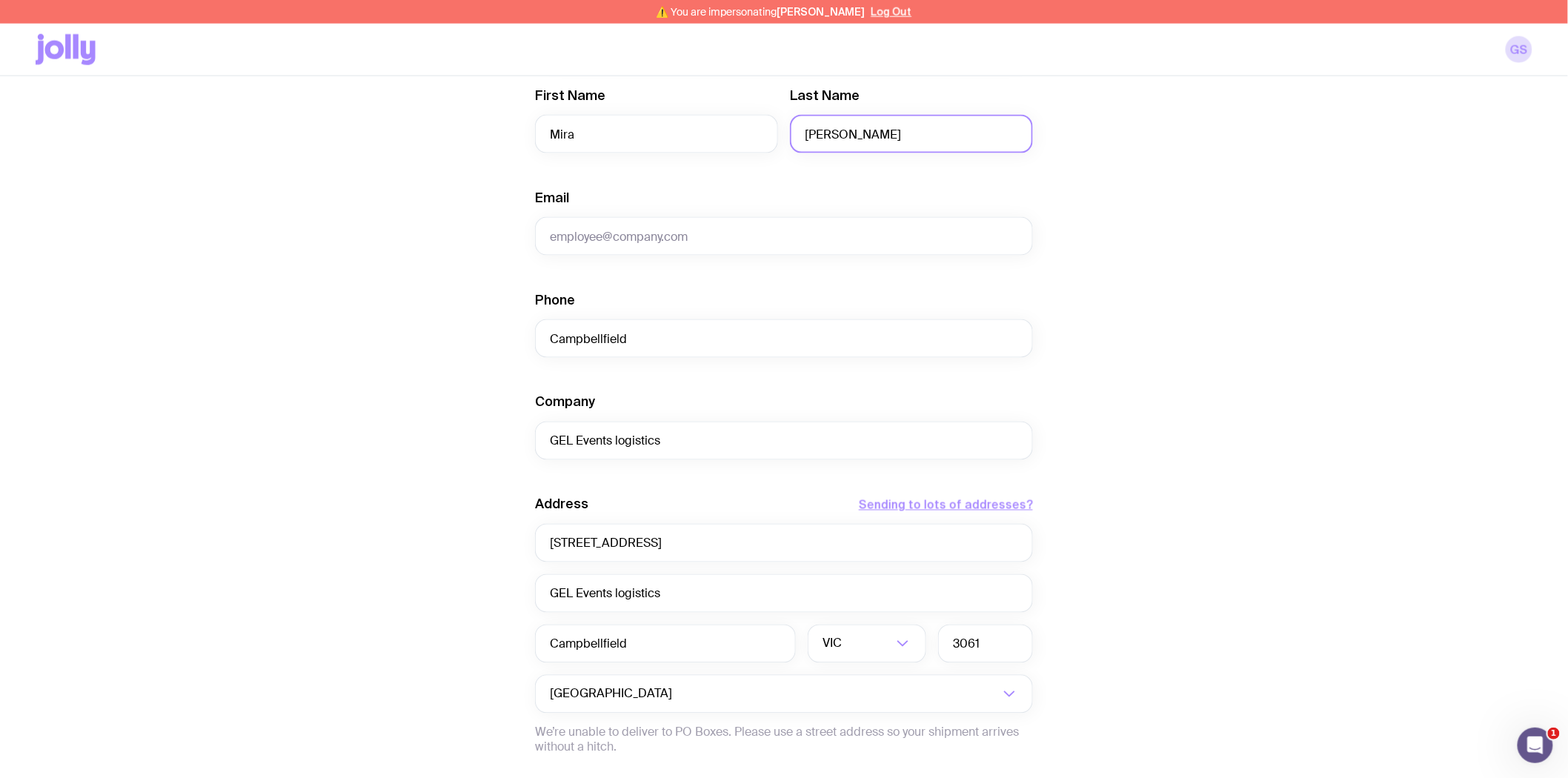
click at [808, 136] on input "[PERSON_NAME]" at bounding box center [911, 135] width 243 height 39
type input "[PERSON_NAME]"
click at [680, 241] on input "Email" at bounding box center [784, 237] width 497 height 39
paste input "[EMAIL_ADDRESS][DOMAIN_NAME]"
type input "[EMAIL_ADDRESS][DOMAIN_NAME]"
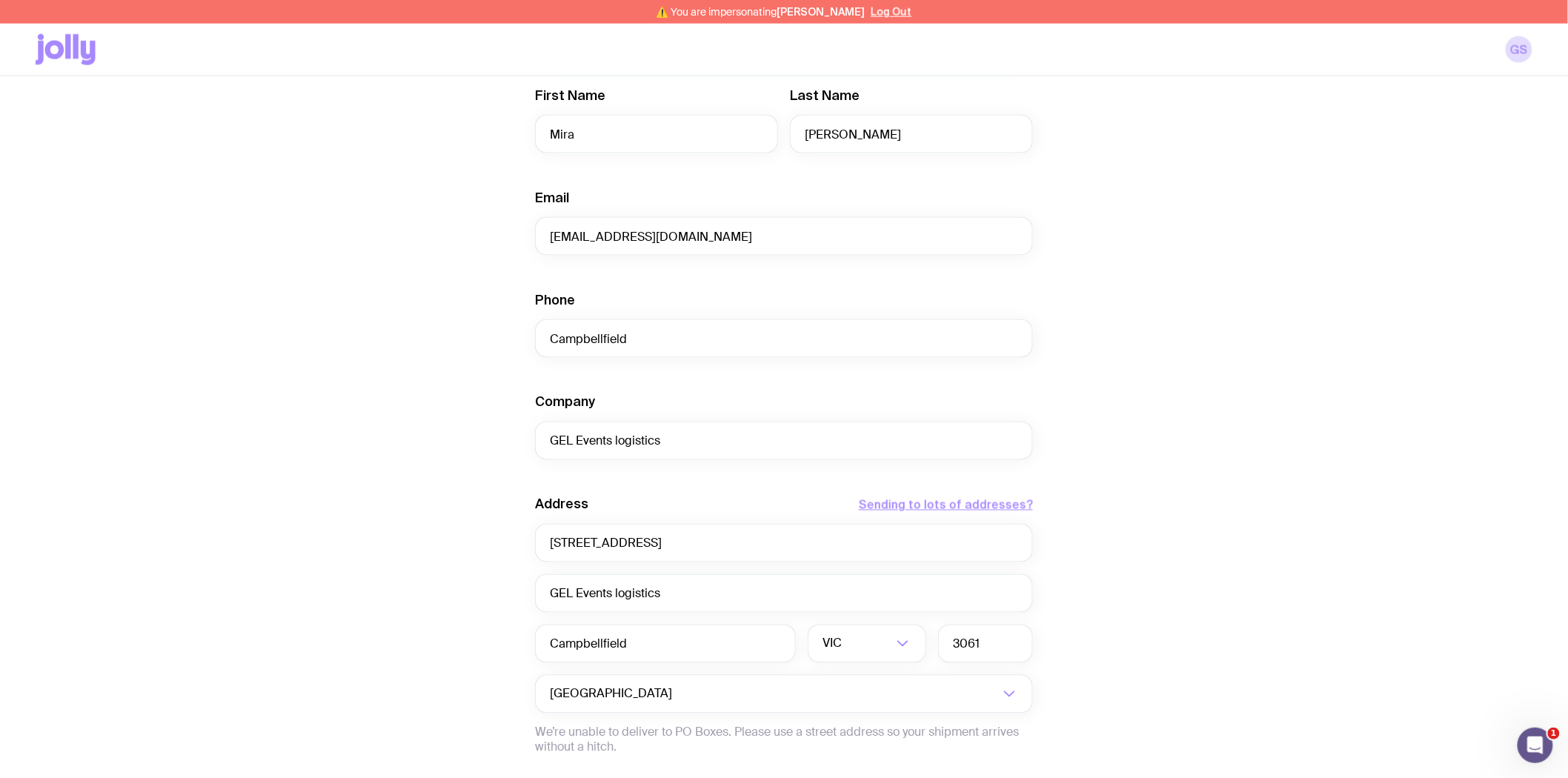
click at [1292, 326] on div "Create shipment Shipment details 1 A3 Free Standing Board 500 A5 Flyer 200 A4_F…" at bounding box center [784, 134] width 1496 height 1644
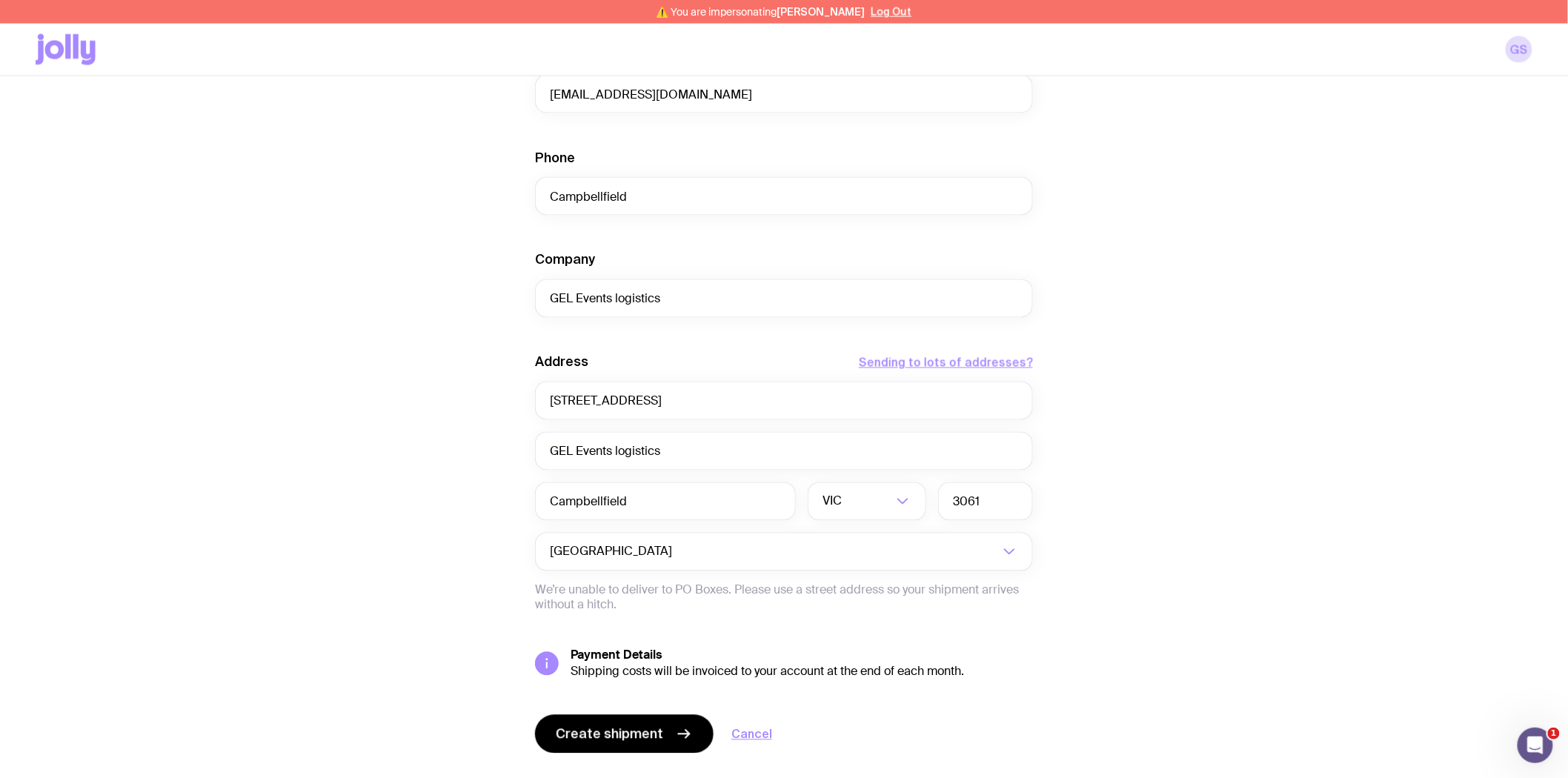
scroll to position [1001, 0]
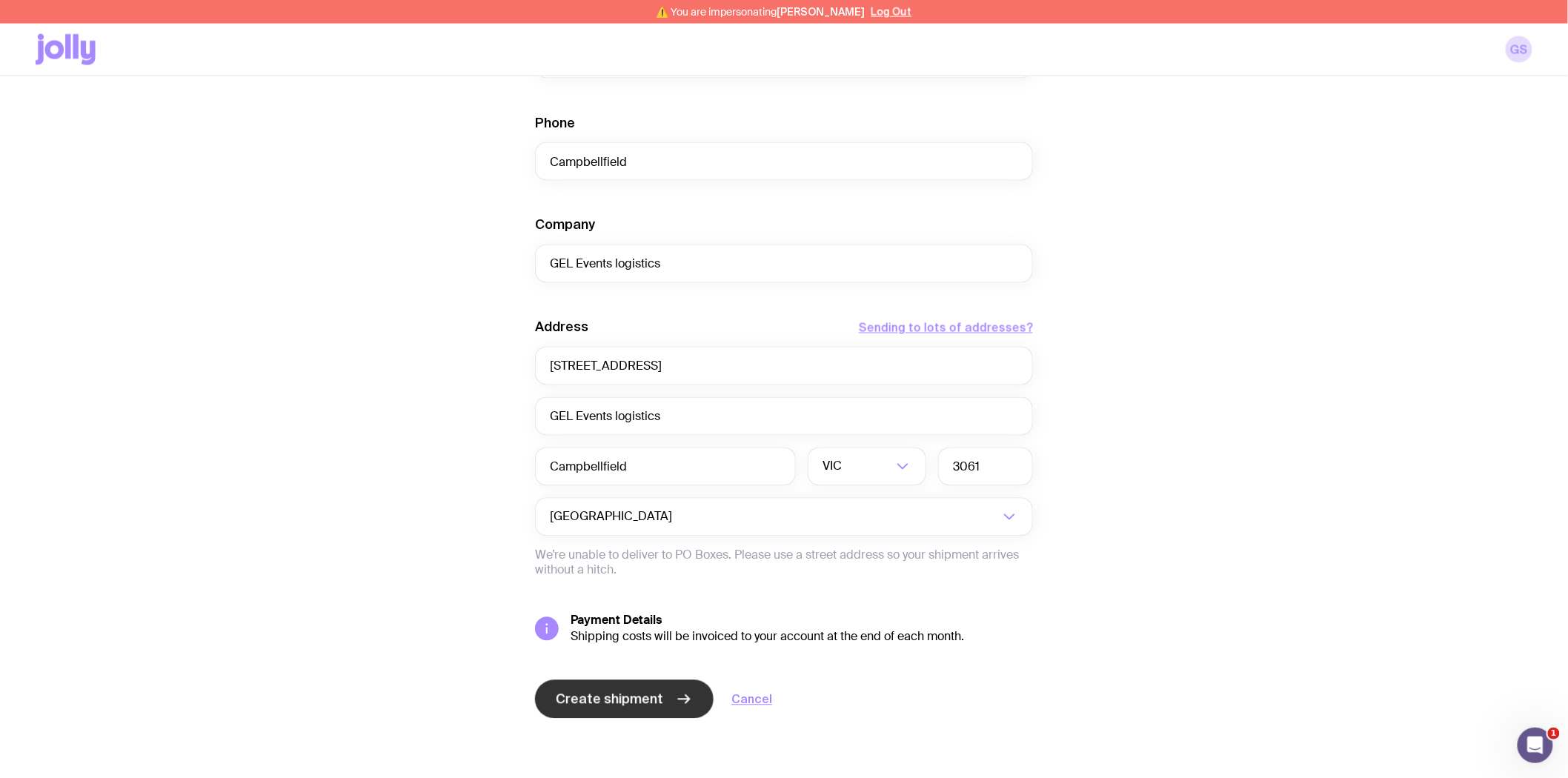
click at [595, 699] on span "Create shipment" at bounding box center [609, 700] width 108 height 18
